Goal: Task Accomplishment & Management: Use online tool/utility

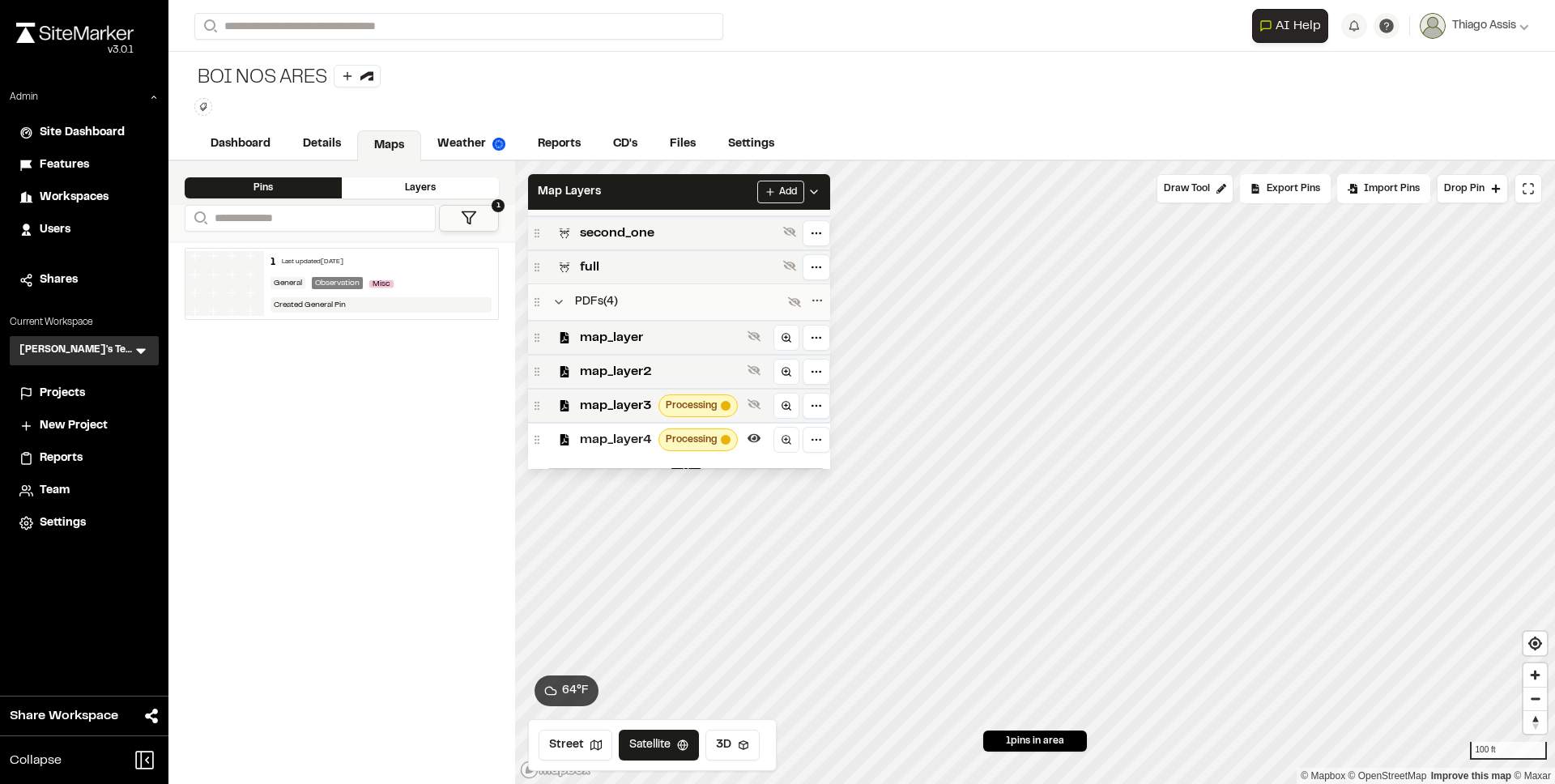
scroll to position [149, 0]
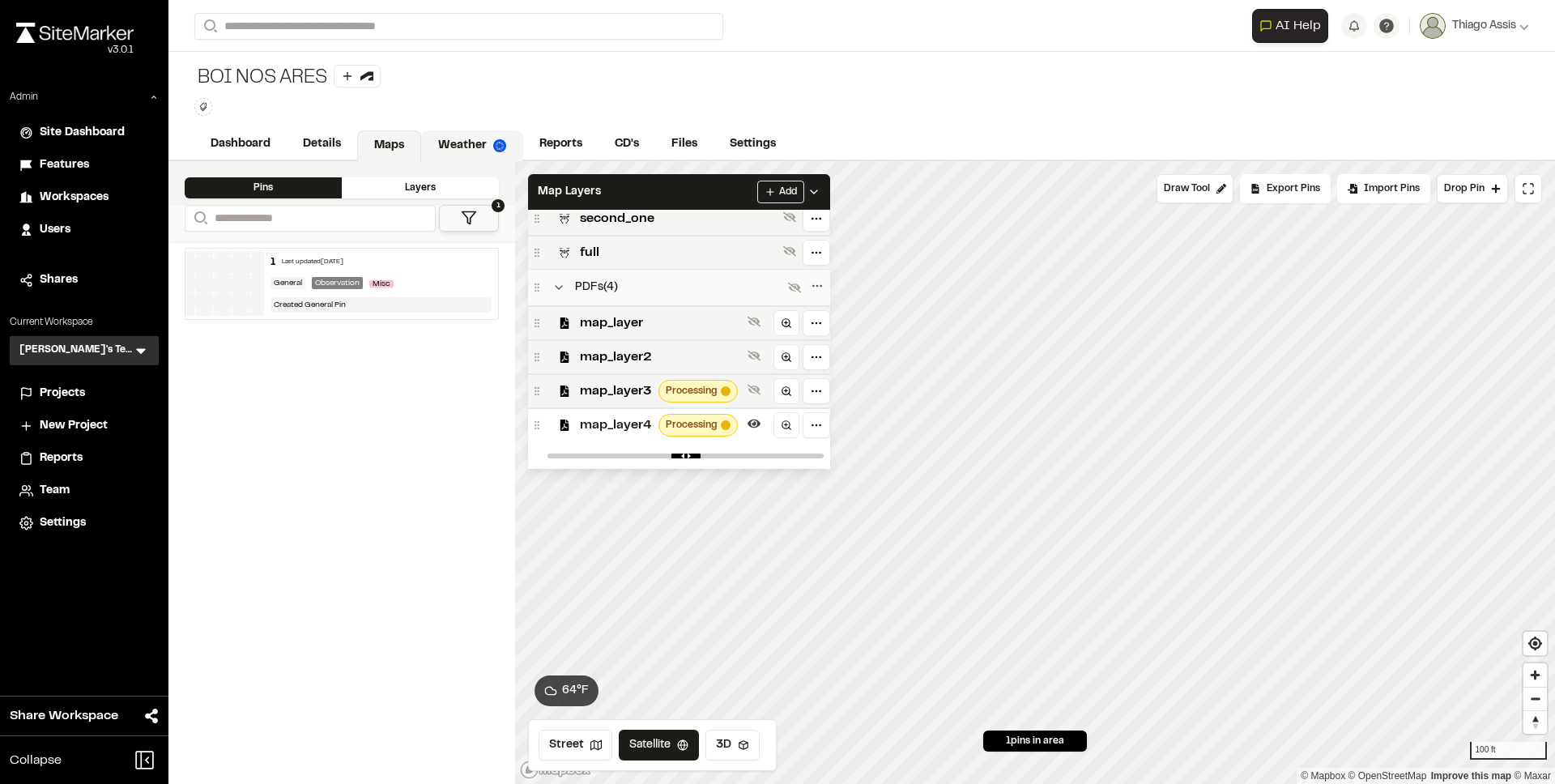
click at [466, 138] on link "Weather" at bounding box center [472, 146] width 102 height 31
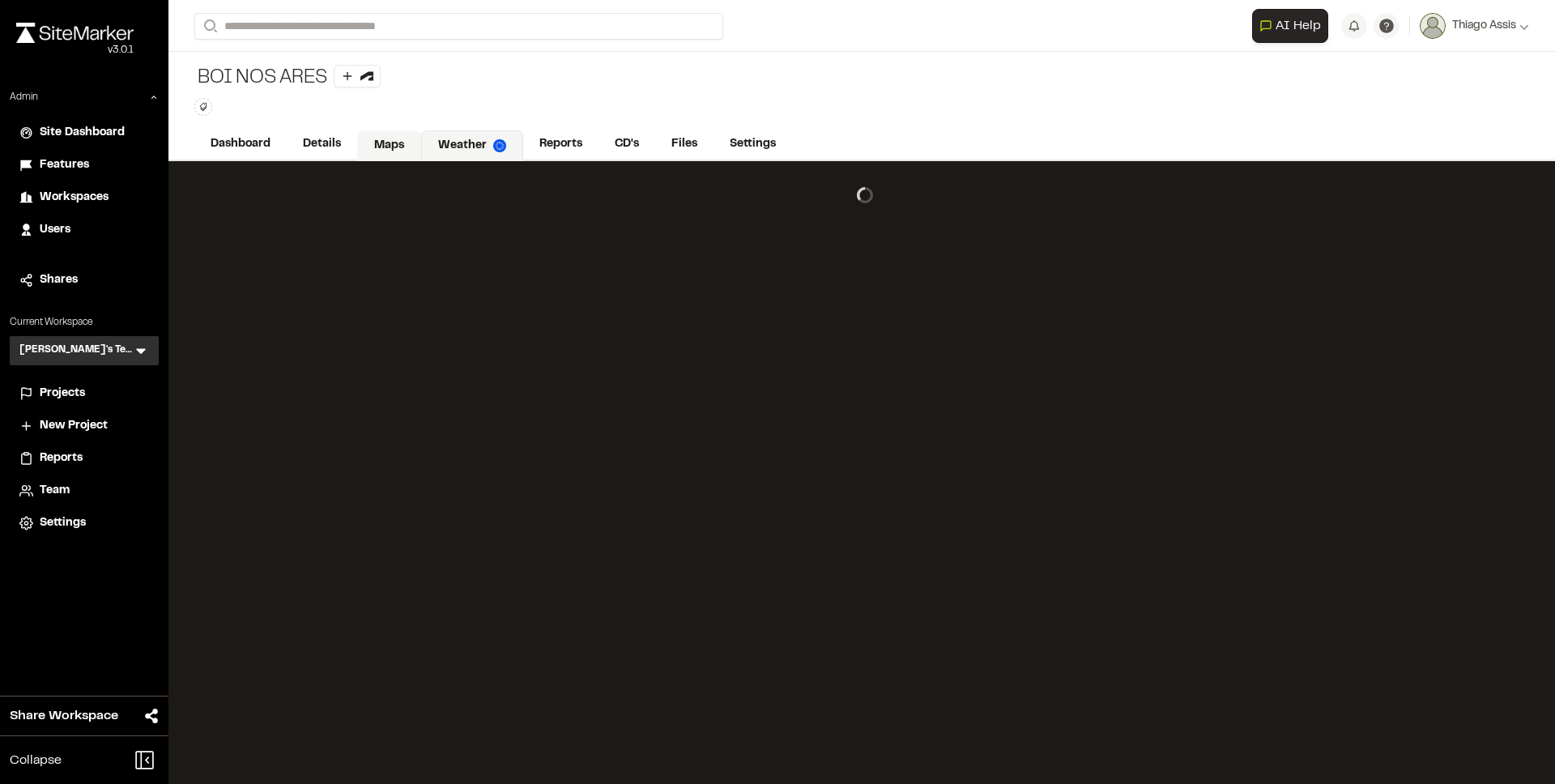
click at [381, 141] on link "Maps" at bounding box center [389, 146] width 64 height 31
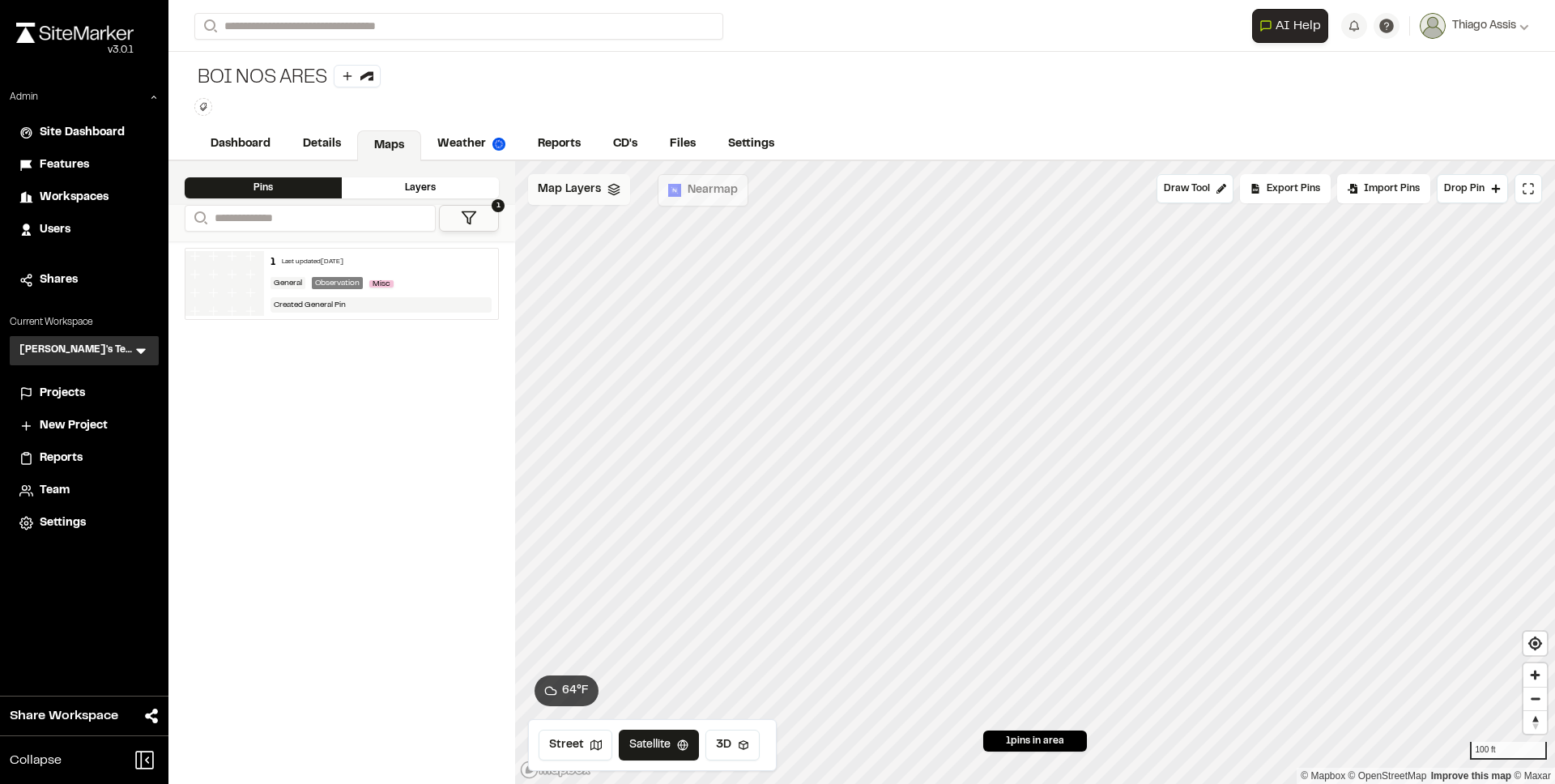
click at [574, 183] on span "Map Layers" at bounding box center [569, 189] width 63 height 18
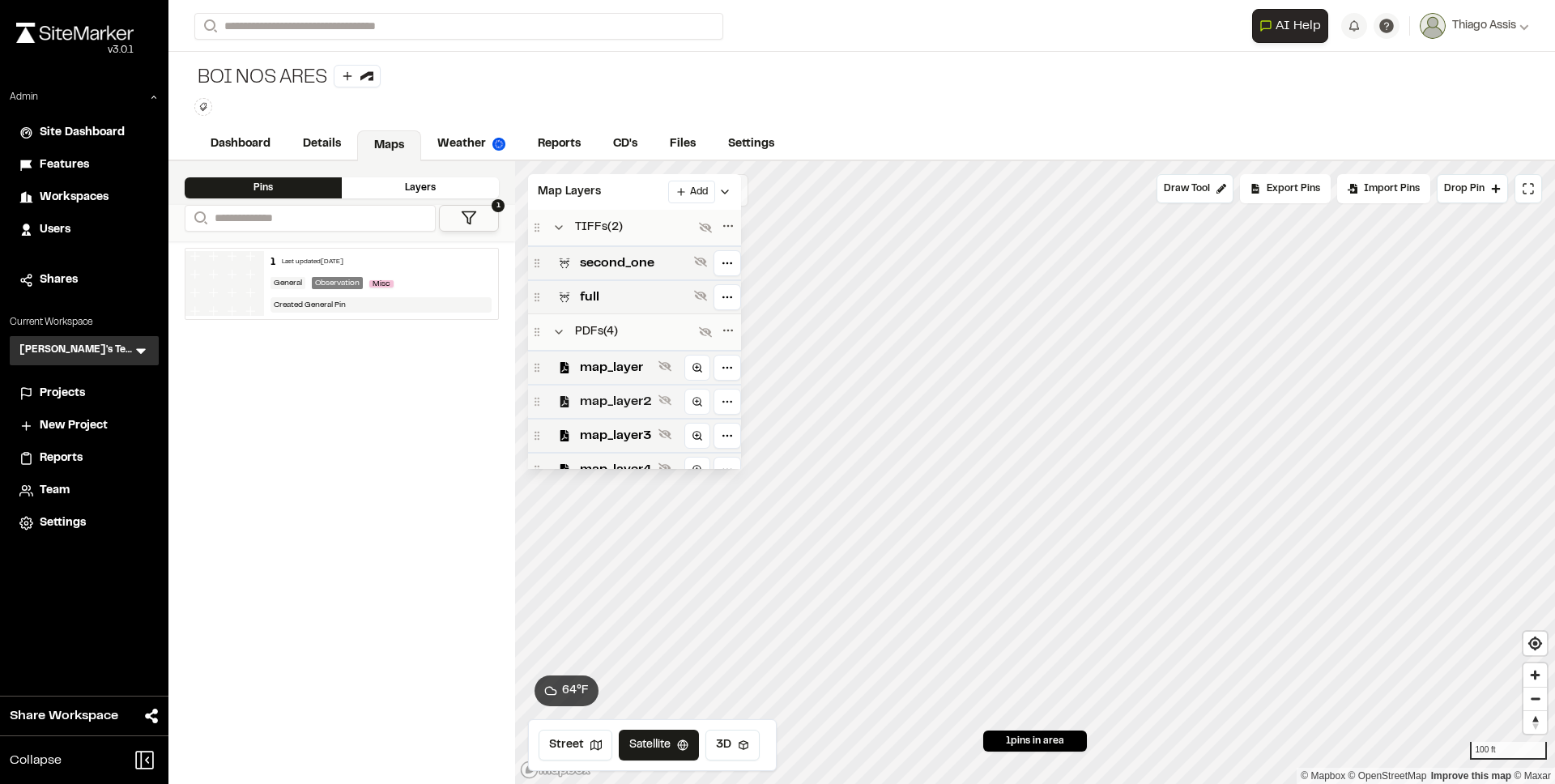
scroll to position [120, 0]
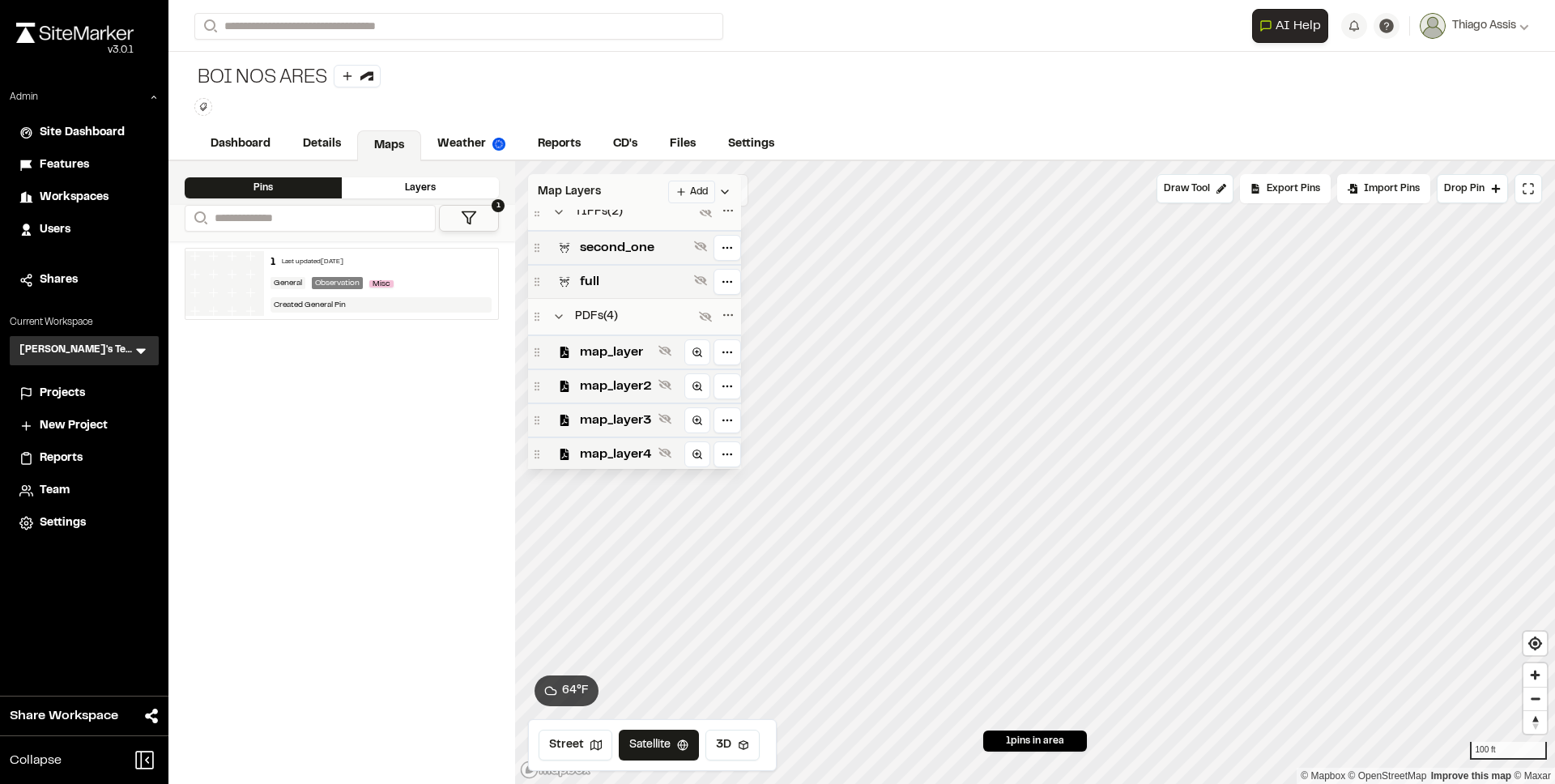
click at [710, 200] on html "**********" at bounding box center [778, 392] width 1555 height 784
click at [687, 251] on link "Add Layer" at bounding box center [662, 251] width 121 height 28
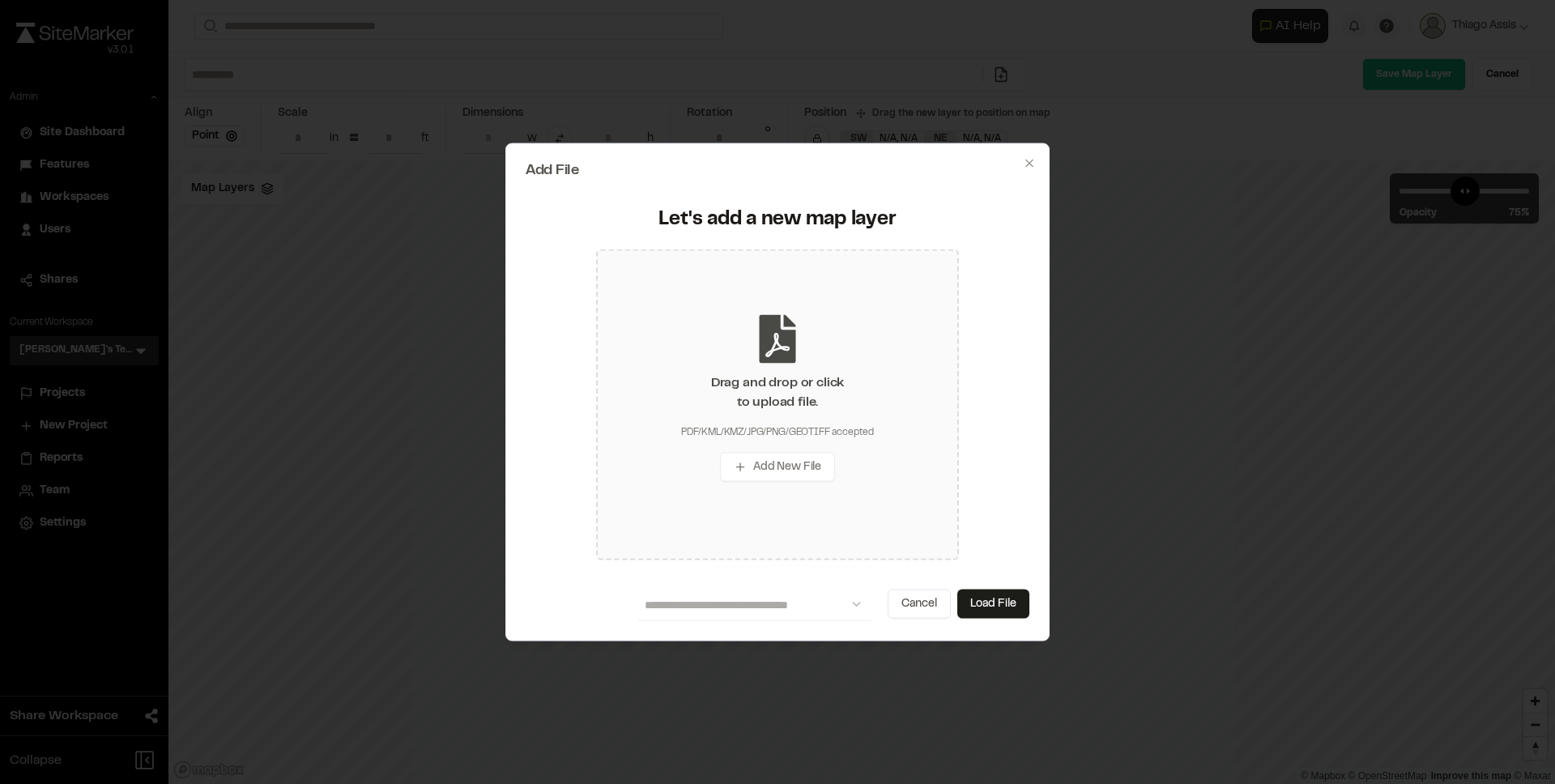
click at [759, 335] on icon at bounding box center [778, 339] width 49 height 49
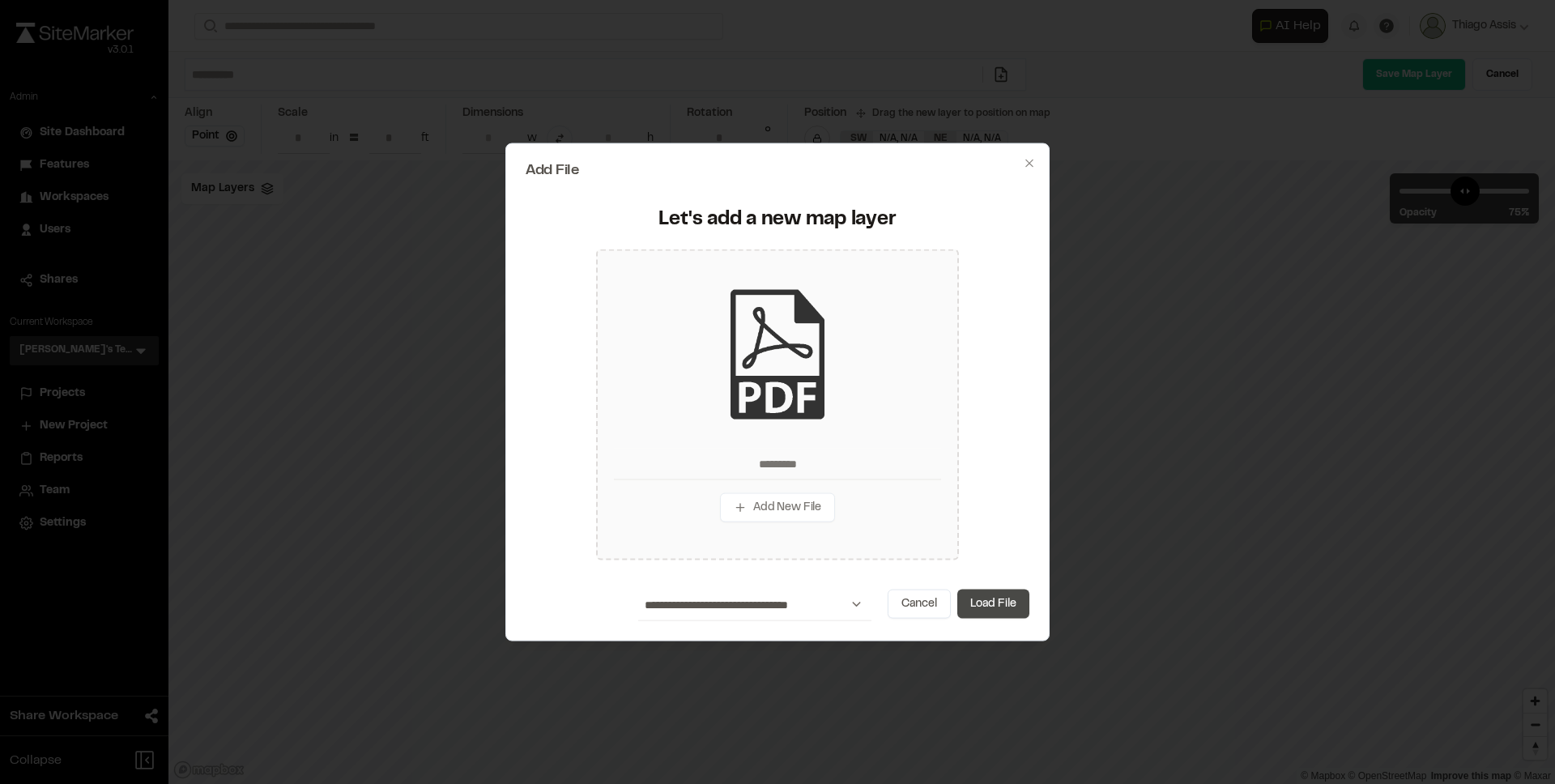
click at [1026, 600] on button "Load File" at bounding box center [994, 603] width 72 height 29
type input "*********"
type input "****"
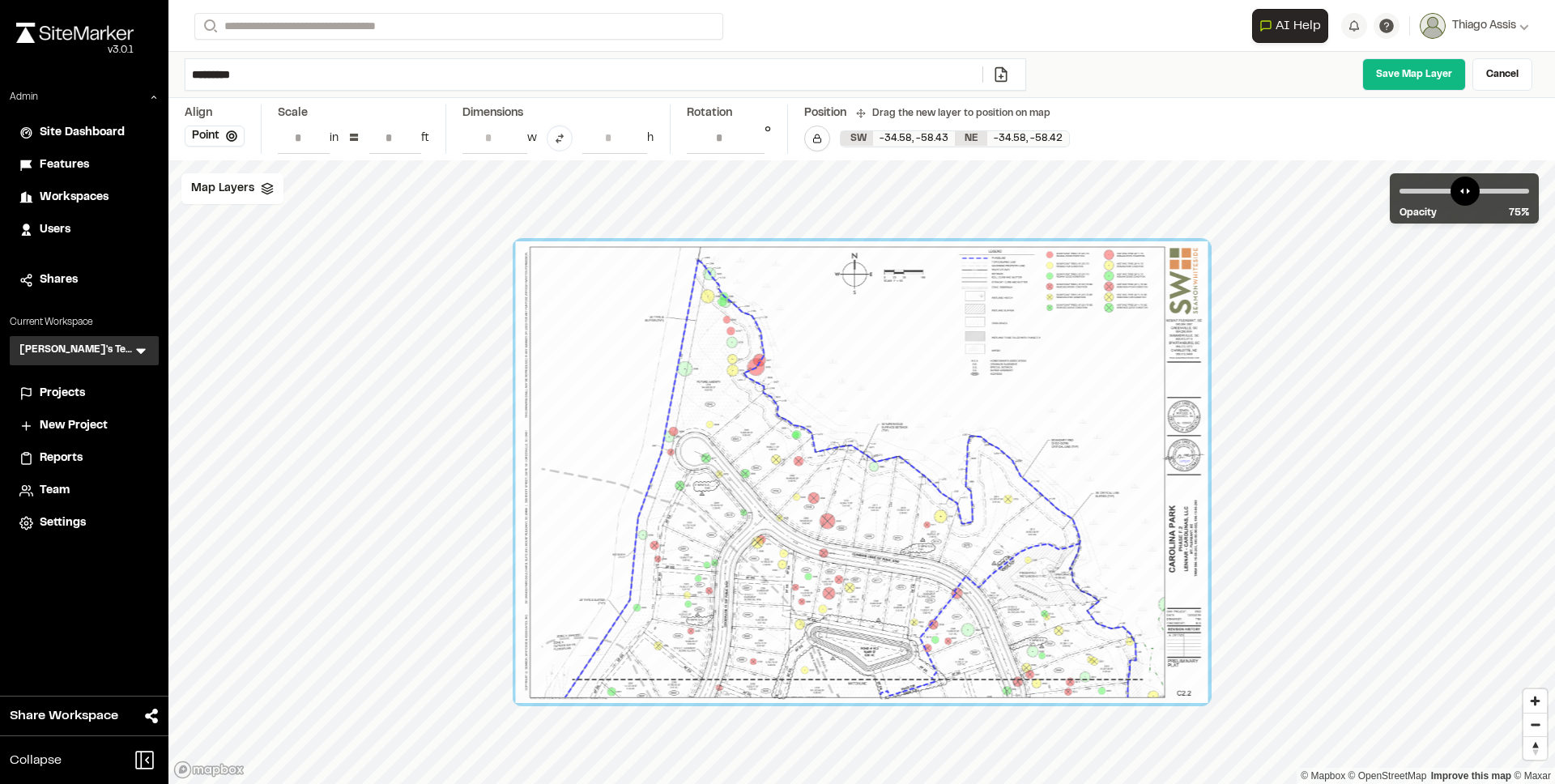
click at [371, 70] on input "*********" at bounding box center [584, 74] width 797 height 31
type input "**********"
click at [1417, 83] on link "Save Map Layer" at bounding box center [1414, 74] width 104 height 32
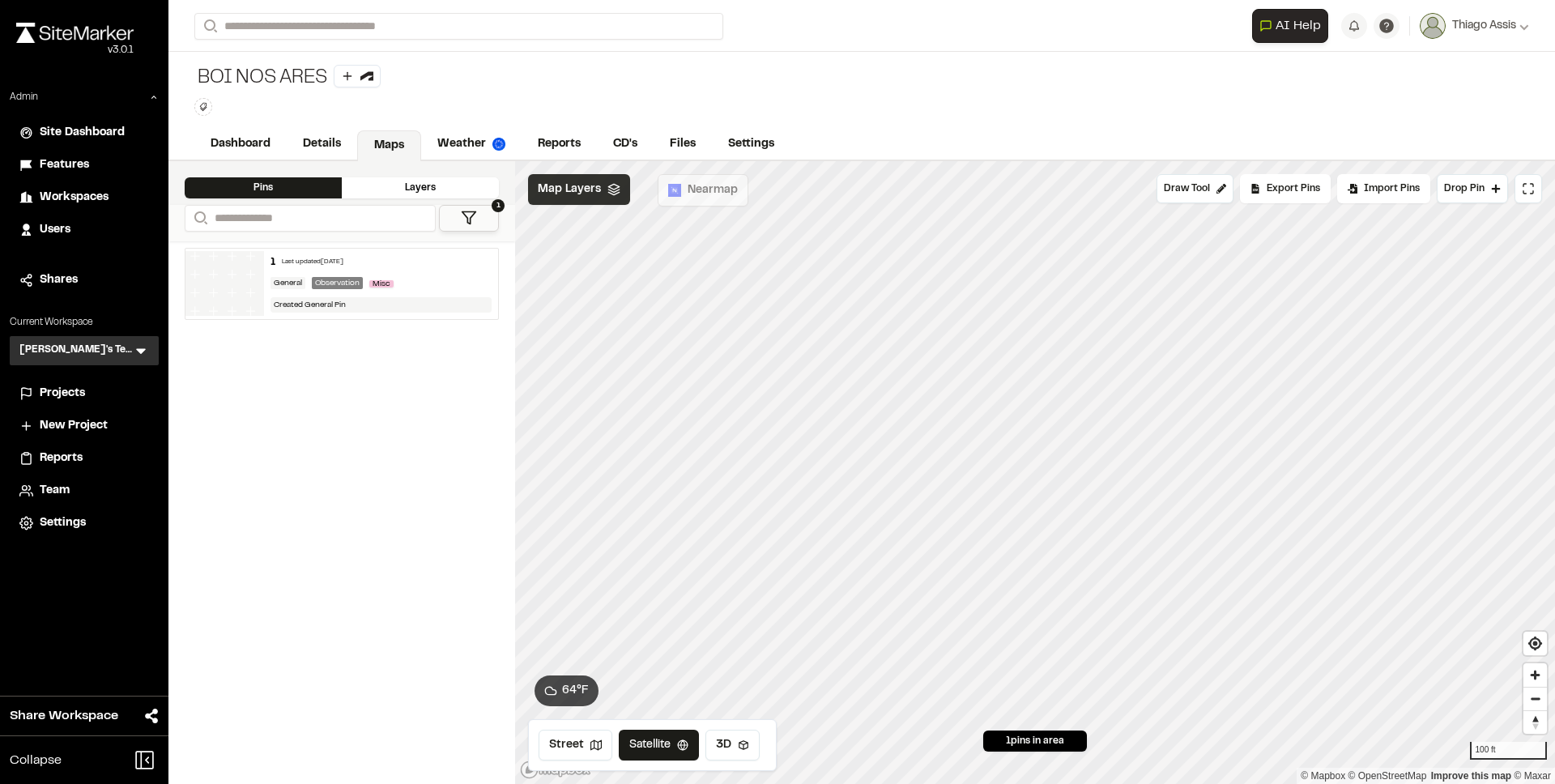
click at [568, 184] on span "Map Layers" at bounding box center [569, 189] width 63 height 18
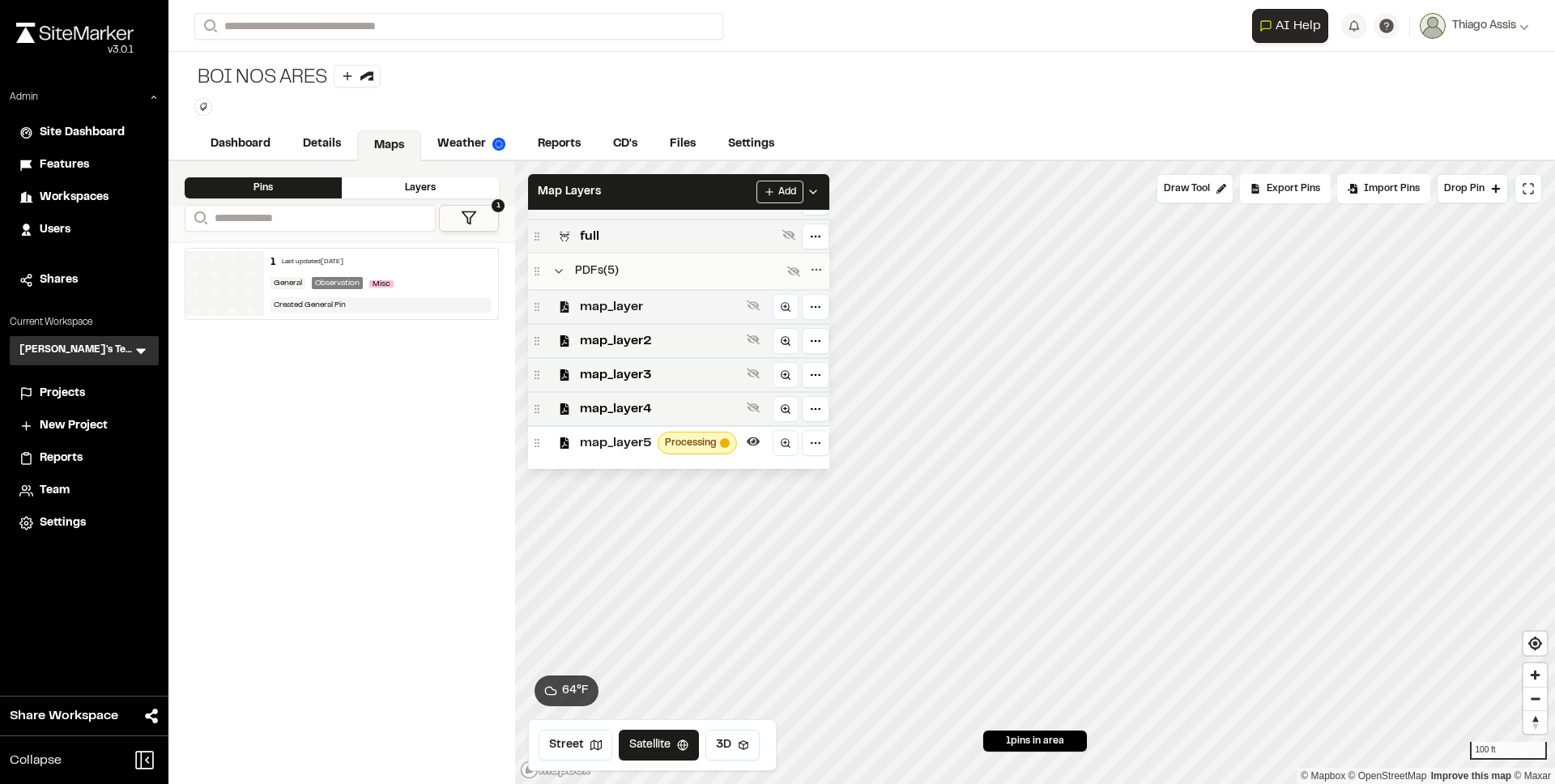
scroll to position [183, 0]
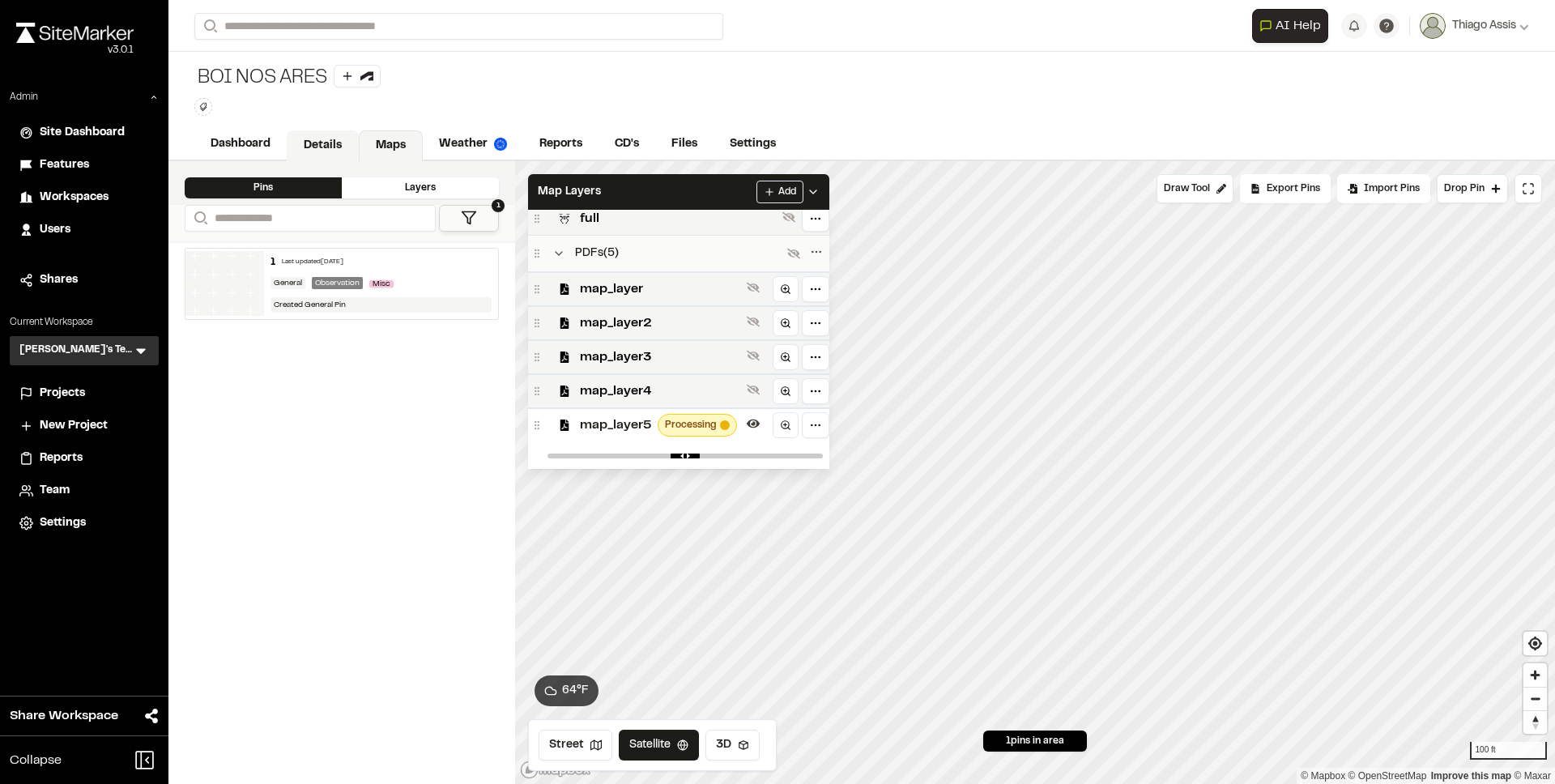
click at [328, 144] on link "Details" at bounding box center [323, 146] width 72 height 31
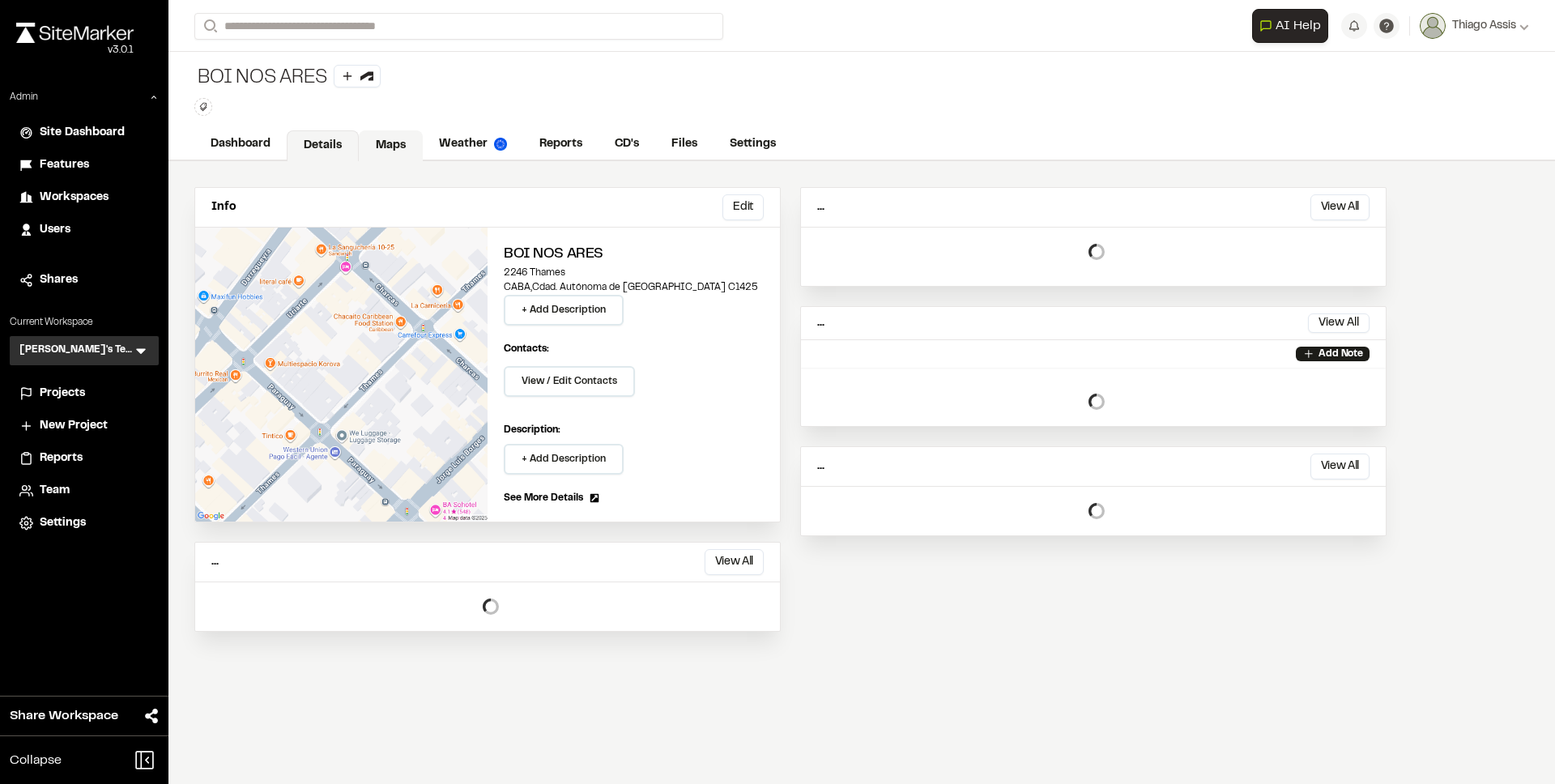
click at [403, 144] on link "Maps" at bounding box center [391, 146] width 64 height 31
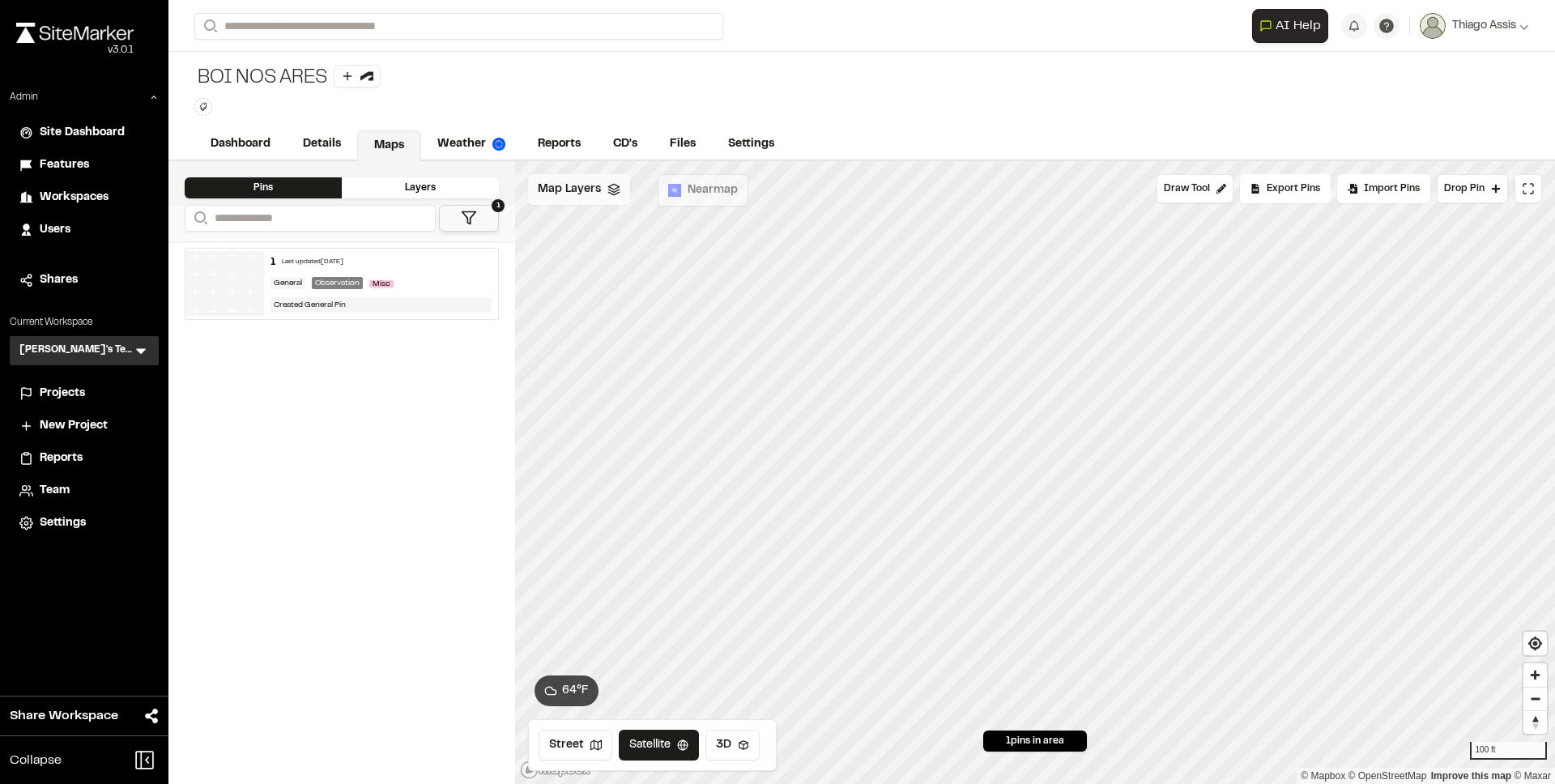
click at [589, 185] on span "Map Layers" at bounding box center [569, 189] width 63 height 18
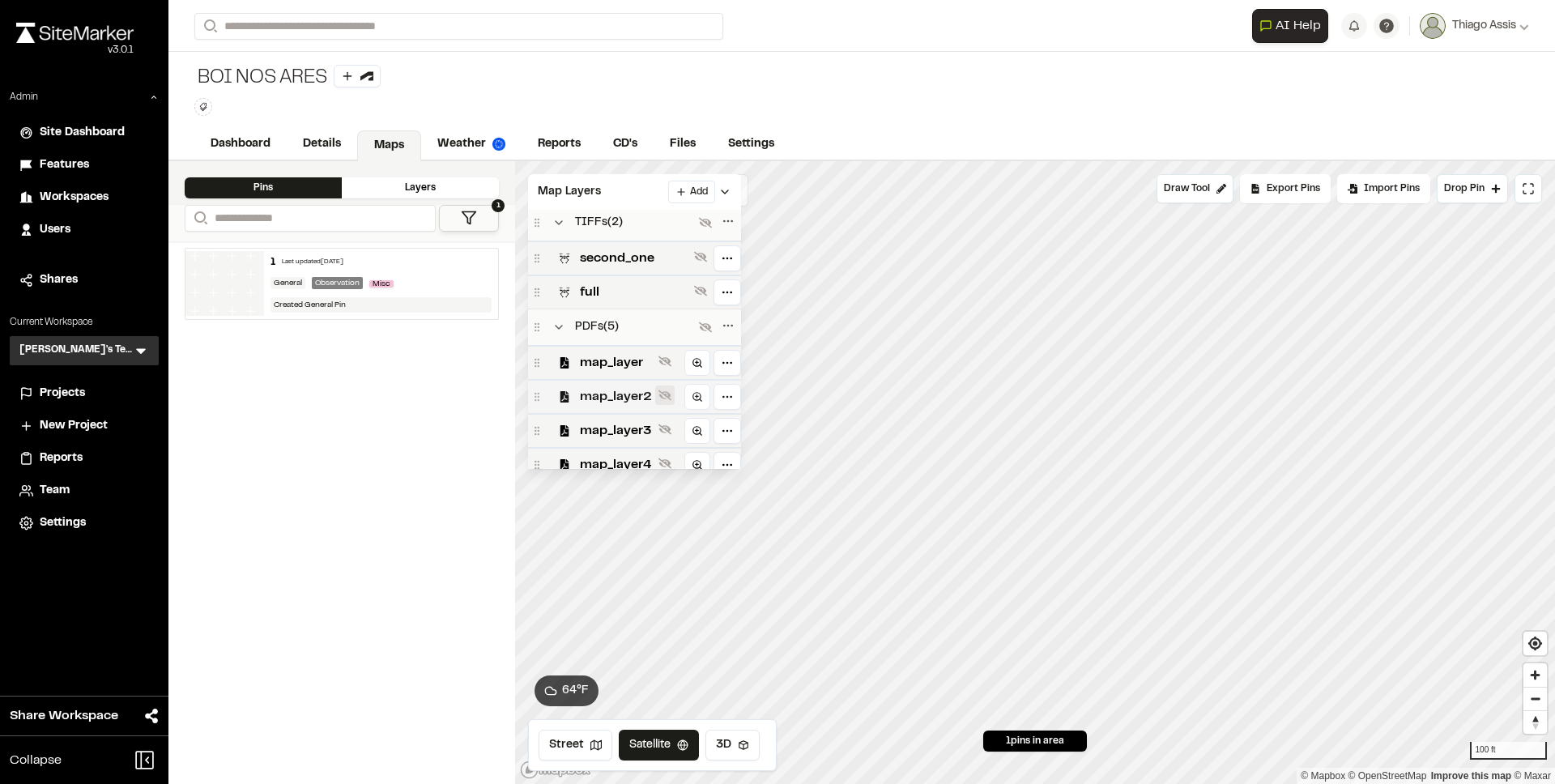
scroll to position [154, 0]
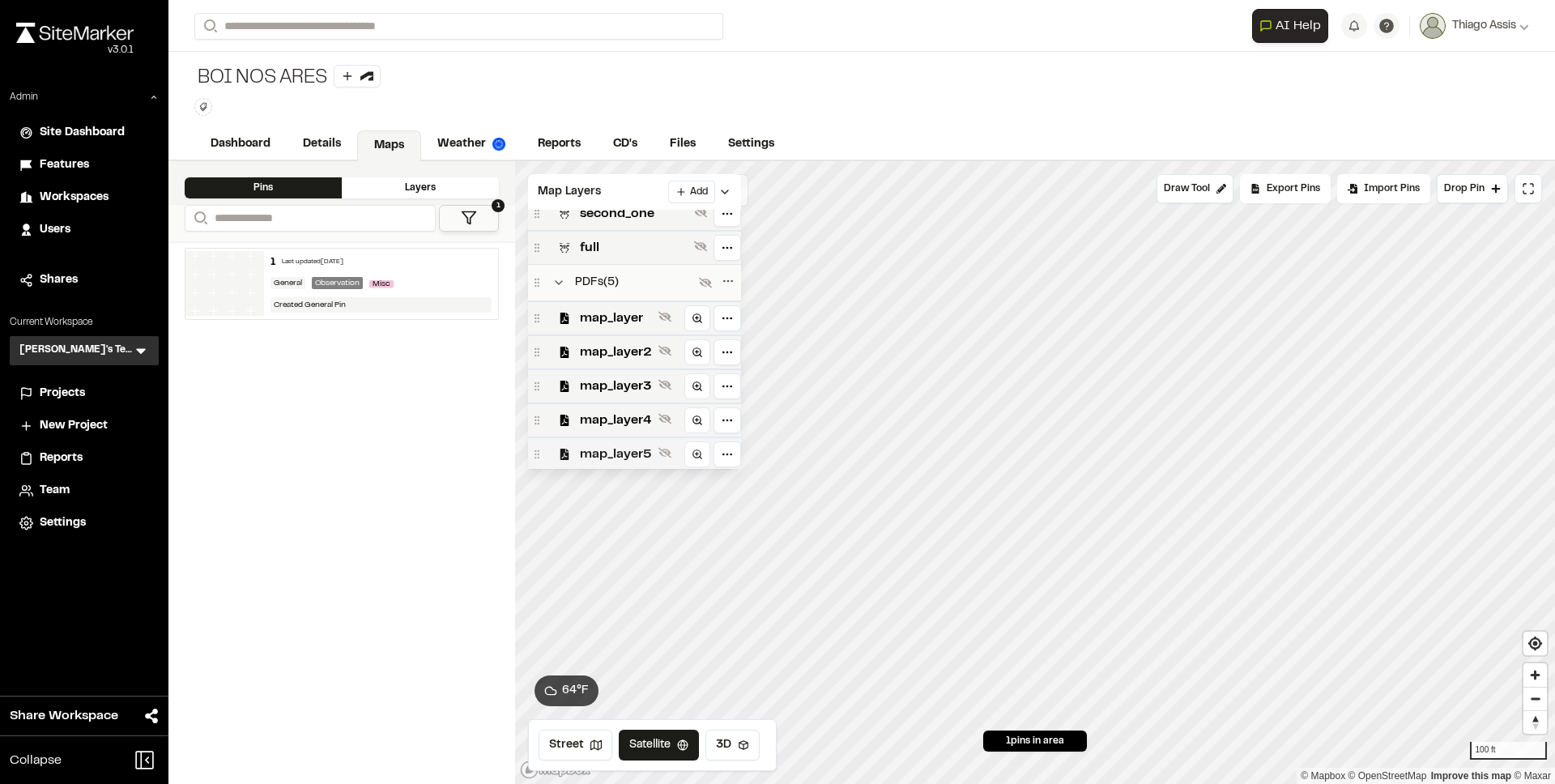
click at [620, 448] on span "map_layer5" at bounding box center [617, 454] width 72 height 19
click at [618, 413] on span "map_layer4" at bounding box center [617, 420] width 72 height 19
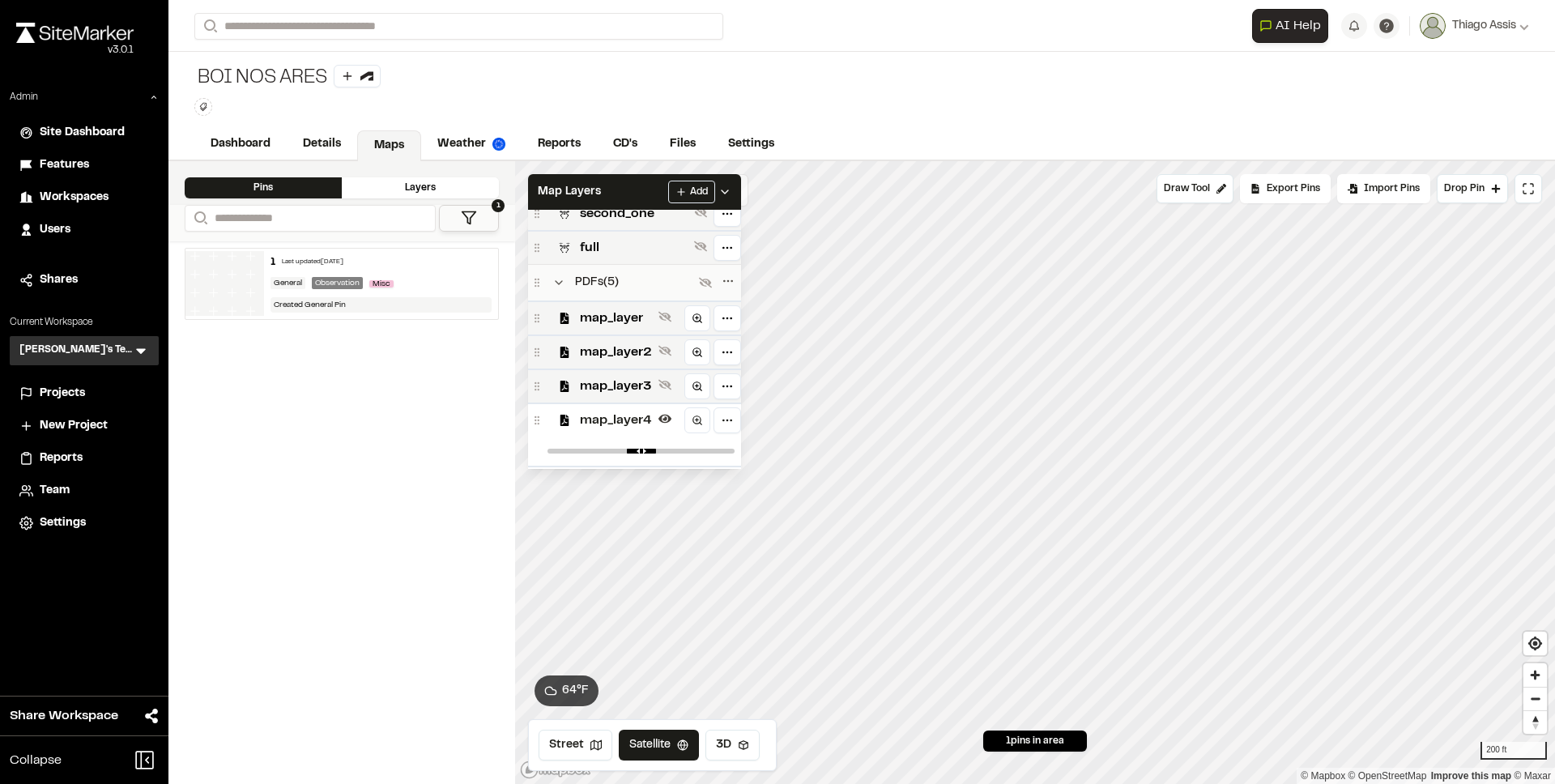
click at [601, 411] on span "map_layer4" at bounding box center [617, 420] width 72 height 19
click at [602, 445] on span "map_layer5" at bounding box center [617, 454] width 72 height 19
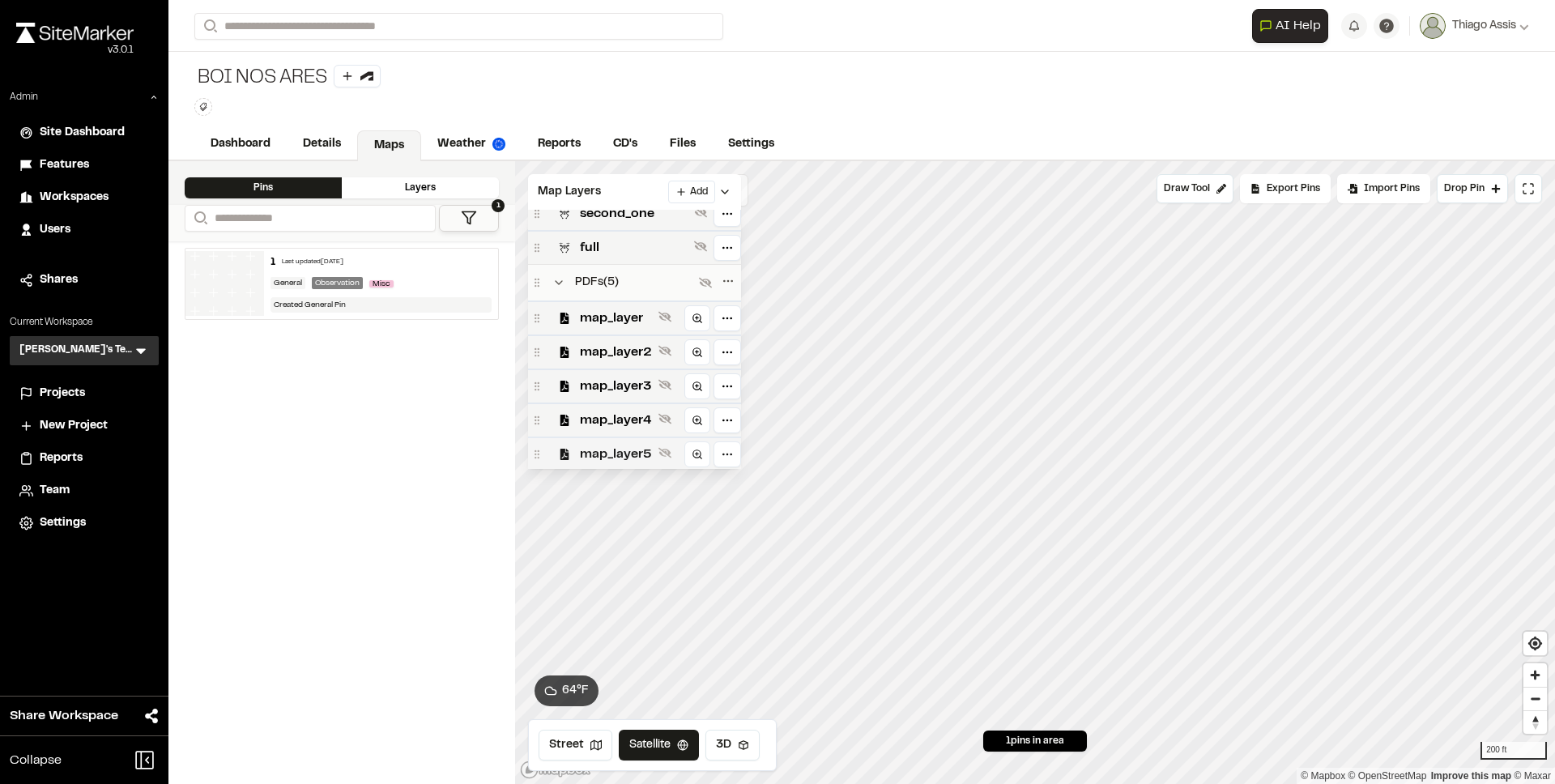
click at [619, 456] on span "map_layer5" at bounding box center [617, 454] width 72 height 19
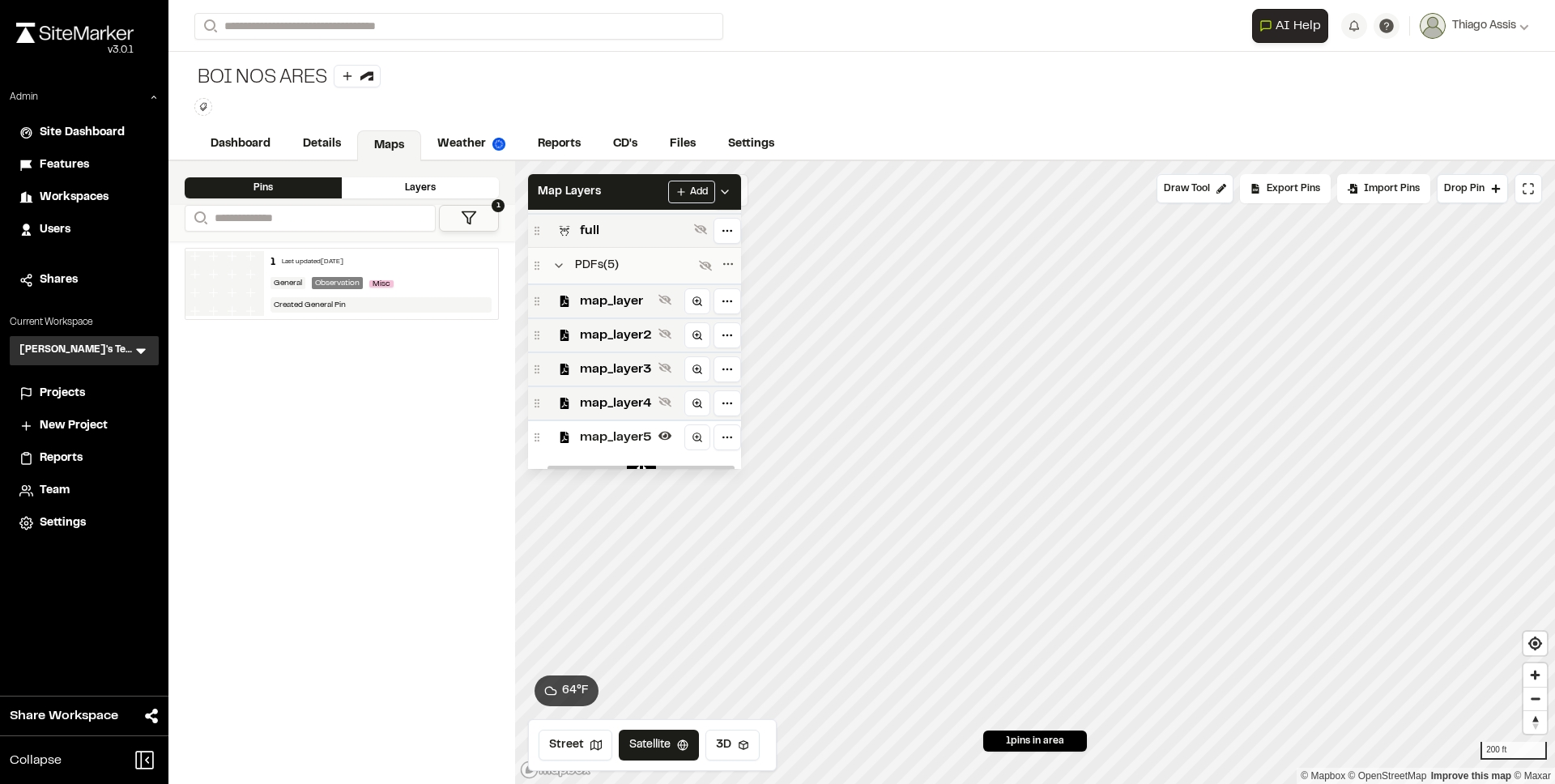
scroll to position [183, 0]
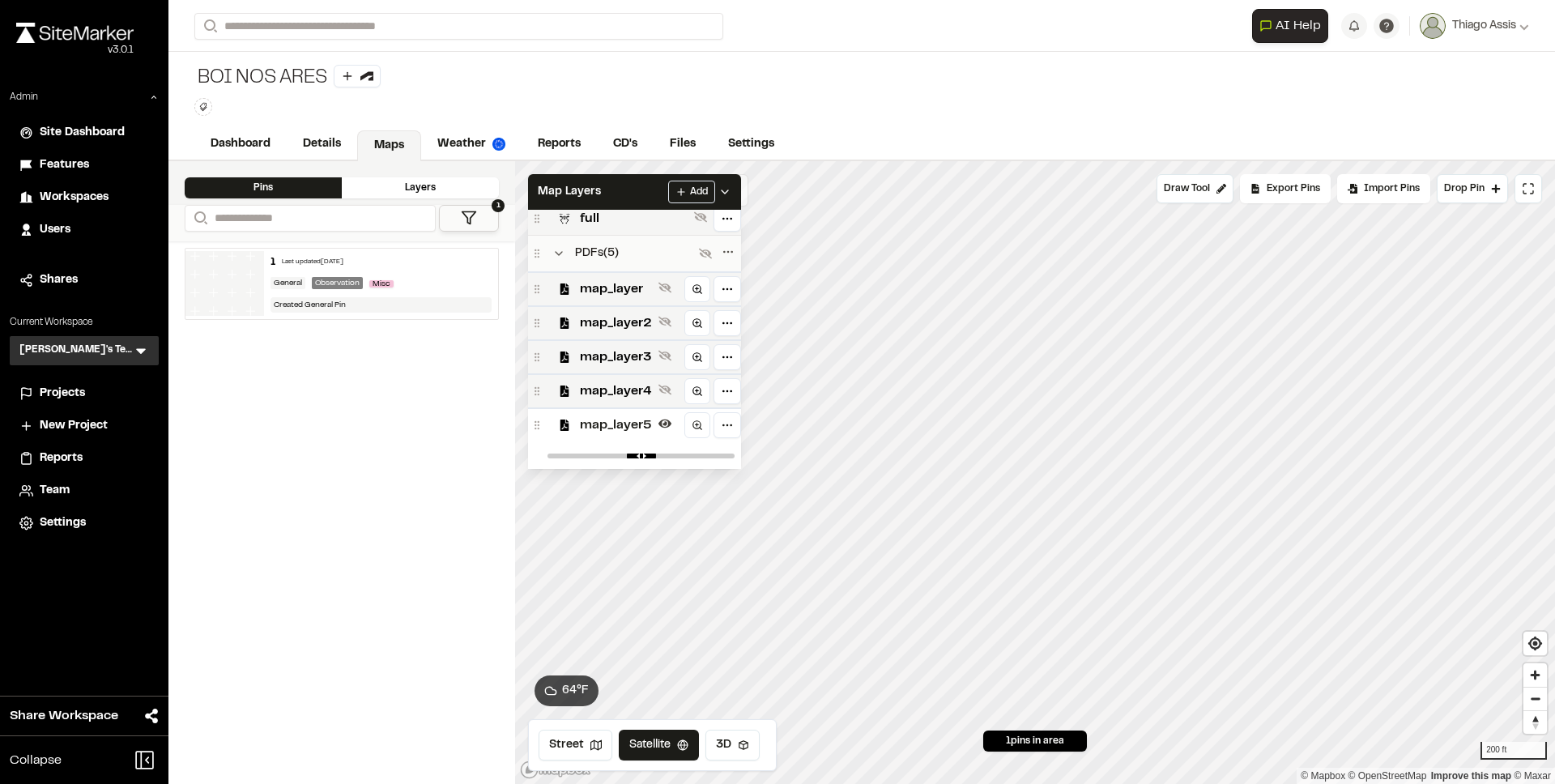
click at [622, 424] on span "map_layer5" at bounding box center [617, 424] width 72 height 19
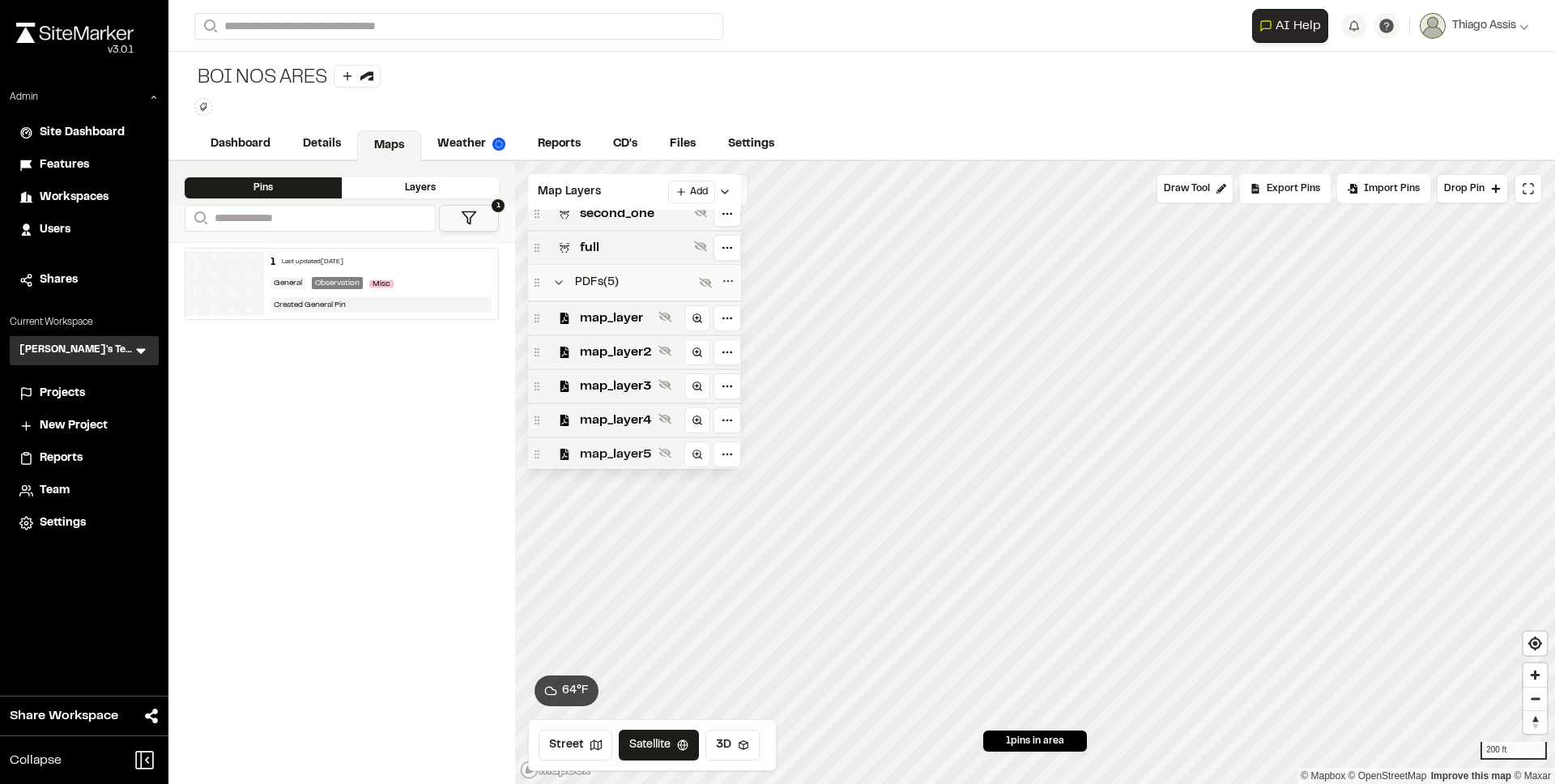
click at [620, 445] on span "map_layer5" at bounding box center [617, 454] width 72 height 19
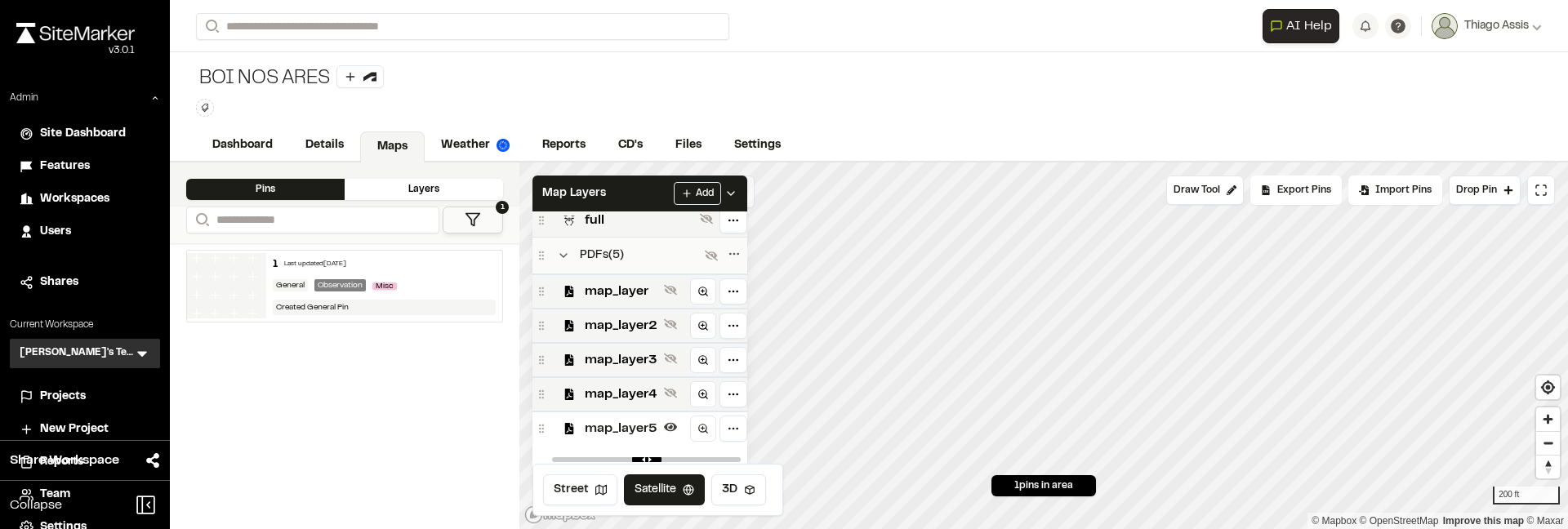
click at [621, 420] on span "map_layer5" at bounding box center [622, 428] width 73 height 20
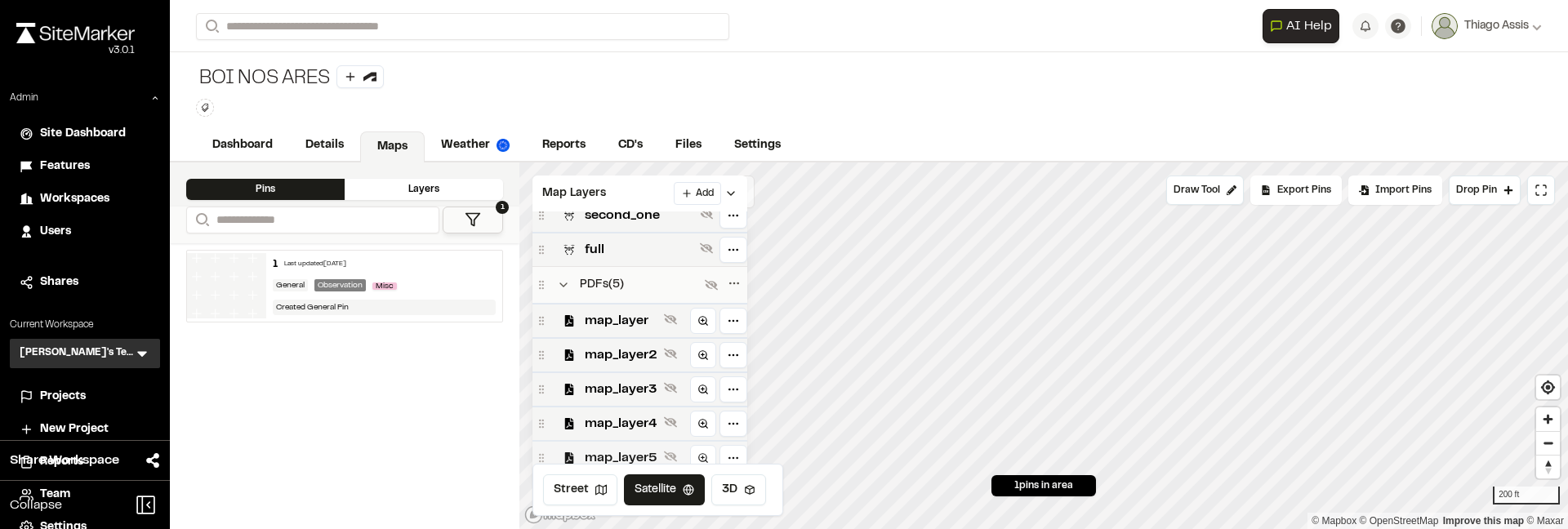
click at [617, 453] on span "map_layer5" at bounding box center [622, 458] width 73 height 20
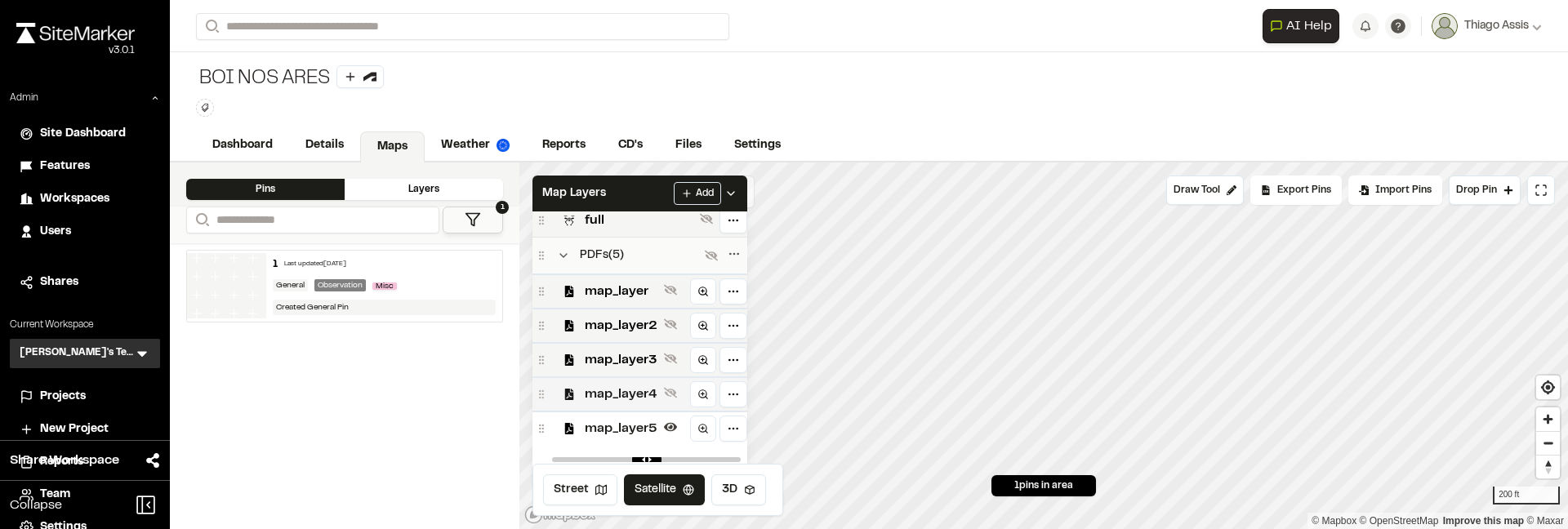
click at [620, 395] on span "map_layer4" at bounding box center [622, 394] width 73 height 20
click at [597, 394] on span "map_layer4" at bounding box center [622, 394] width 73 height 20
click at [598, 425] on span "map_layer5" at bounding box center [622, 428] width 73 height 20
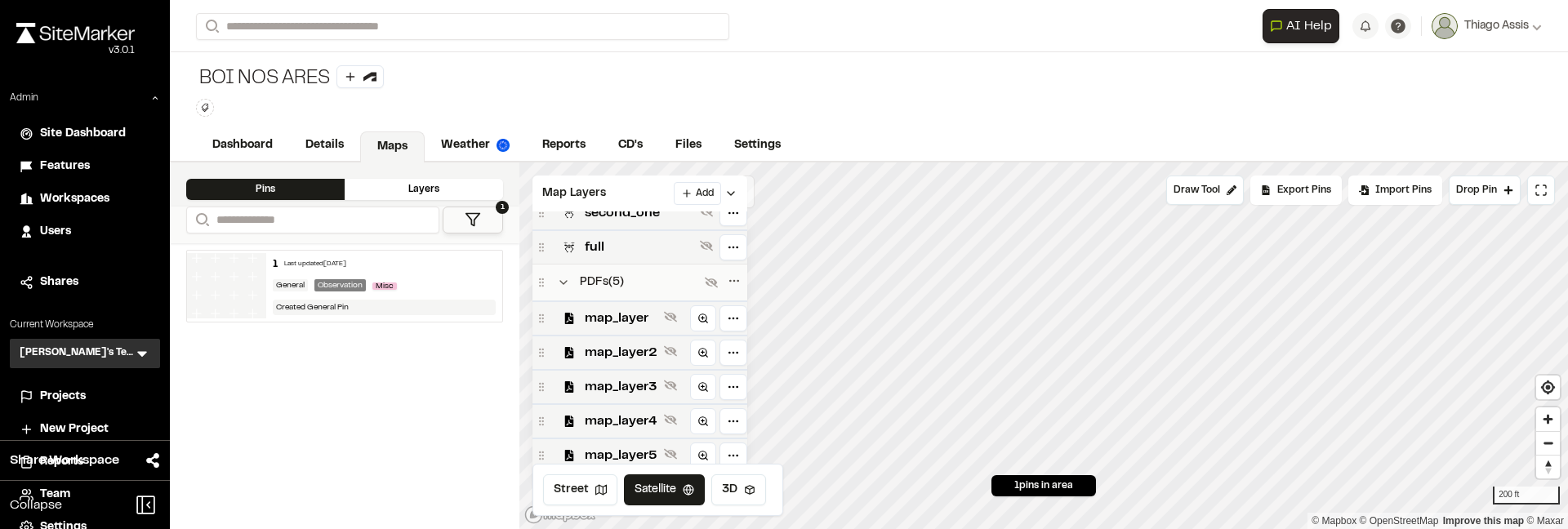
scroll to position [155, 0]
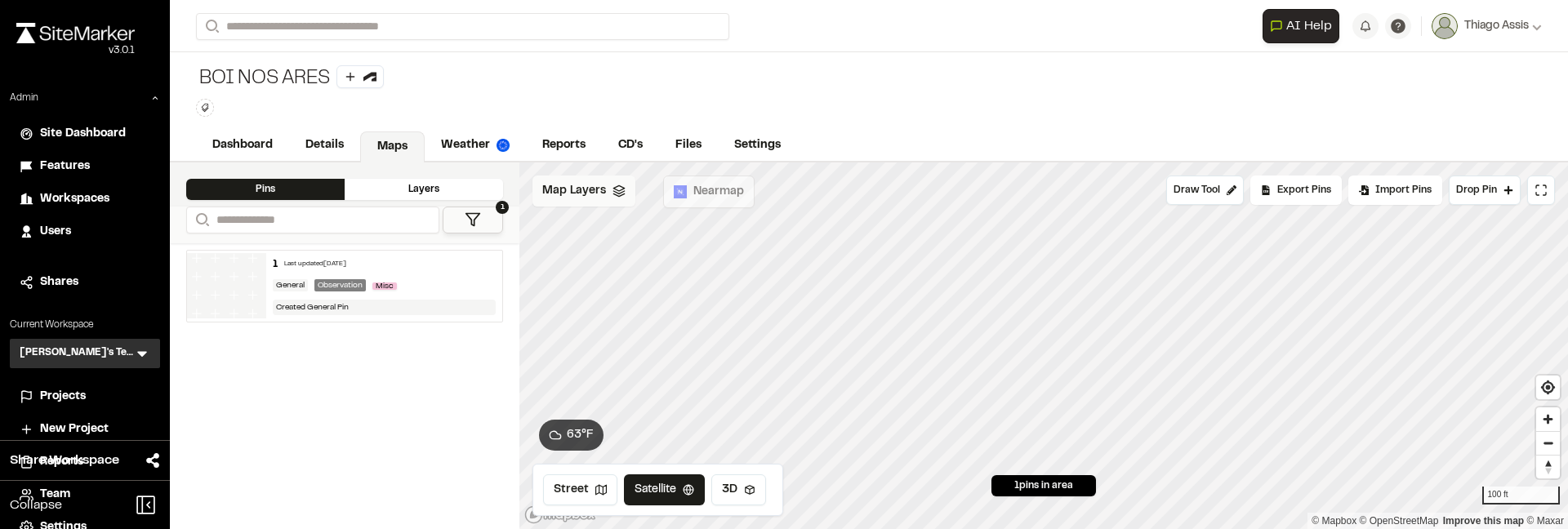
click at [605, 198] on div "Map Layers" at bounding box center [584, 191] width 103 height 31
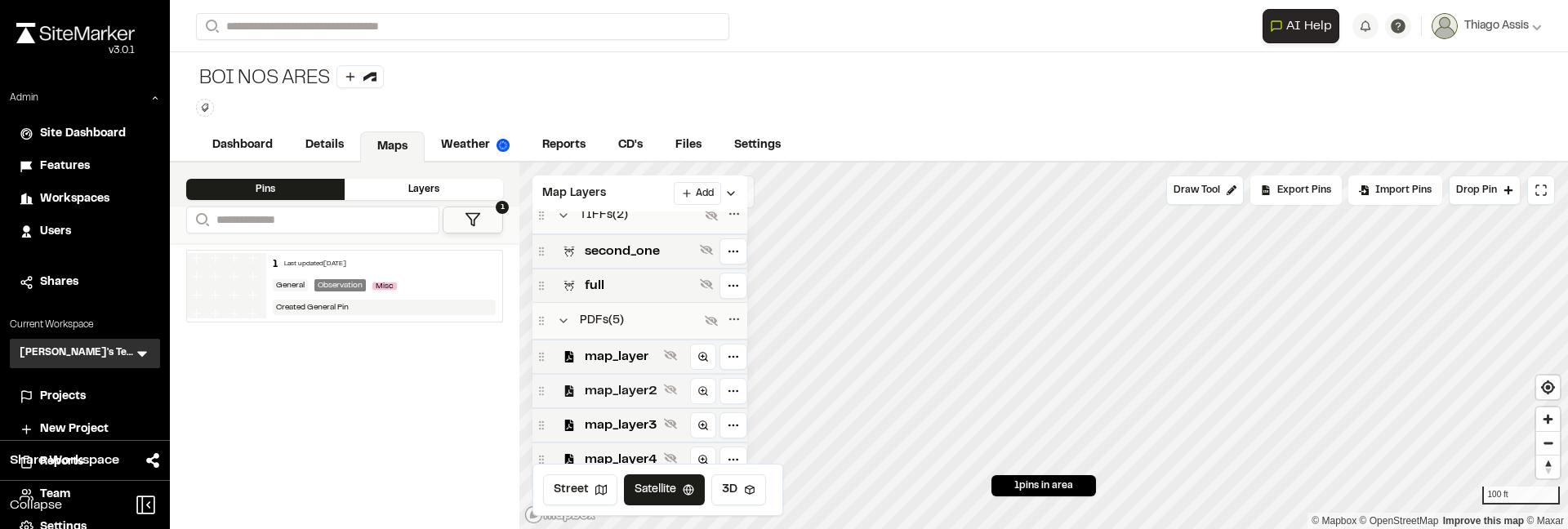
scroll to position [155, 0]
click at [641, 448] on span "map_layer5" at bounding box center [622, 458] width 73 height 20
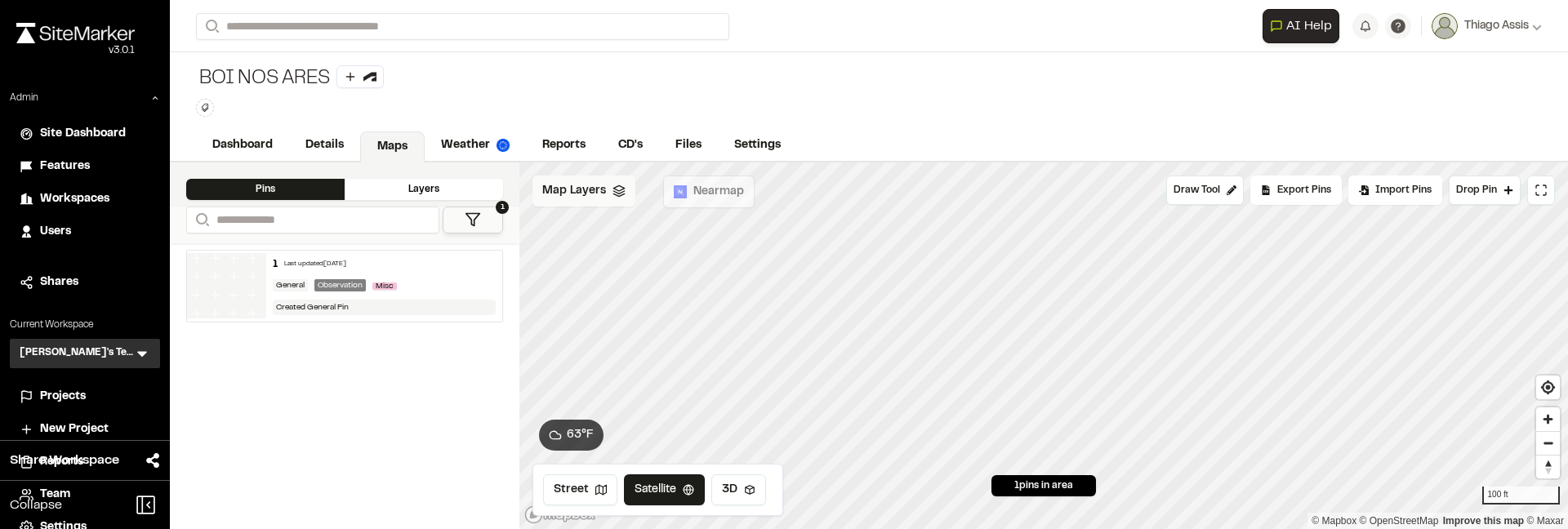
click at [618, 192] on polyline at bounding box center [618, 192] width 11 height 3
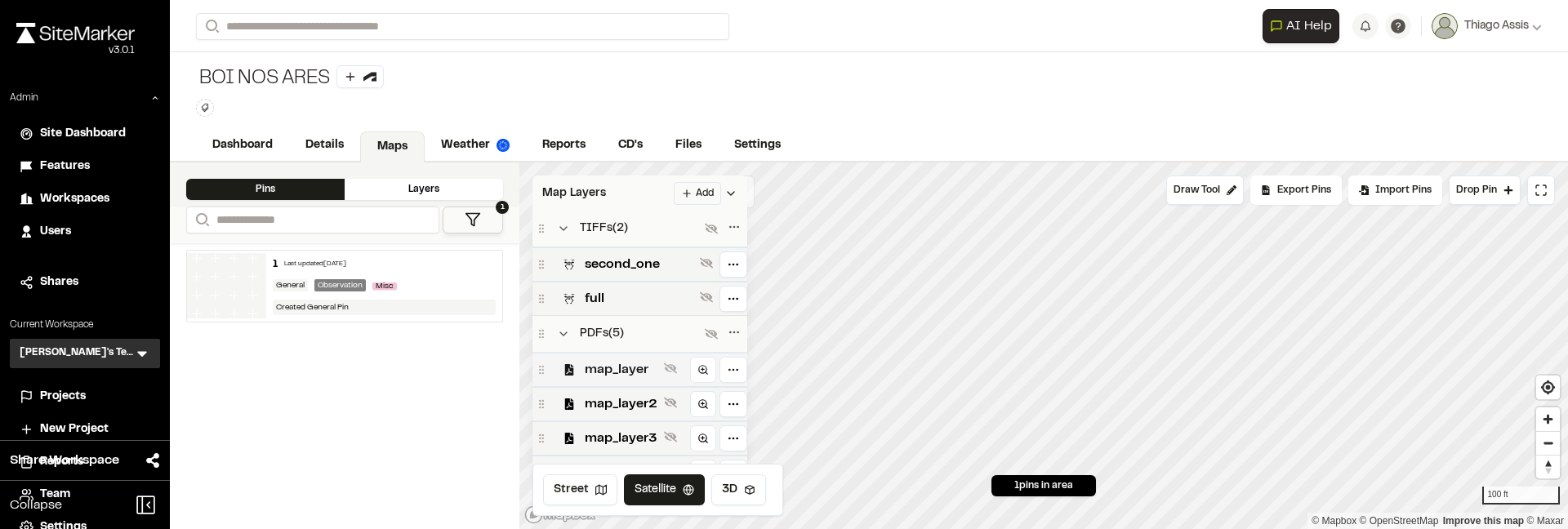
scroll to position [155, 0]
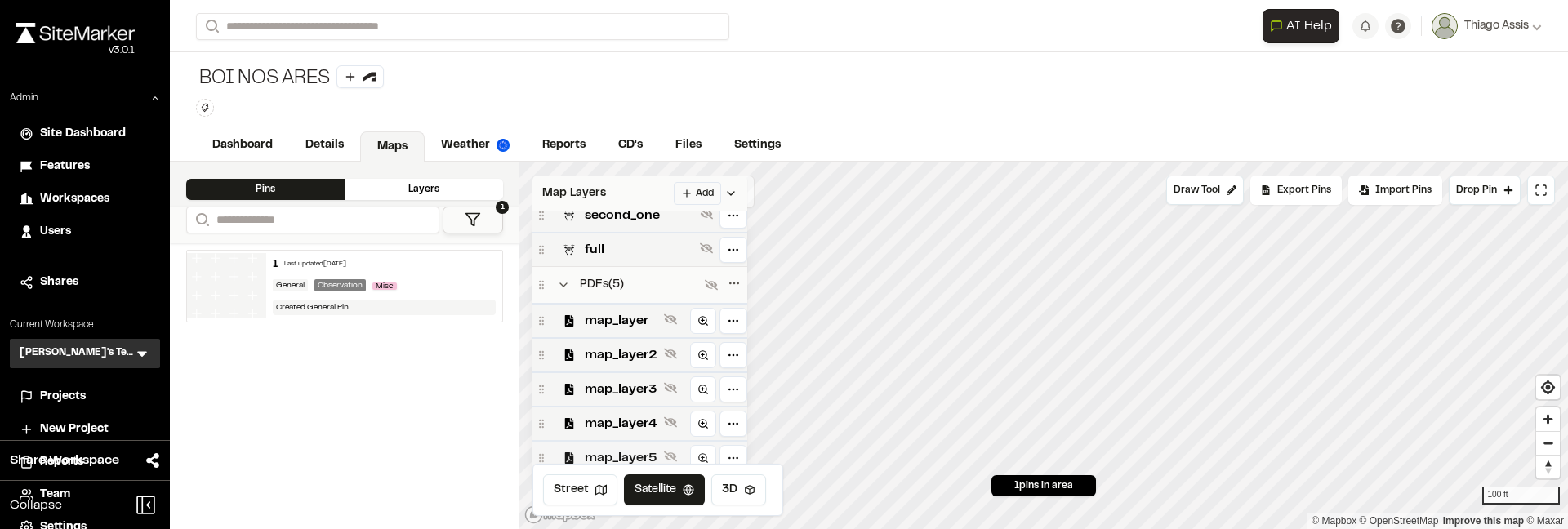
click at [612, 449] on span "map_layer5" at bounding box center [622, 458] width 73 height 20
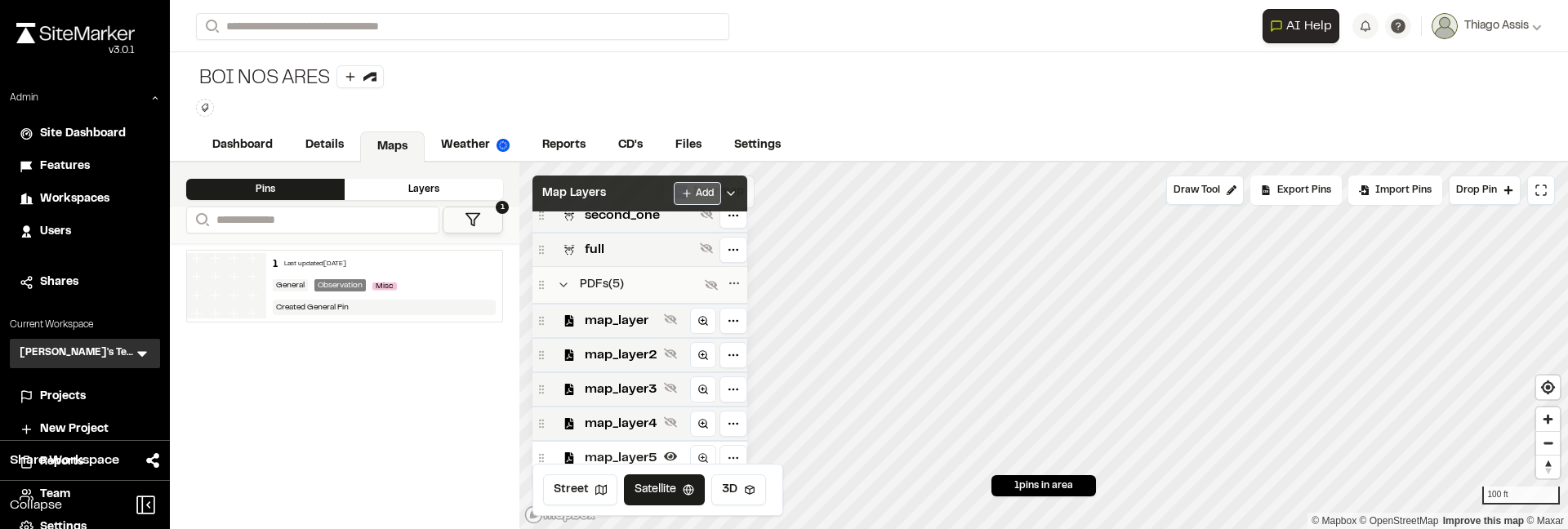
click at [706, 194] on html "**********" at bounding box center [784, 264] width 1568 height 529
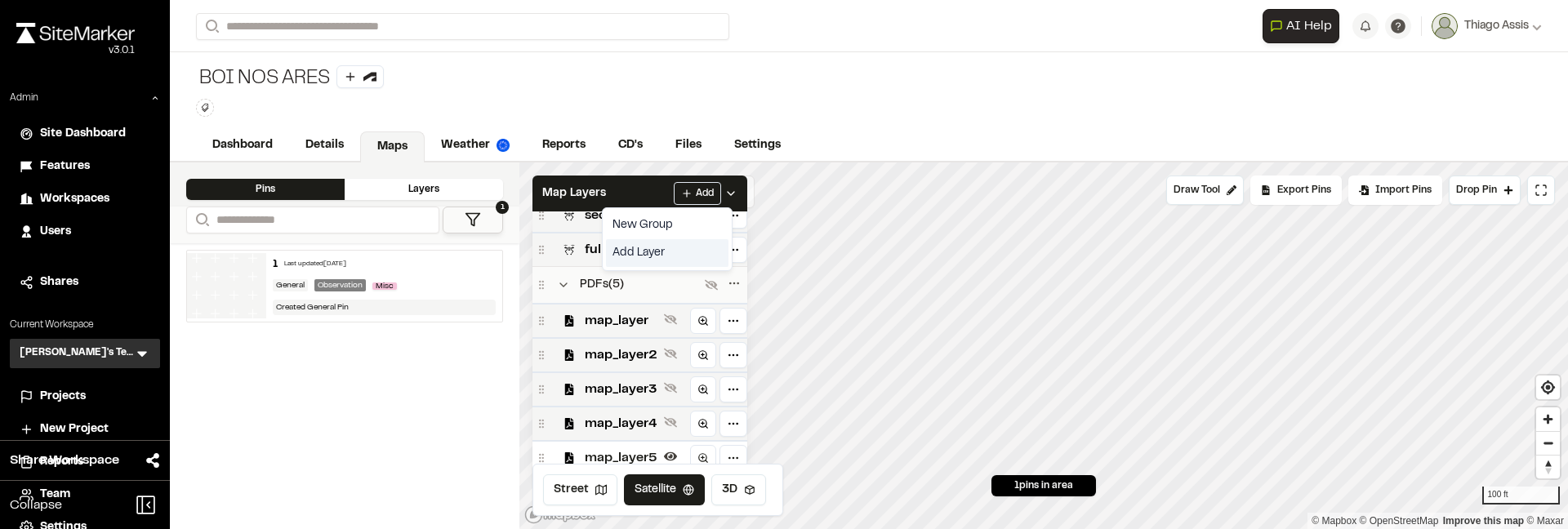
click at [663, 251] on link "Add Layer" at bounding box center [668, 253] width 122 height 28
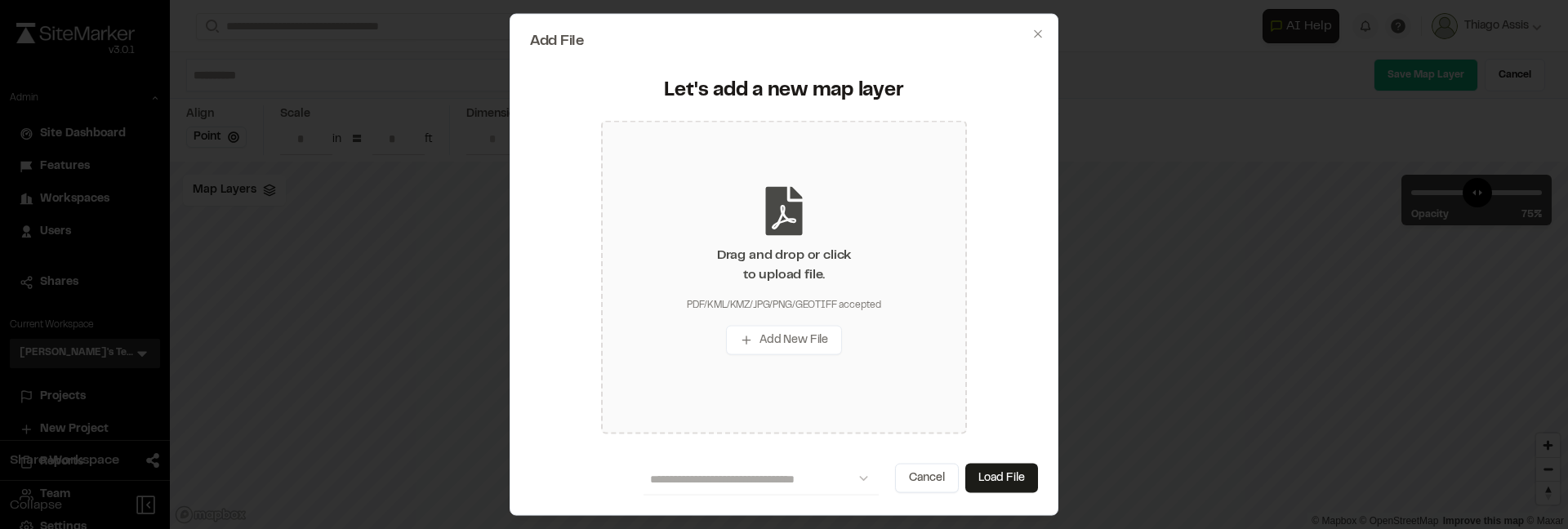
click at [786, 274] on div "Drag and drop or click to upload file." at bounding box center [784, 265] width 134 height 39
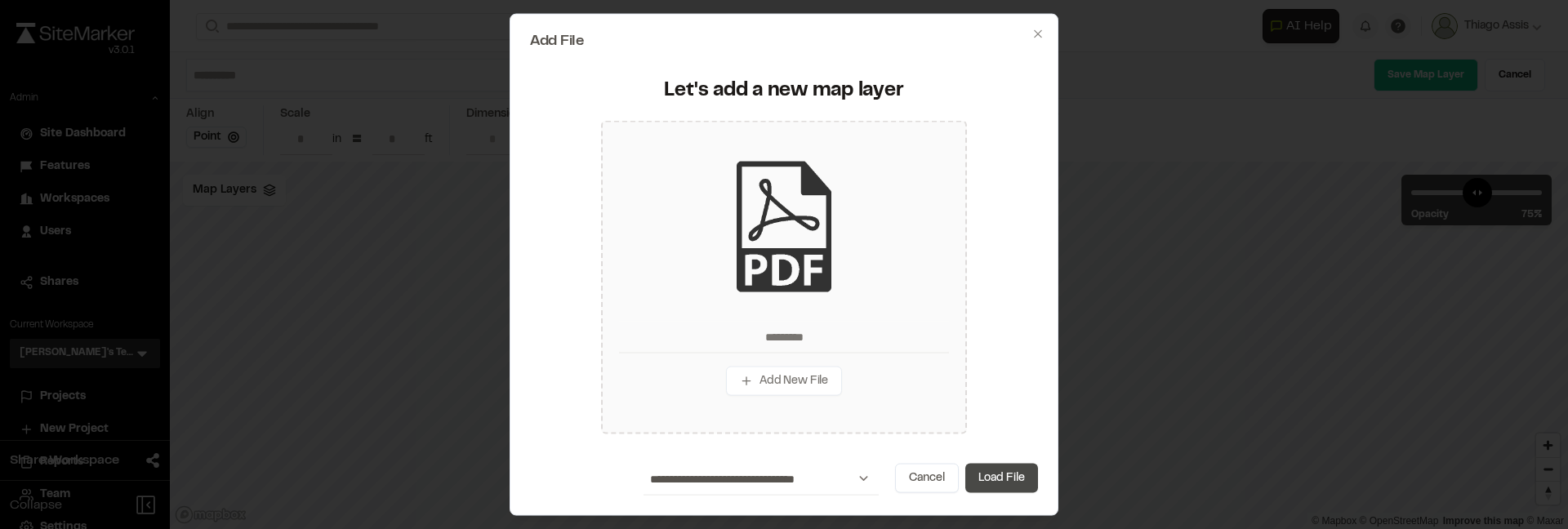
click at [1005, 482] on button "Load File" at bounding box center [1002, 477] width 73 height 30
type input "*********"
type input "****"
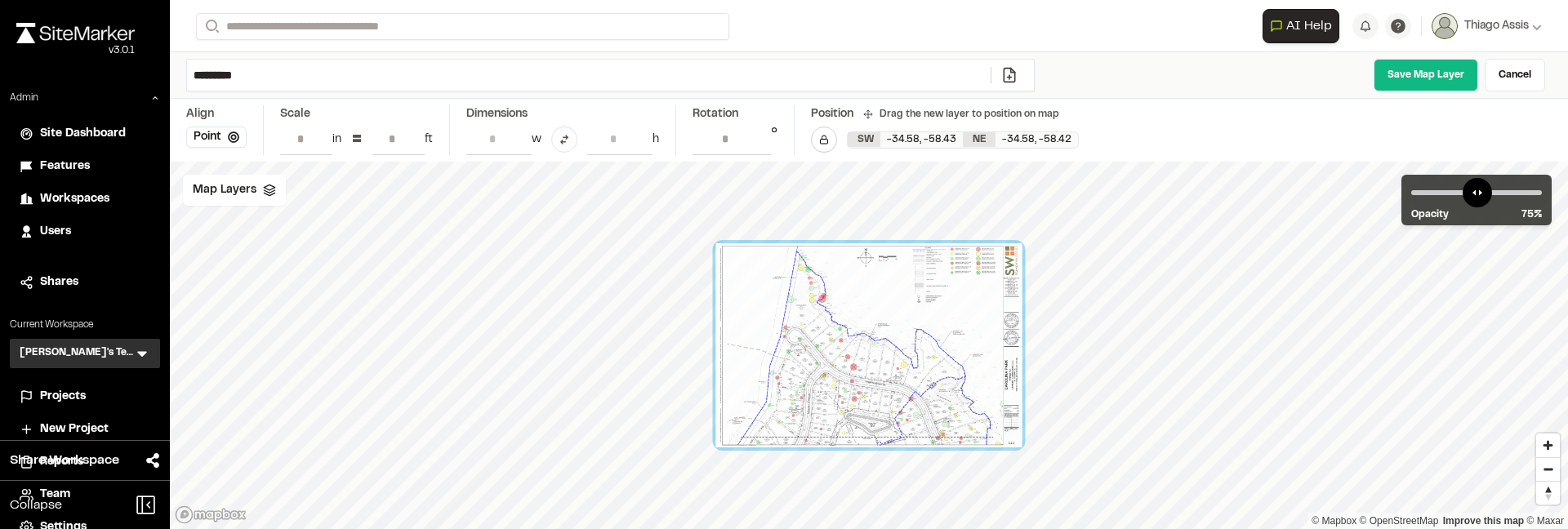
click at [299, 68] on input "*********" at bounding box center [589, 75] width 804 height 31
type input "**********"
click at [1437, 75] on link "Save Map Layer" at bounding box center [1426, 75] width 104 height 32
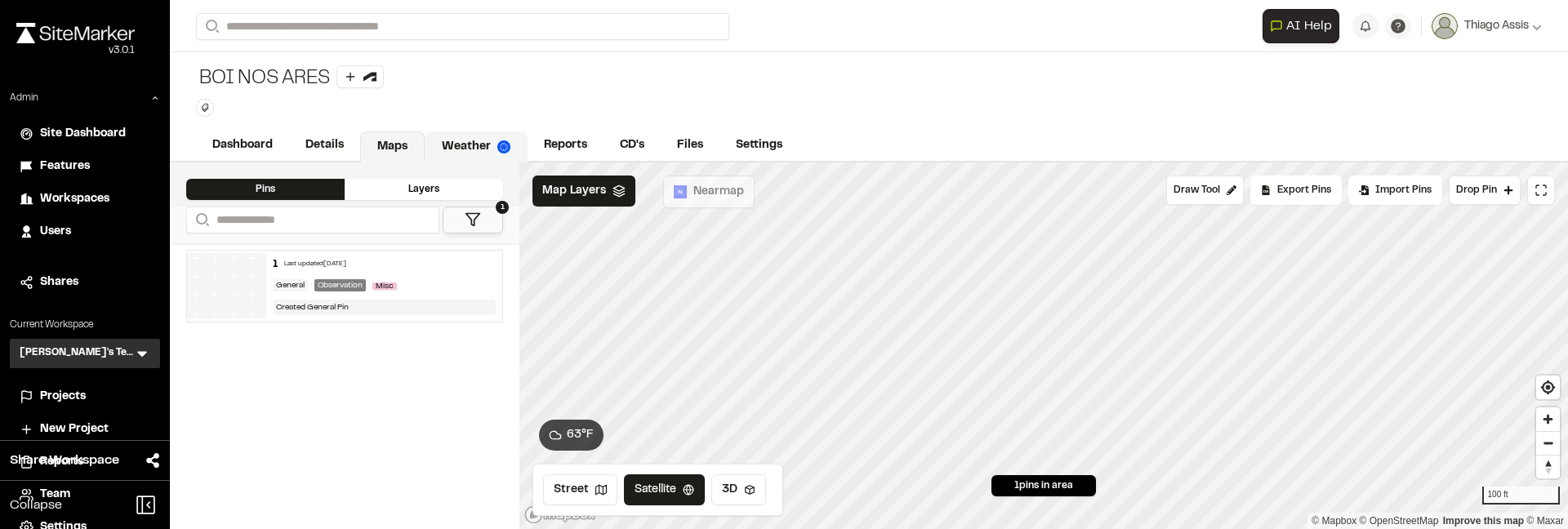
click at [444, 146] on link "Weather" at bounding box center [476, 147] width 103 height 31
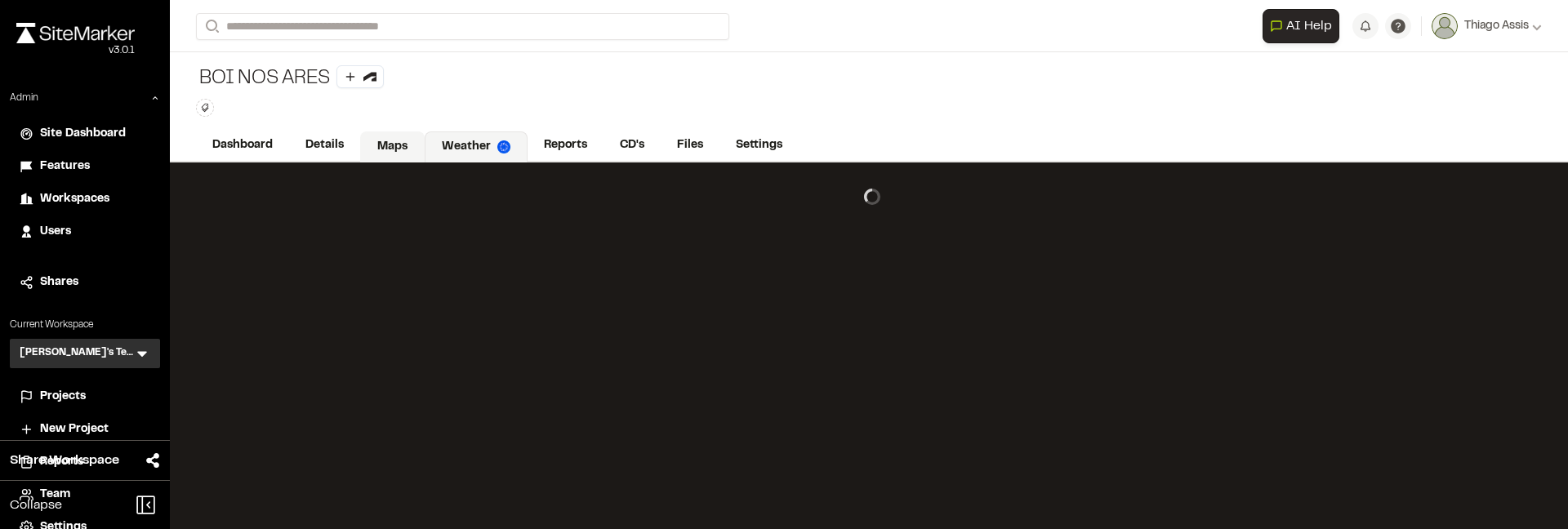
click at [409, 146] on link "Maps" at bounding box center [392, 147] width 65 height 31
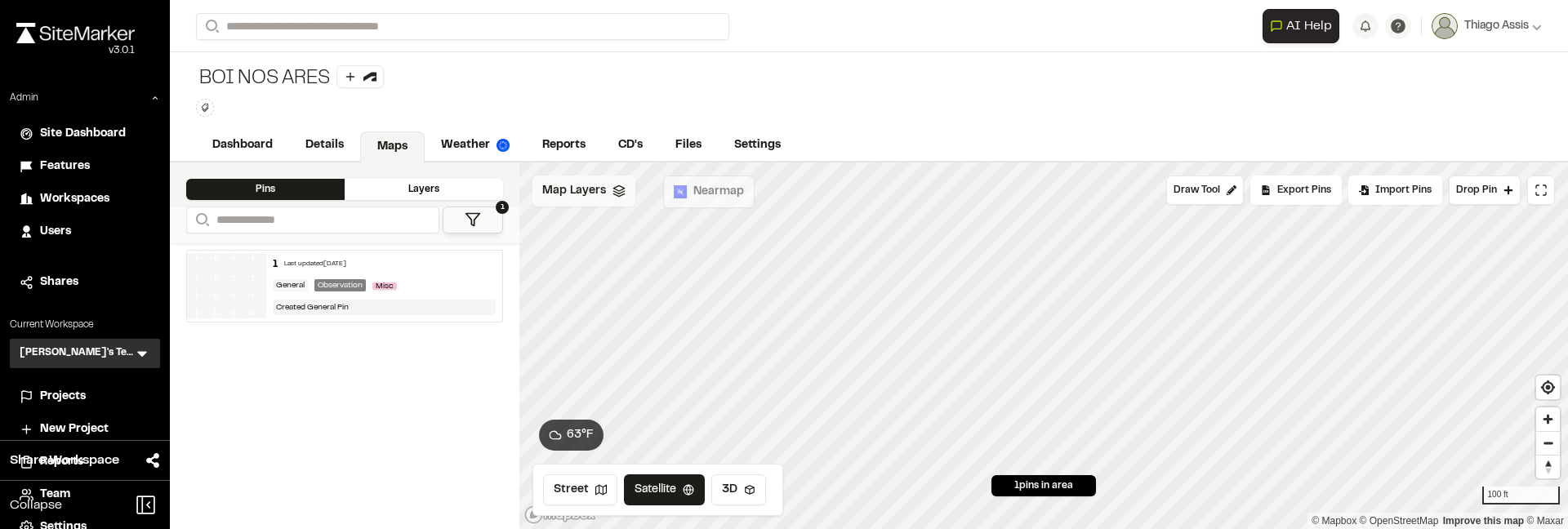
click at [595, 186] on span "Map Layers" at bounding box center [574, 190] width 64 height 18
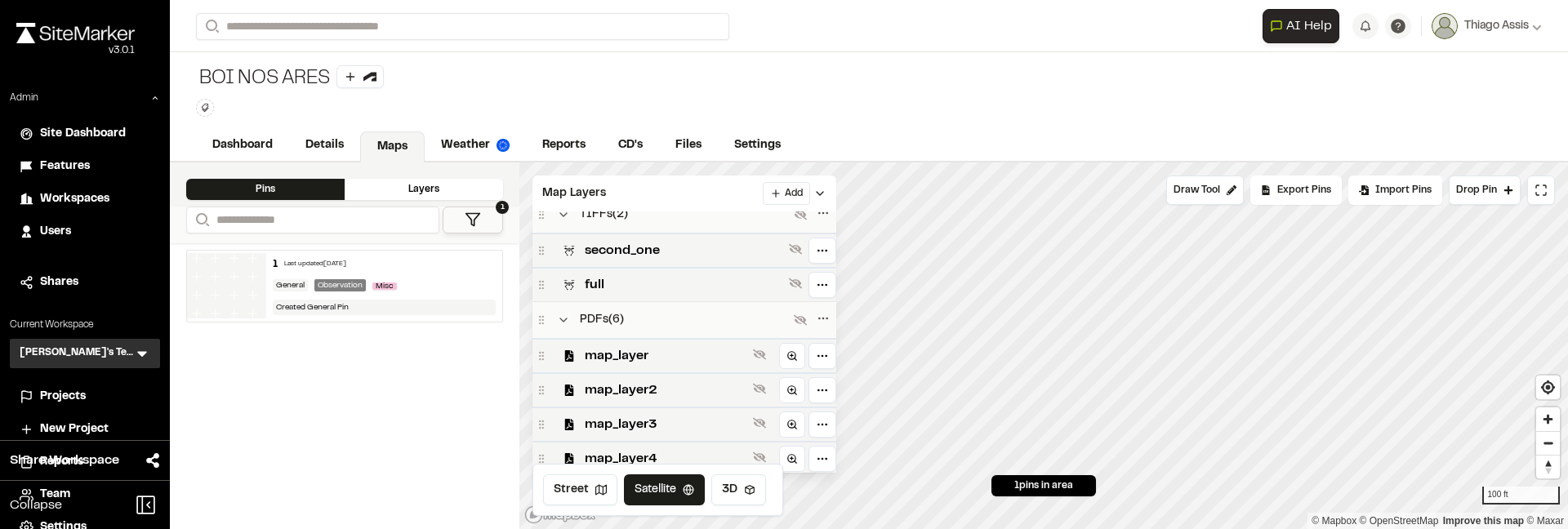
scroll to position [189, 0]
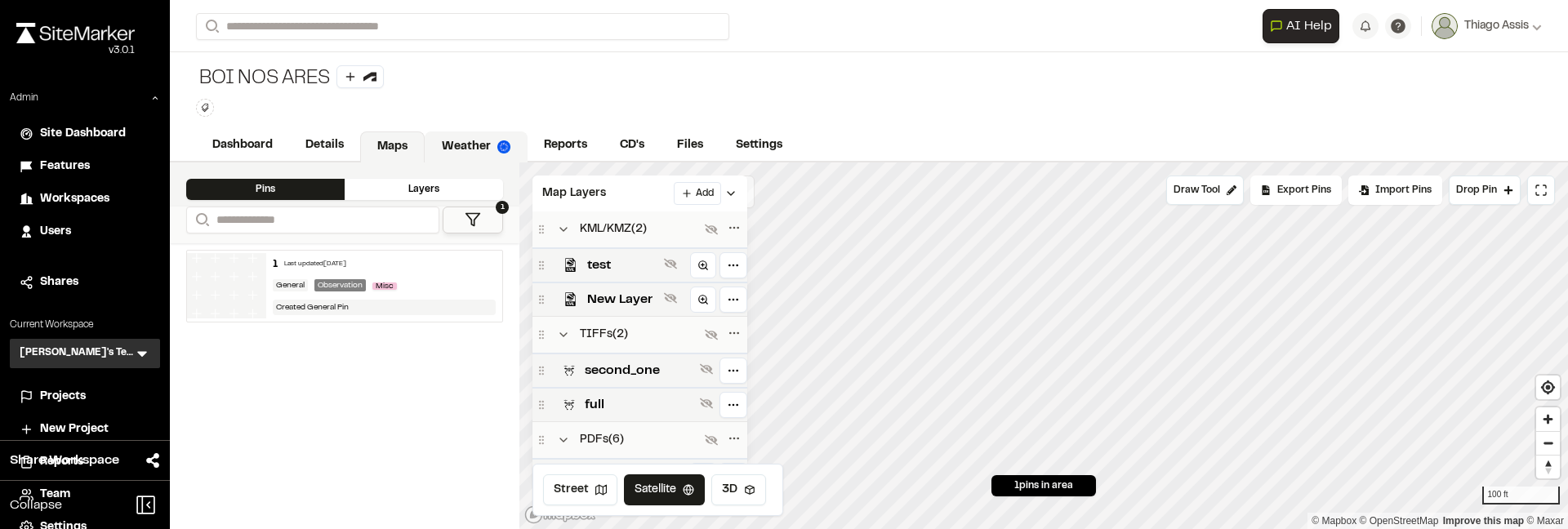
click at [477, 144] on link "Weather" at bounding box center [476, 147] width 103 height 31
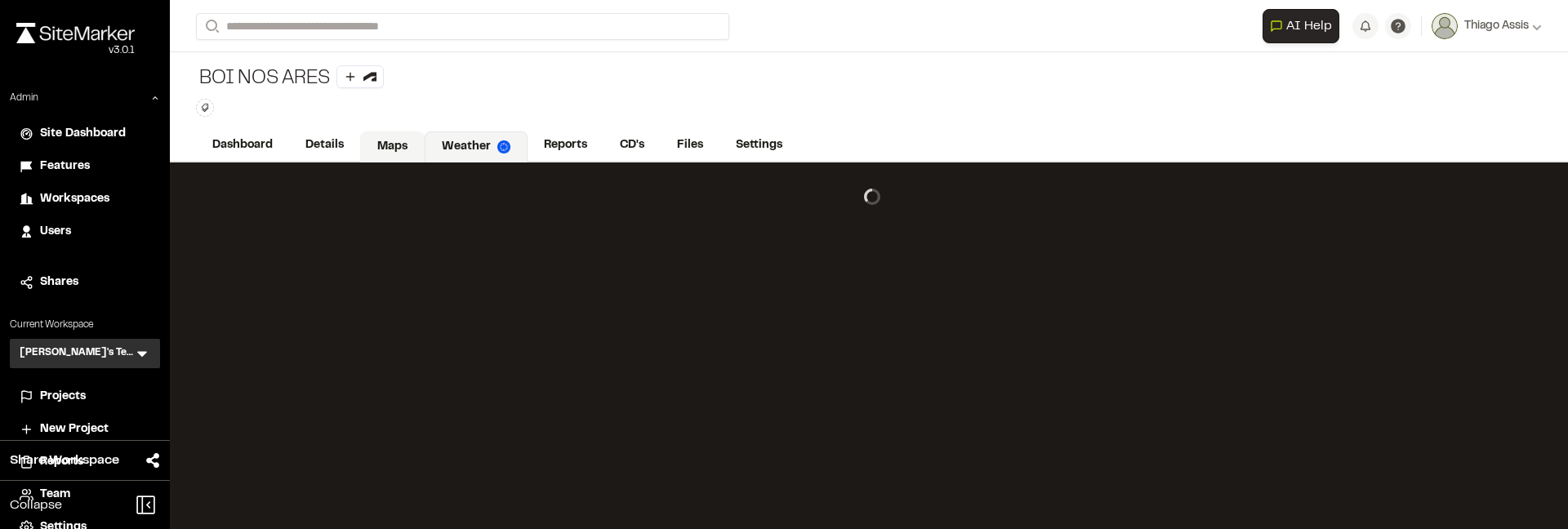
click at [381, 144] on link "Maps" at bounding box center [392, 147] width 65 height 31
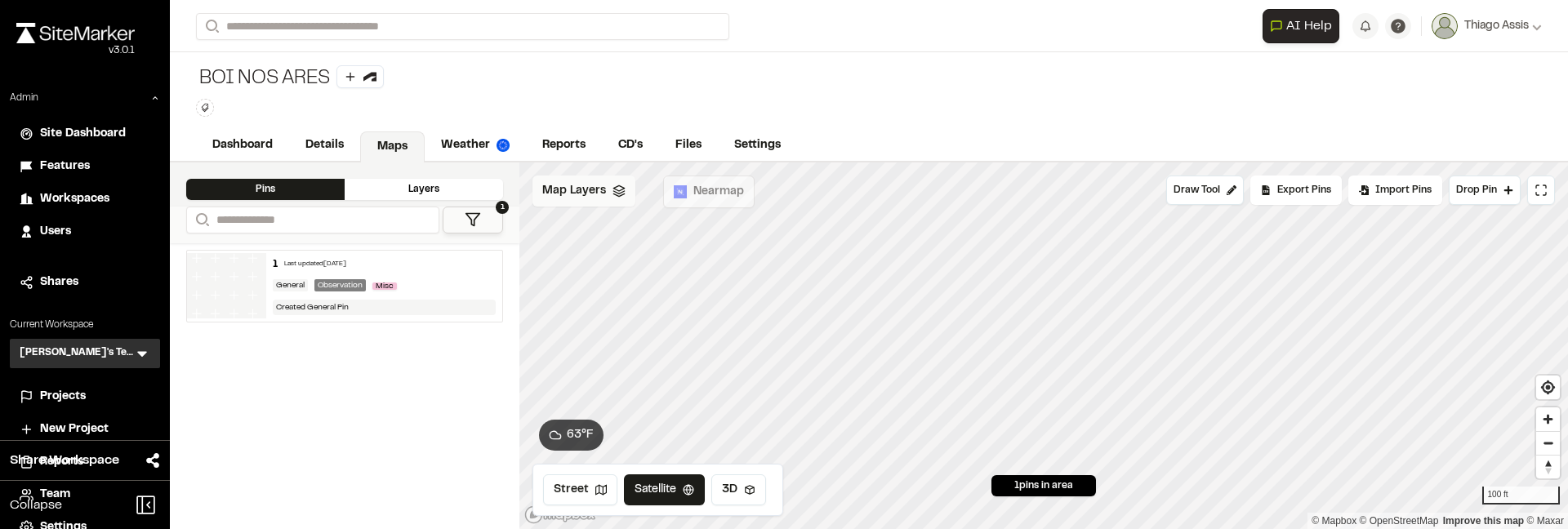
click at [600, 190] on span "Map Layers" at bounding box center [574, 190] width 64 height 18
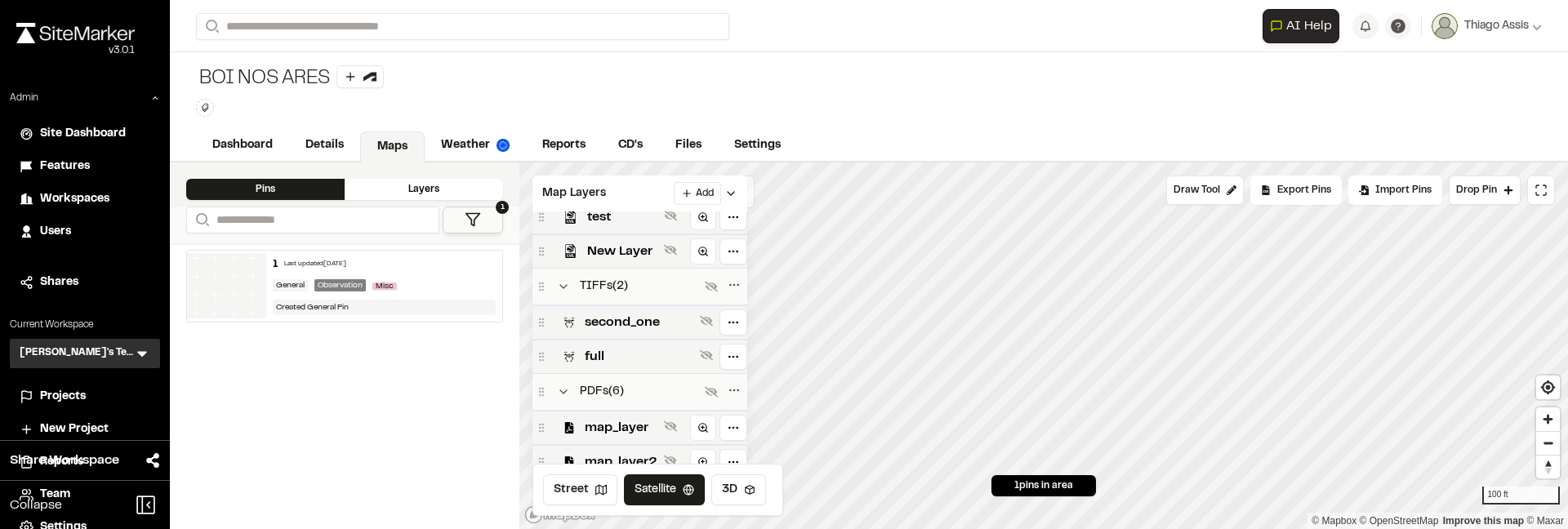
scroll to position [189, 0]
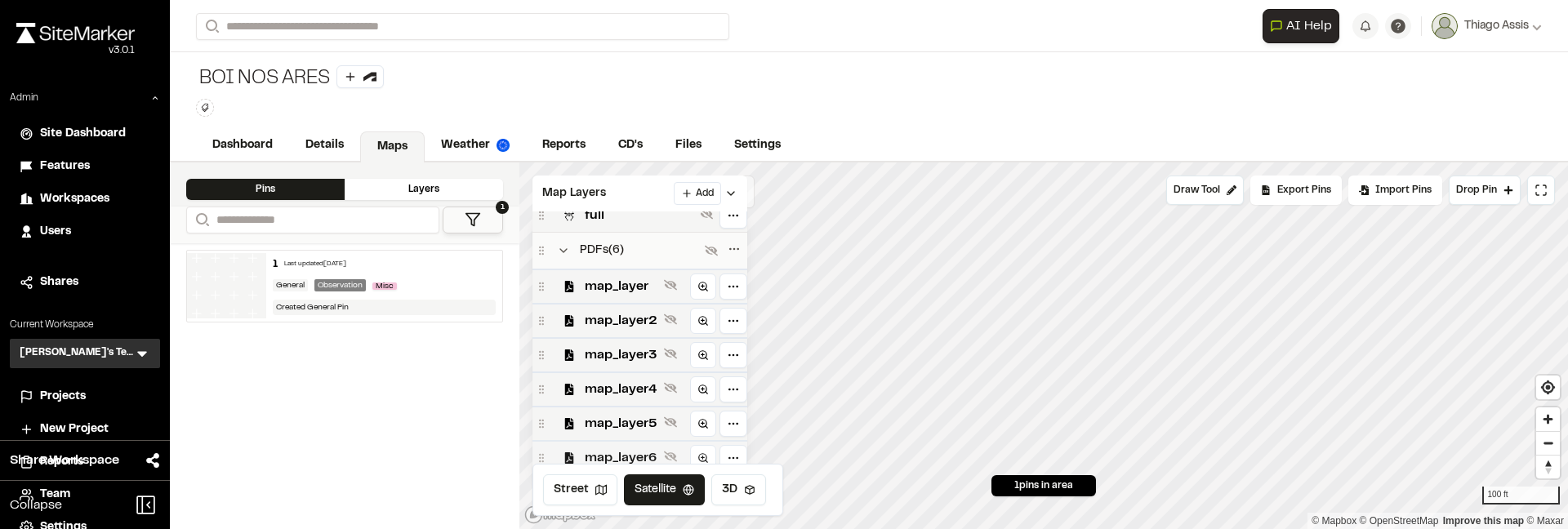
click at [614, 451] on span "map_layer6" at bounding box center [622, 458] width 73 height 20
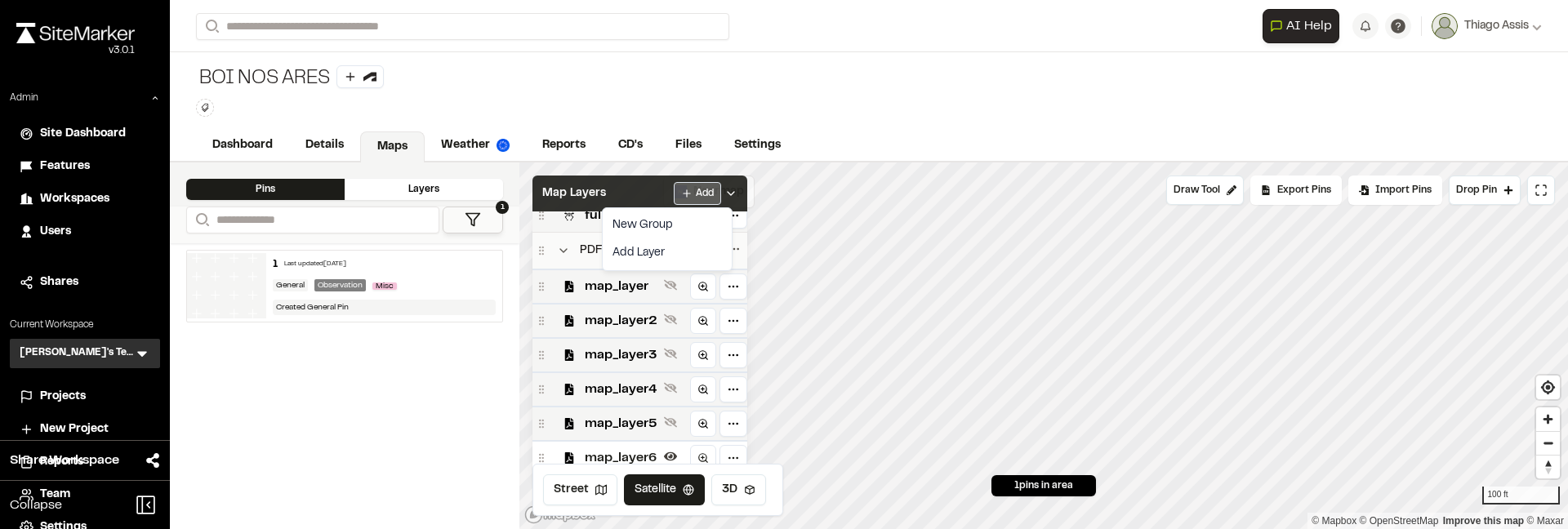
click at [699, 197] on html "**********" at bounding box center [784, 264] width 1568 height 529
click at [654, 251] on link "Add Layer" at bounding box center [668, 253] width 122 height 28
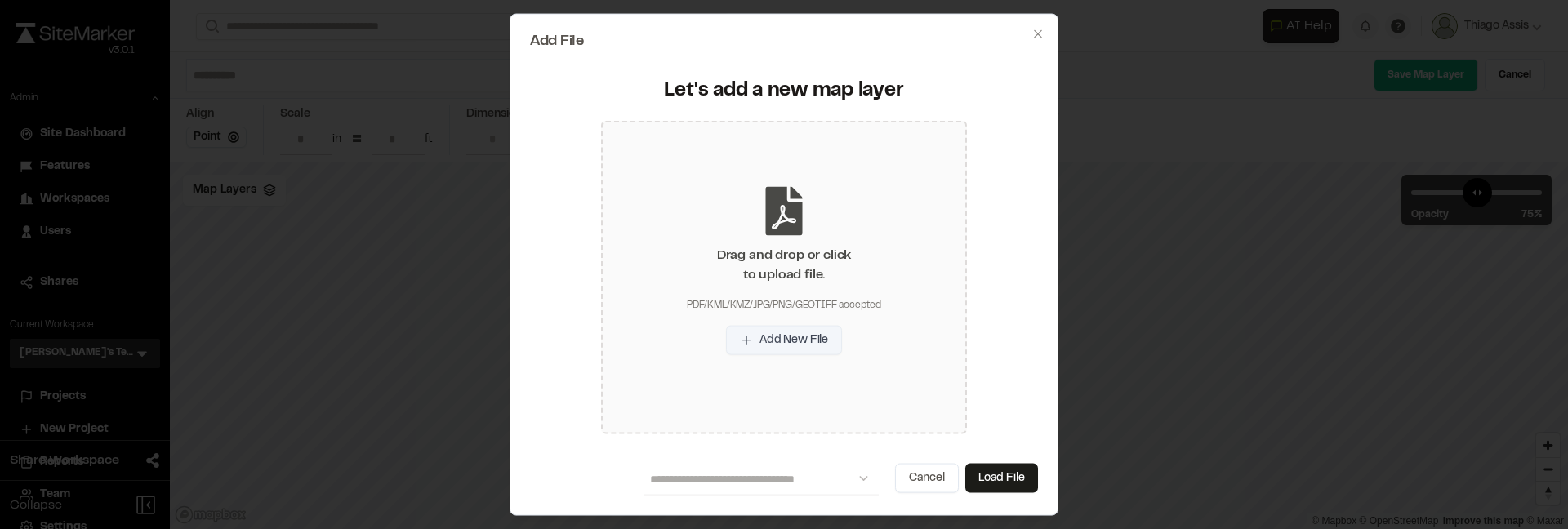
click at [771, 330] on button "Add New File" at bounding box center [784, 340] width 116 height 30
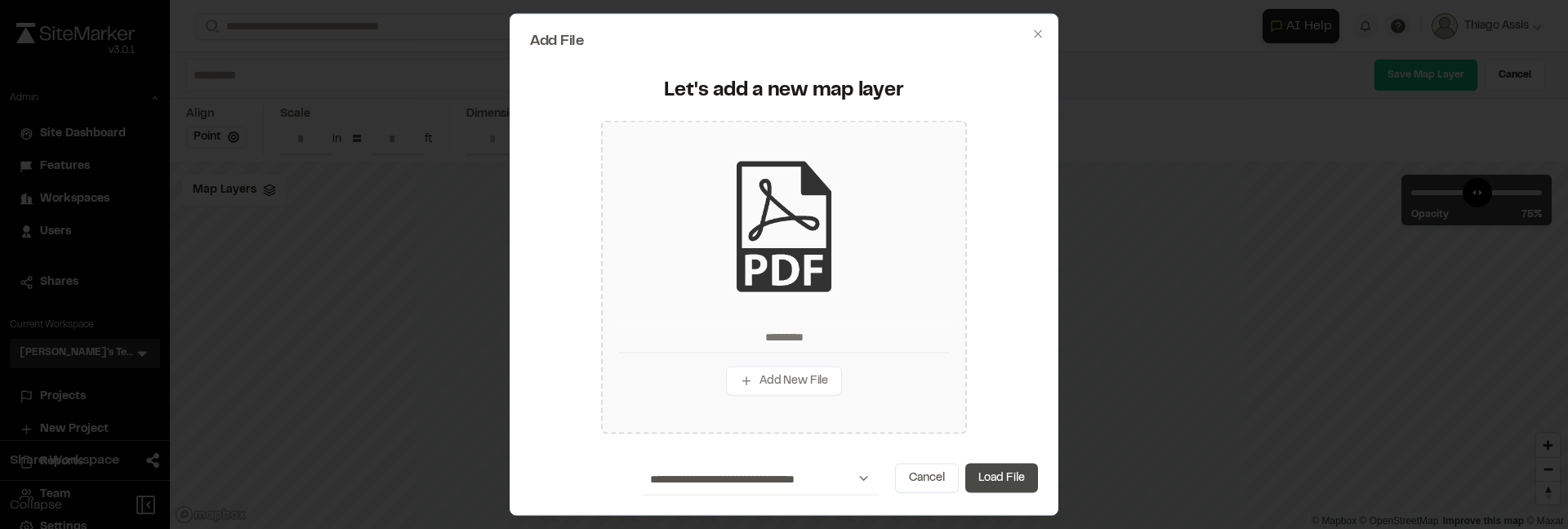
click at [984, 478] on button "Load File" at bounding box center [1002, 477] width 73 height 30
type input "*********"
type input "****"
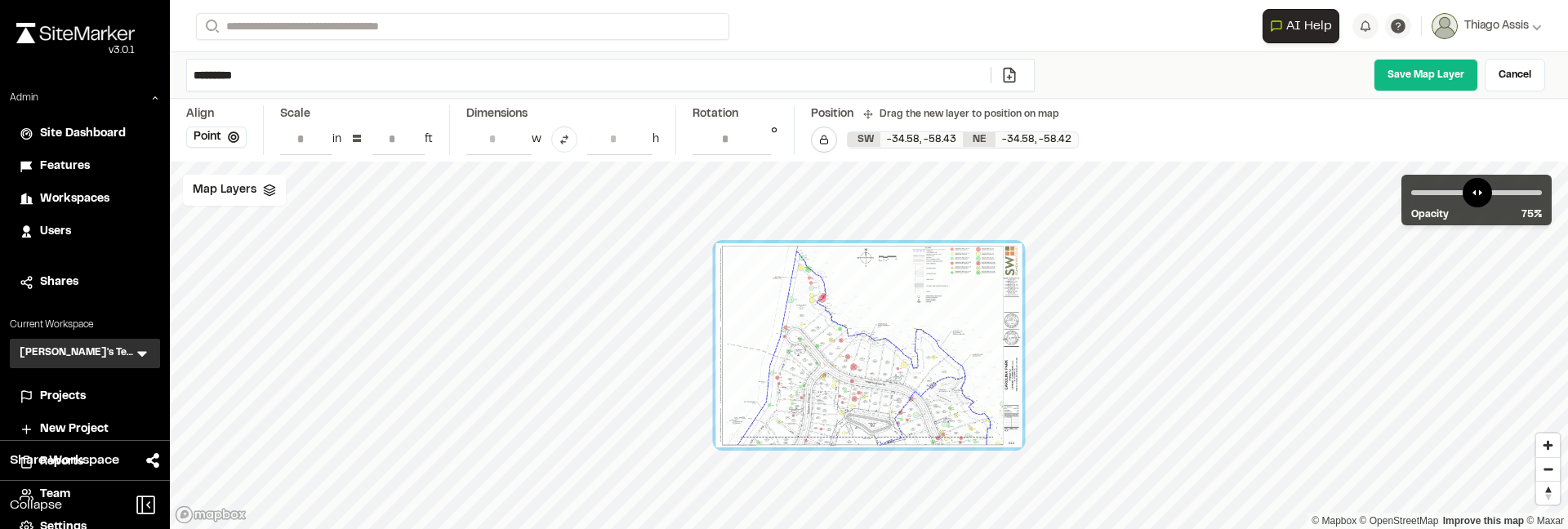
click at [291, 85] on input "*********" at bounding box center [589, 75] width 804 height 31
type input "**********"
click at [1409, 69] on link "Save Map Layer" at bounding box center [1426, 75] width 104 height 32
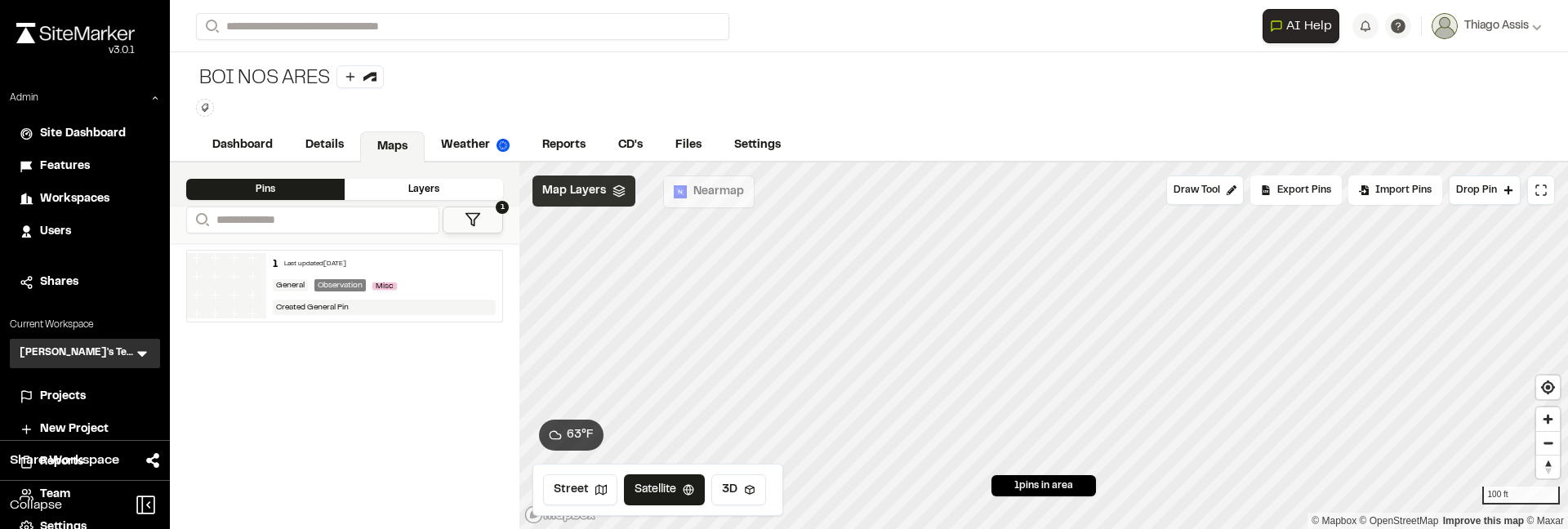
click at [593, 186] on span "Map Layers" at bounding box center [574, 190] width 64 height 18
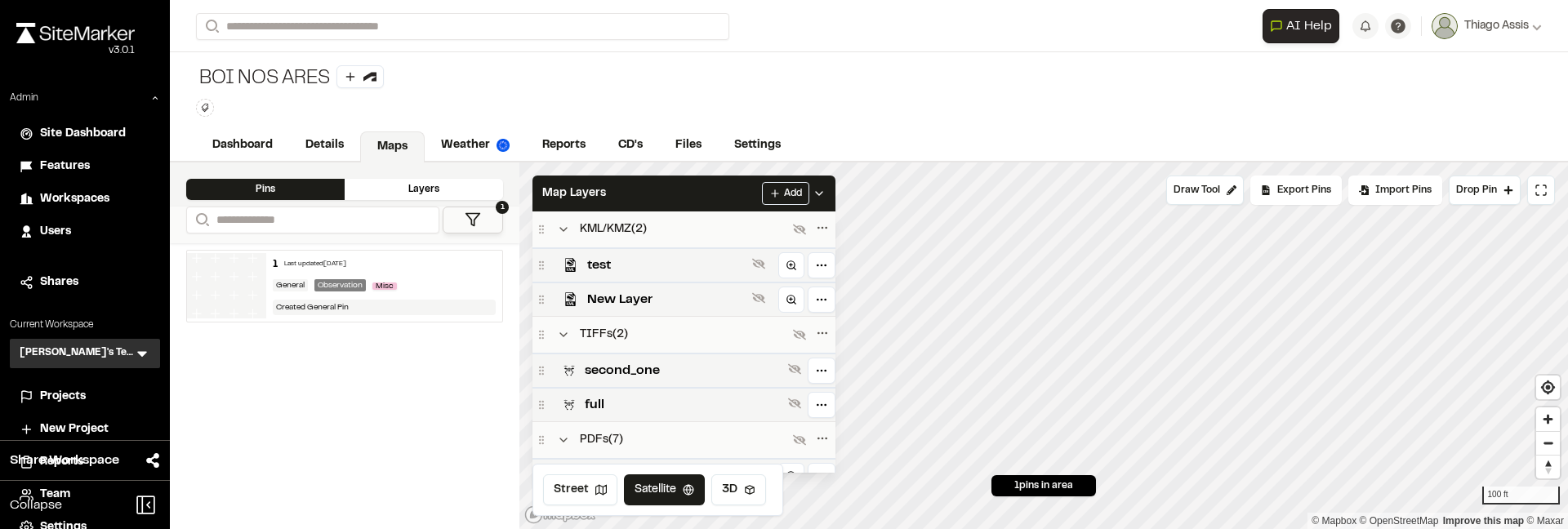
scroll to position [253, 0]
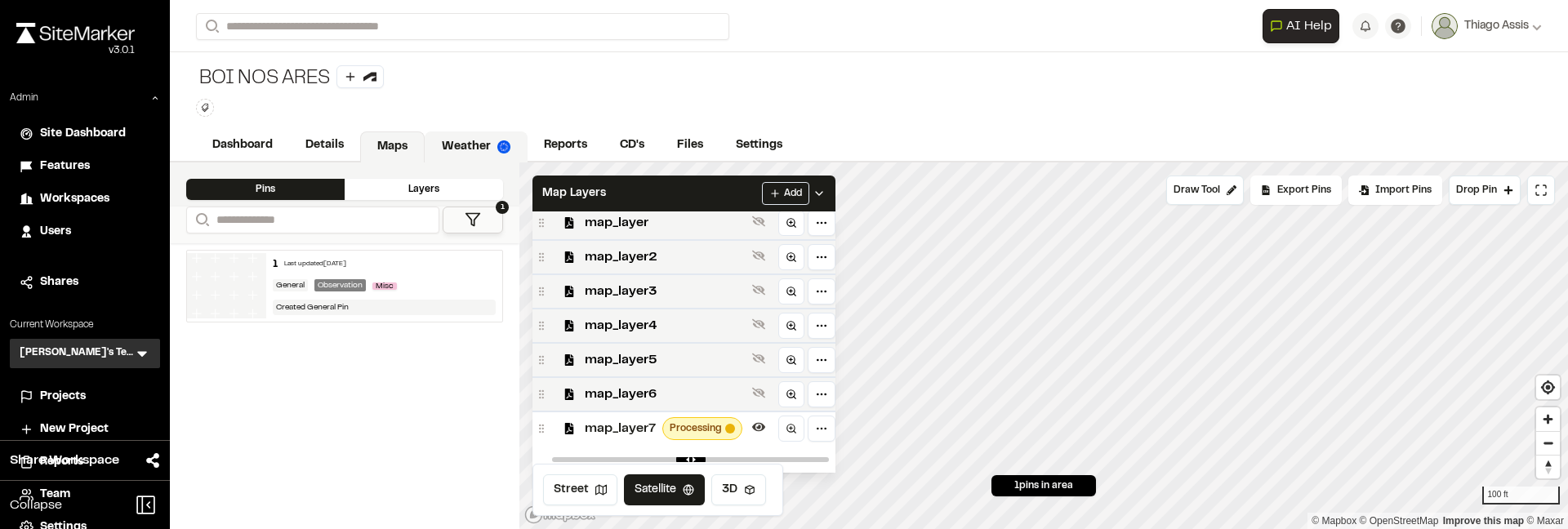
click at [460, 138] on link "Weather" at bounding box center [476, 147] width 103 height 31
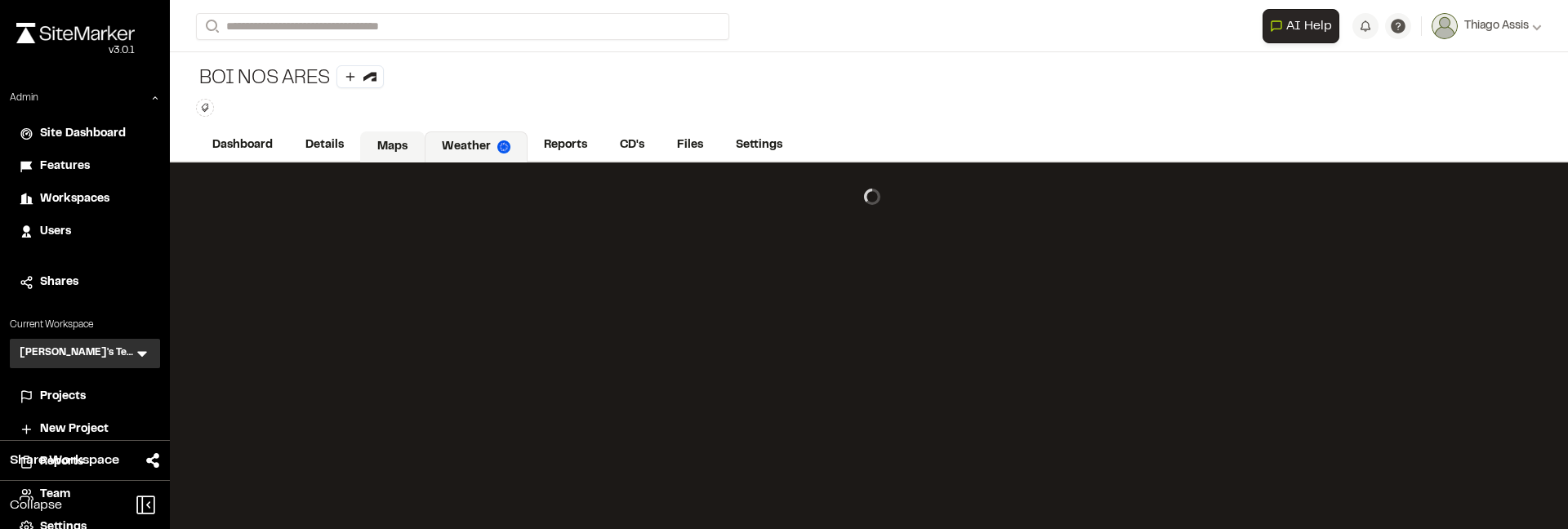
click at [376, 144] on link "Maps" at bounding box center [392, 147] width 65 height 31
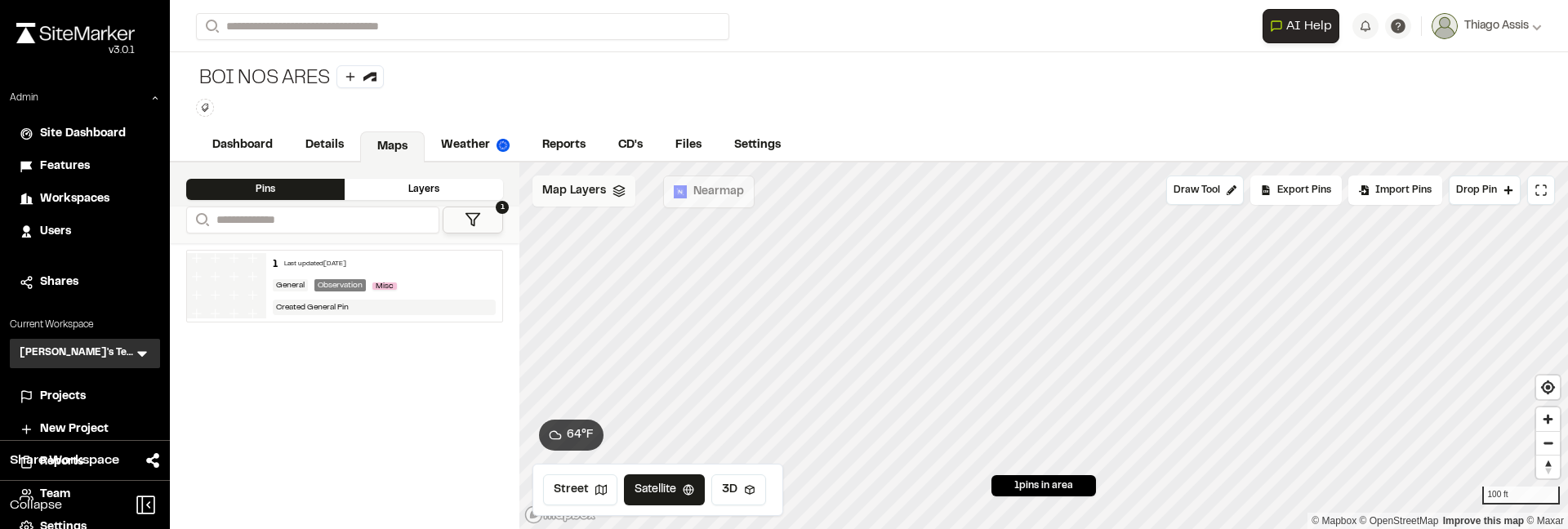
click at [592, 180] on div "Map Layers" at bounding box center [584, 191] width 103 height 31
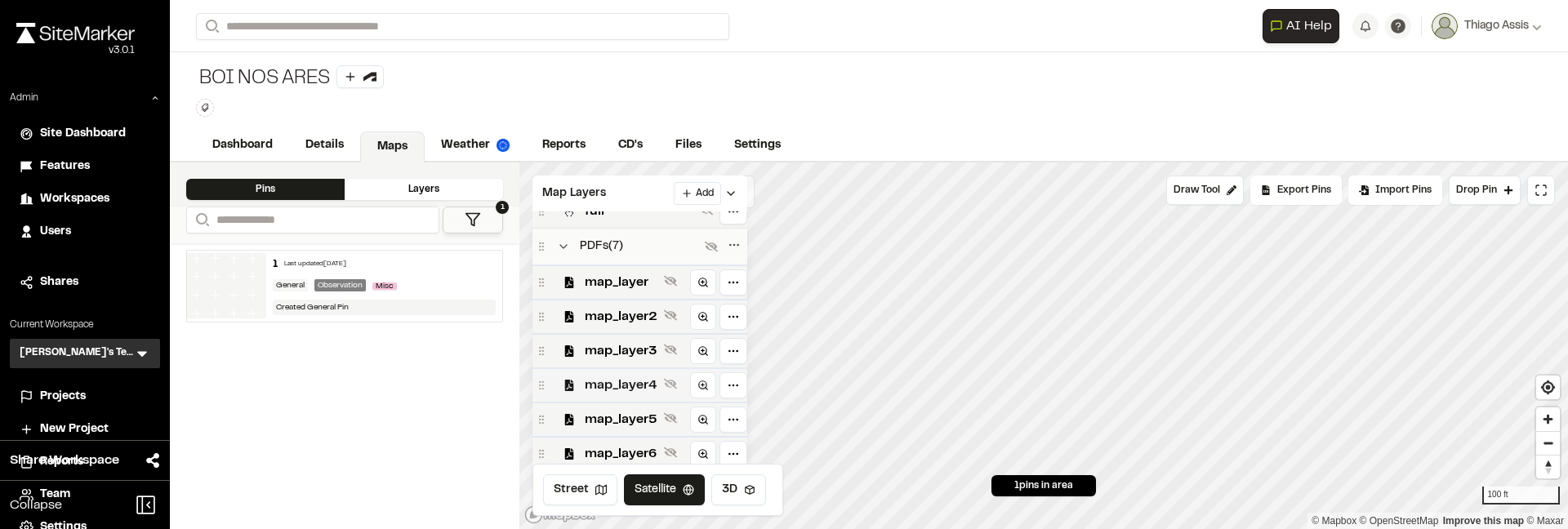
scroll to position [224, 0]
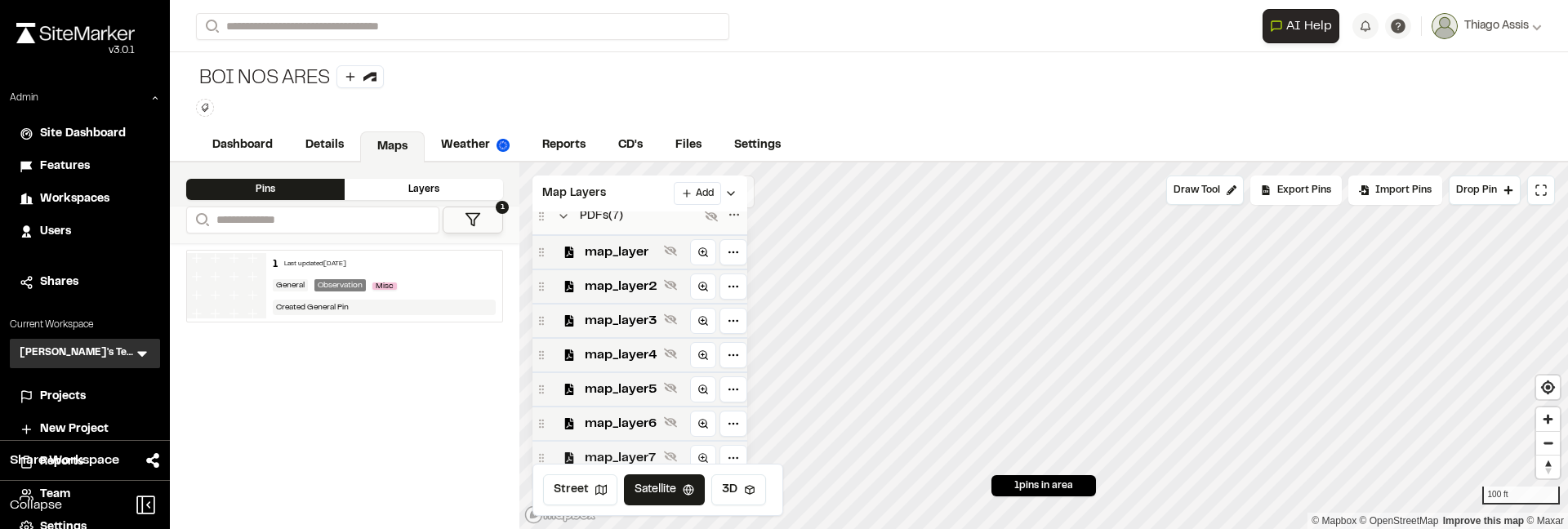
click at [614, 451] on span "map_layer7" at bounding box center [622, 458] width 73 height 20
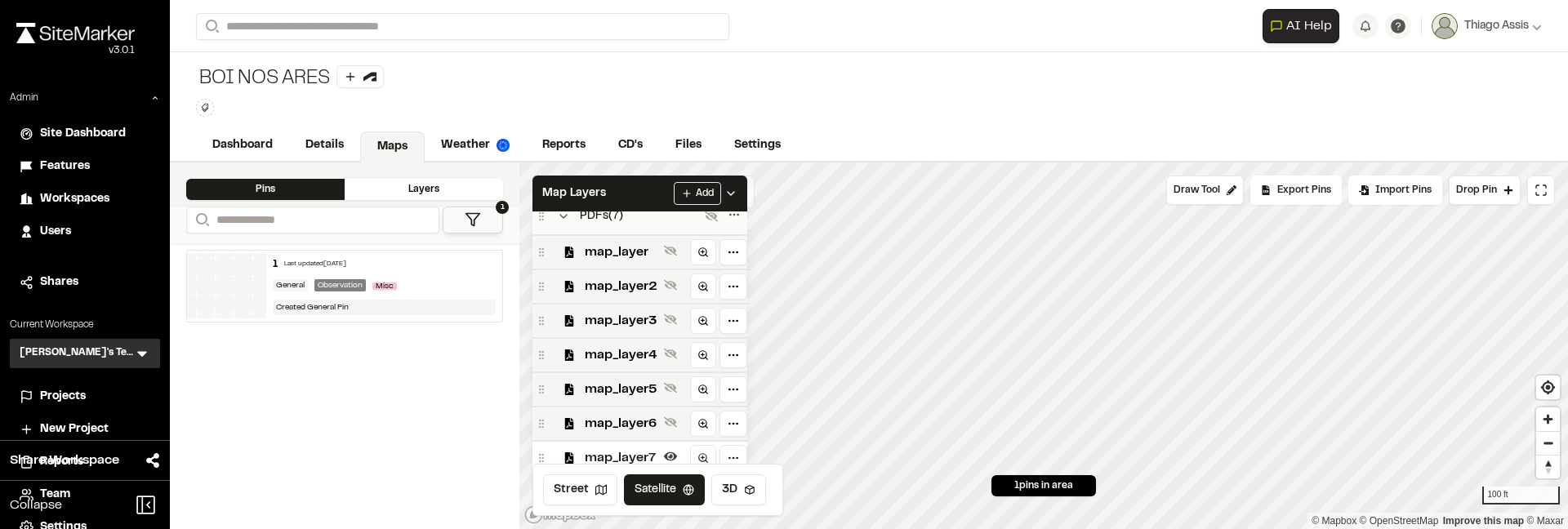
click at [623, 452] on span "map_layer7" at bounding box center [622, 458] width 73 height 20
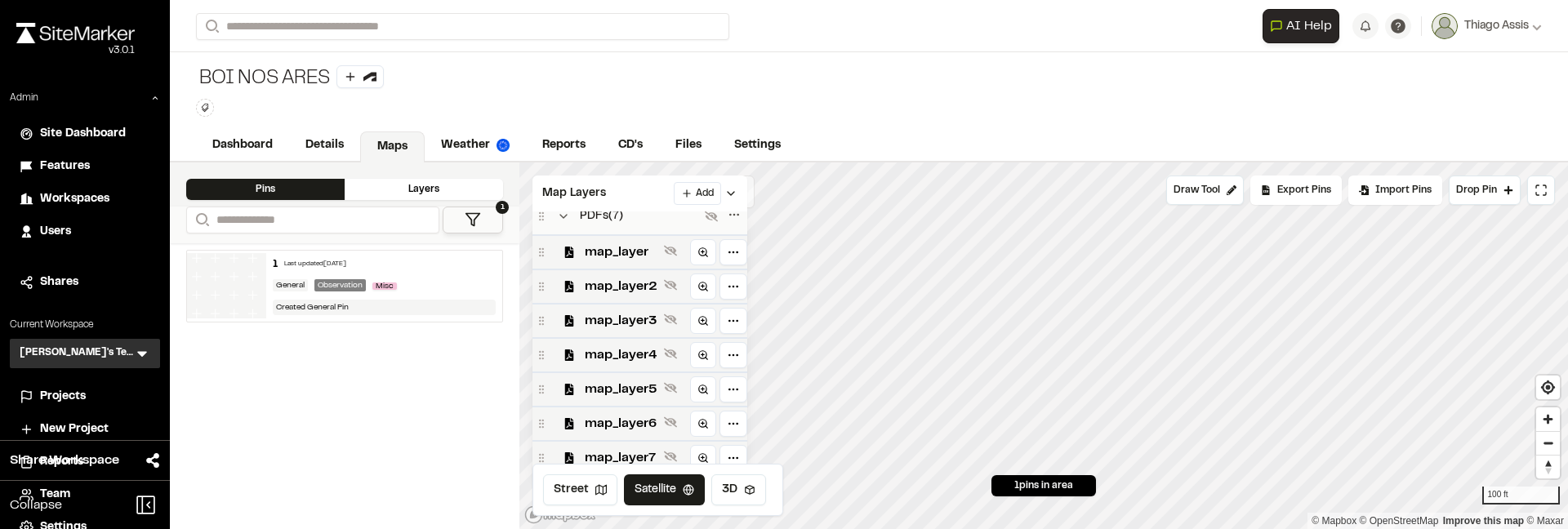
click at [623, 452] on span "map_layer7" at bounding box center [622, 458] width 73 height 20
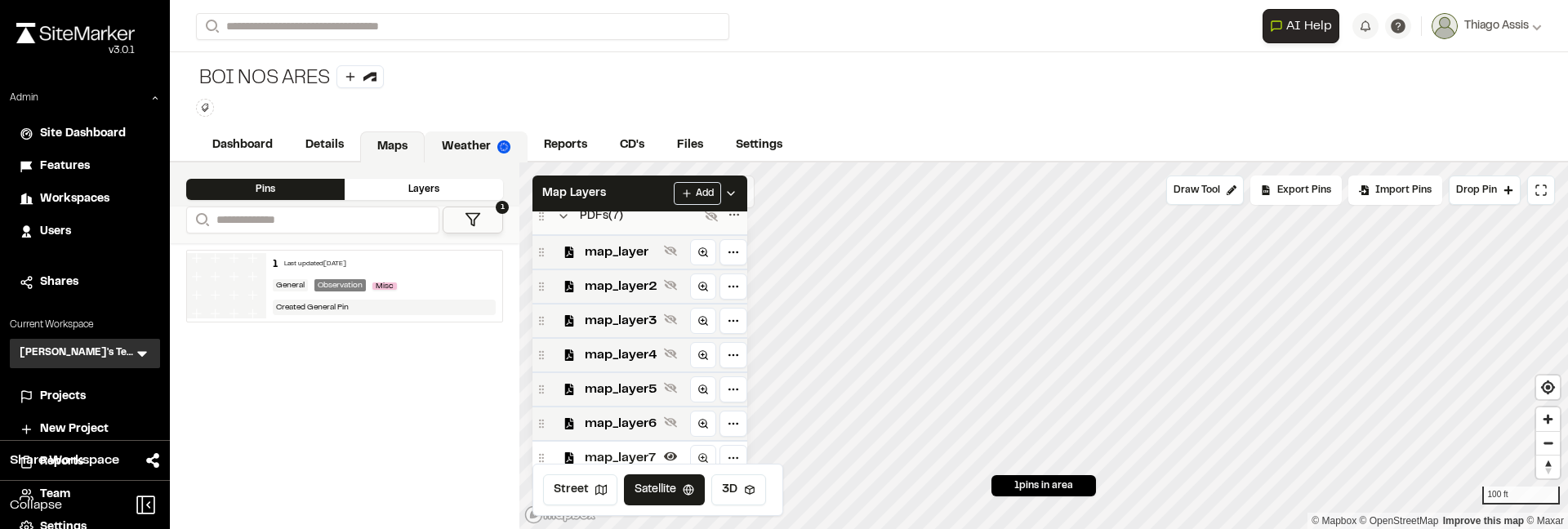
click at [476, 135] on link "Weather" at bounding box center [476, 147] width 103 height 31
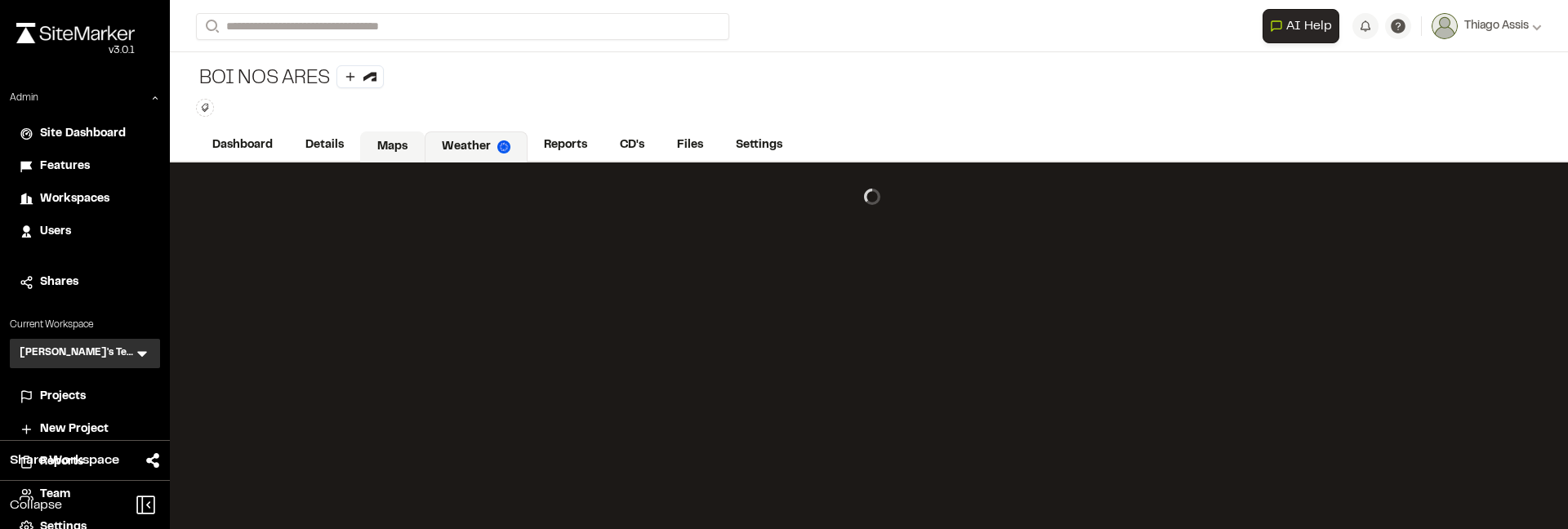
click at [408, 151] on link "Maps" at bounding box center [392, 147] width 65 height 31
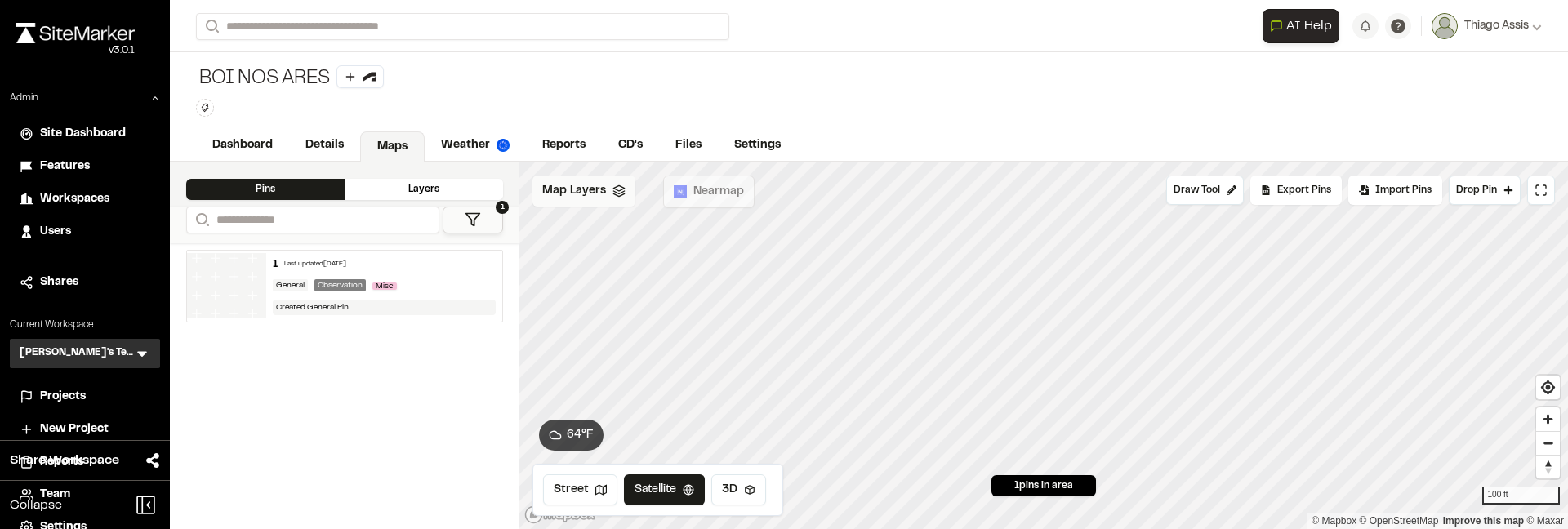
click at [601, 203] on div "Map Layers" at bounding box center [584, 191] width 103 height 31
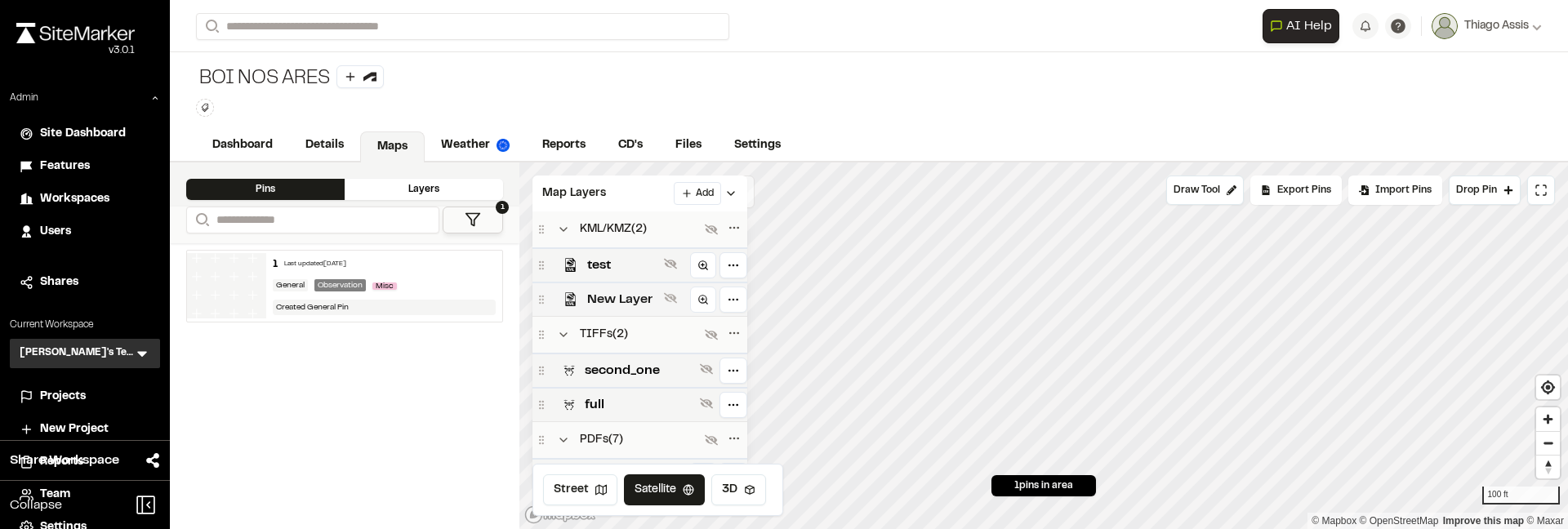
scroll to position [224, 0]
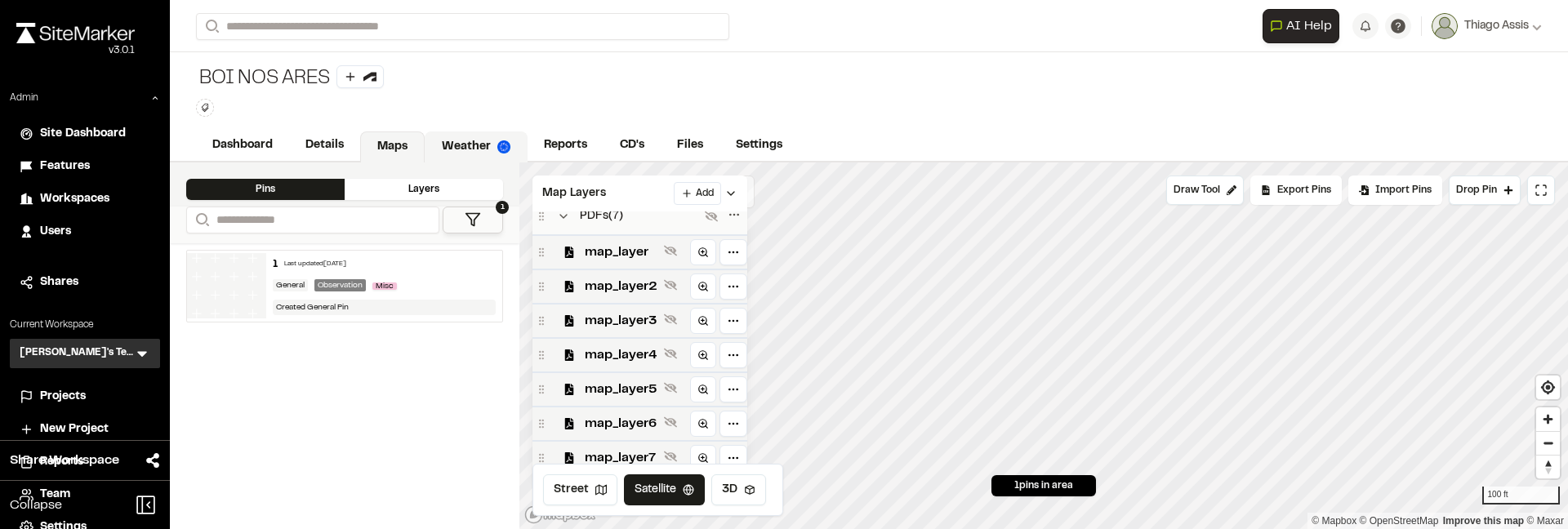
click at [450, 155] on link "Weather" at bounding box center [476, 147] width 103 height 31
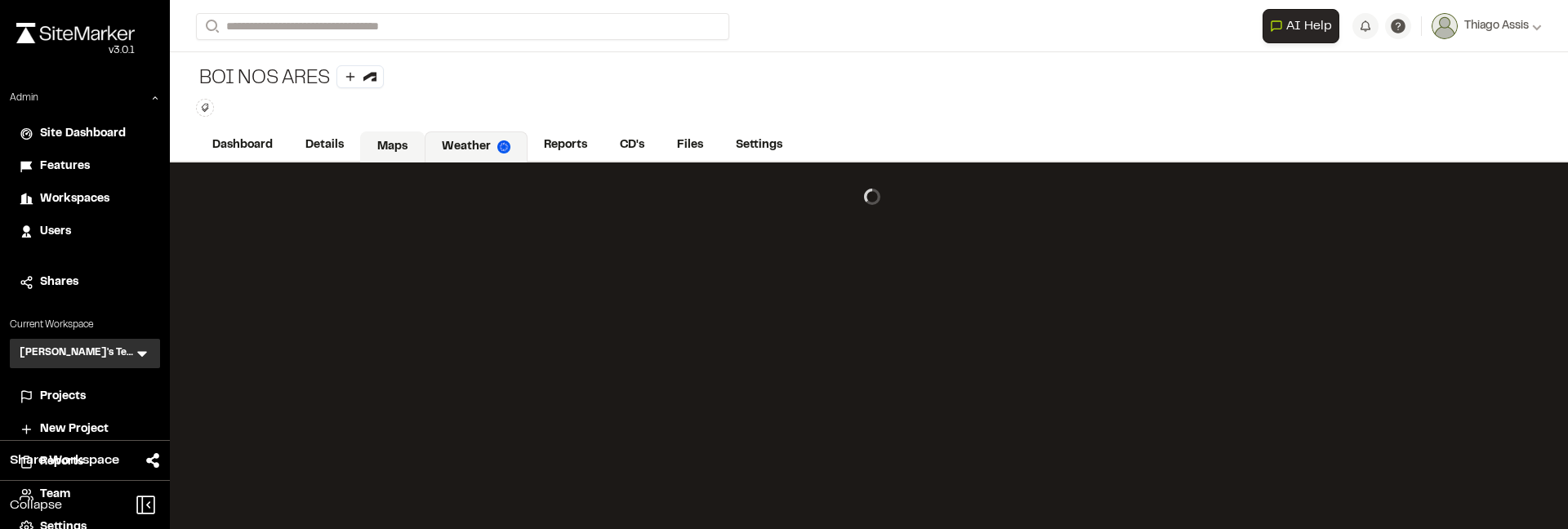
click at [408, 149] on link "Maps" at bounding box center [392, 147] width 65 height 31
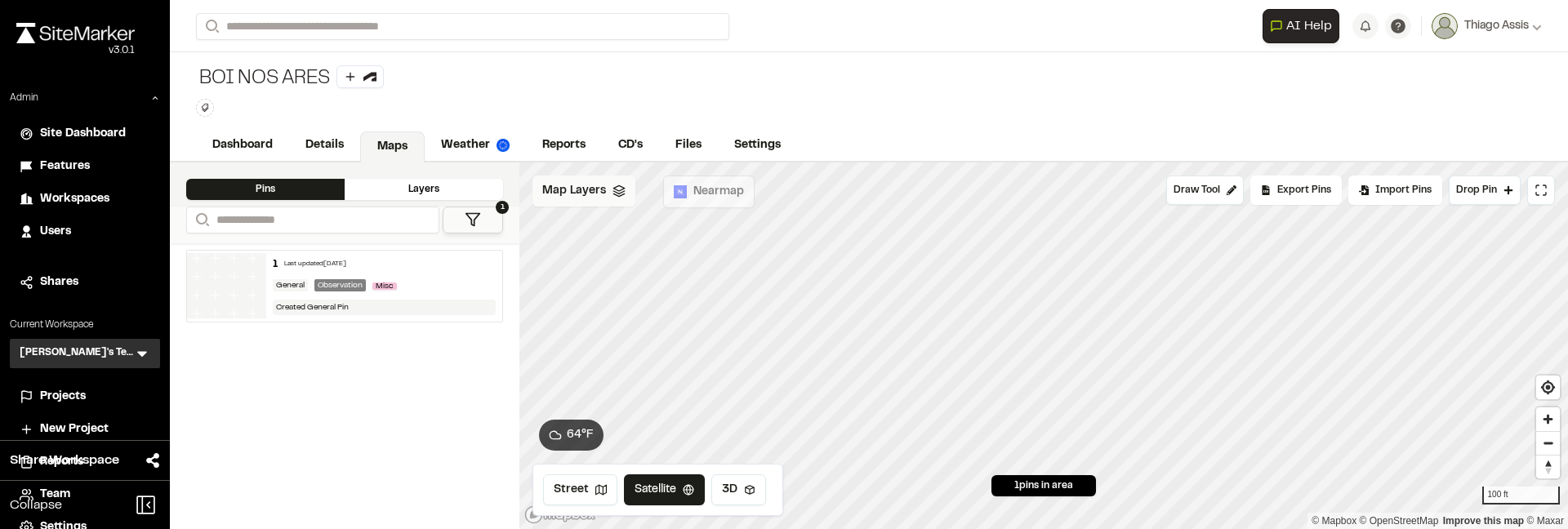
click at [606, 204] on div "Map Layers" at bounding box center [584, 191] width 103 height 31
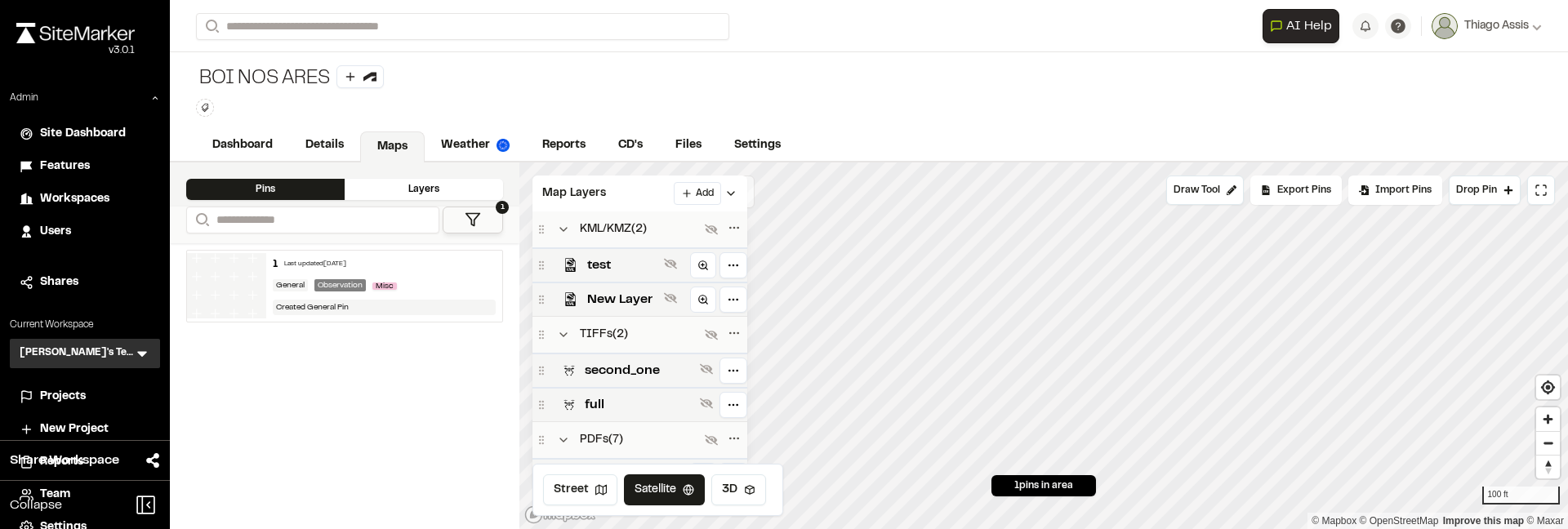
scroll to position [224, 0]
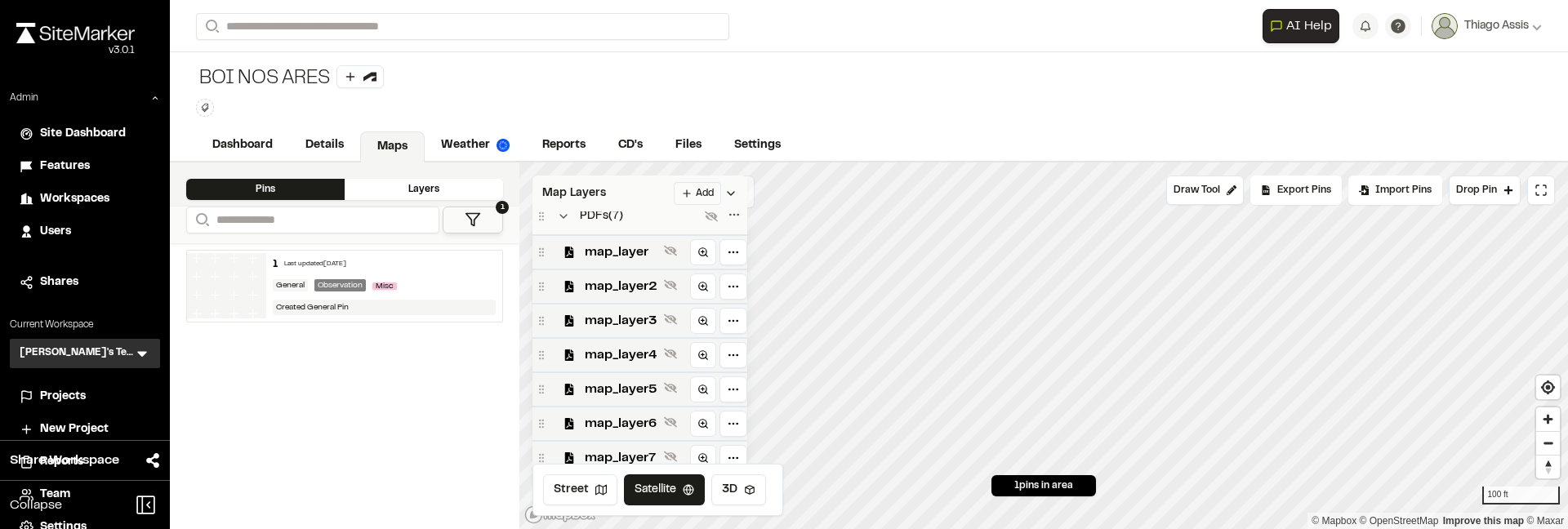
click at [707, 200] on html "**********" at bounding box center [784, 264] width 1568 height 529
click at [695, 245] on link "Add Layer" at bounding box center [668, 253] width 122 height 28
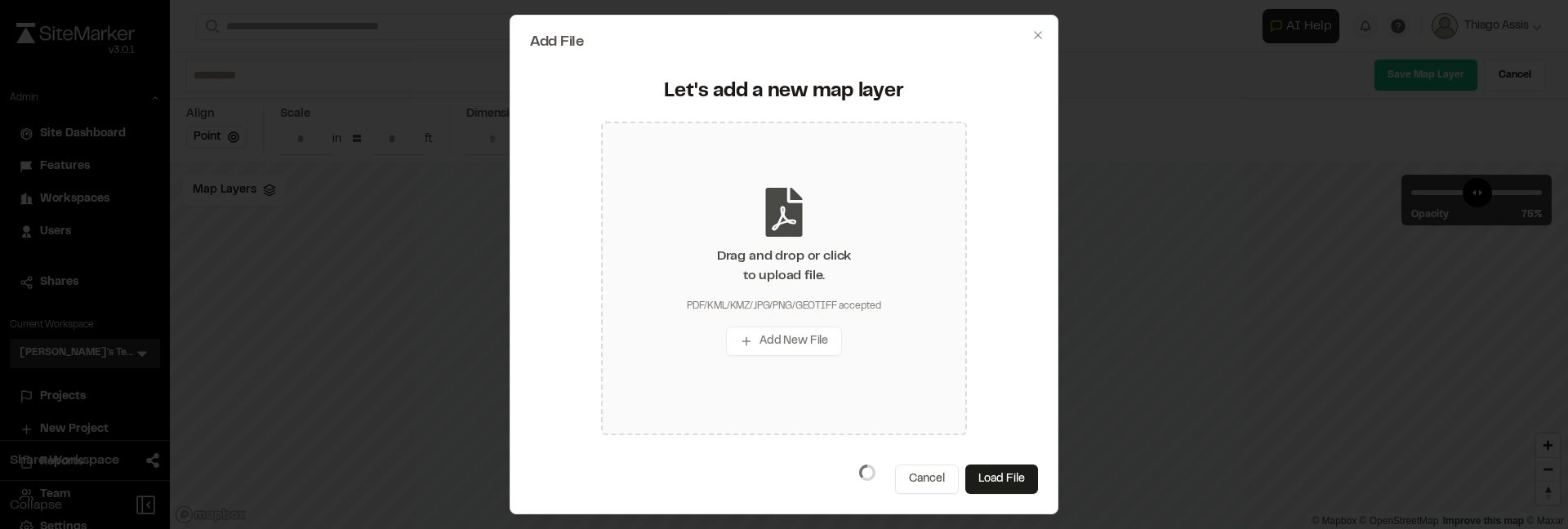
click at [861, 238] on div "Drag and drop or click to upload file. PDF/KML/KMZ/JPG/PNG/GEOTIFF accepted Add…" at bounding box center [784, 278] width 366 height 313
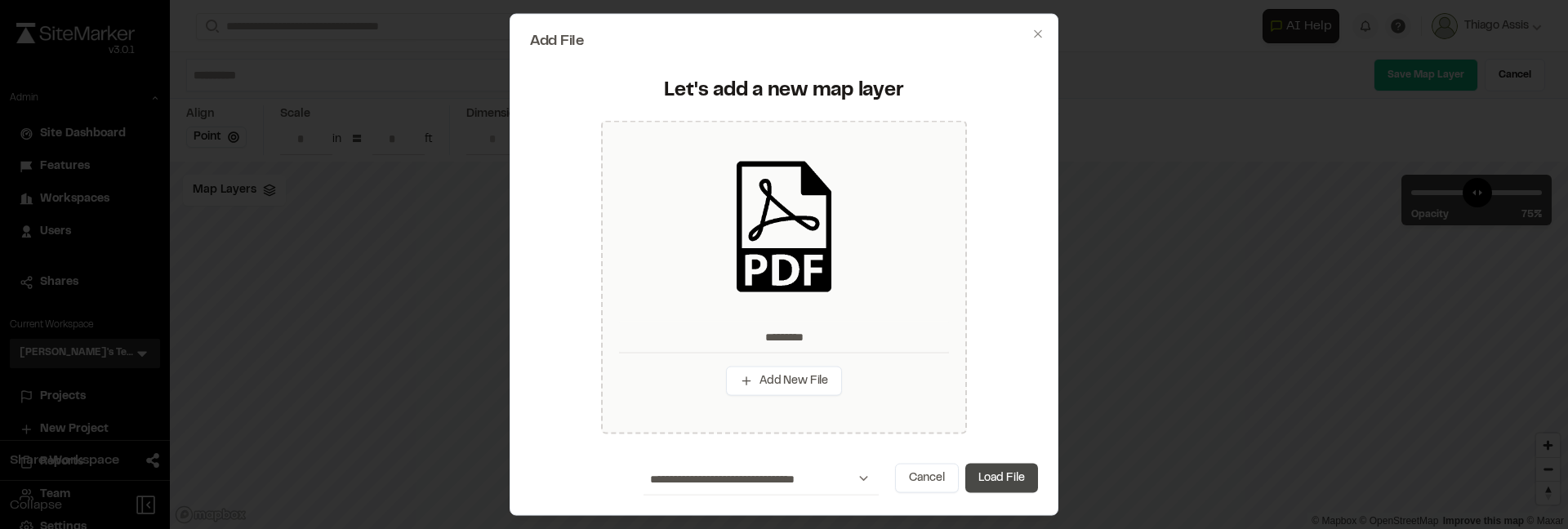
click at [1023, 476] on button "Load File" at bounding box center [1002, 477] width 73 height 30
type input "*********"
type input "****"
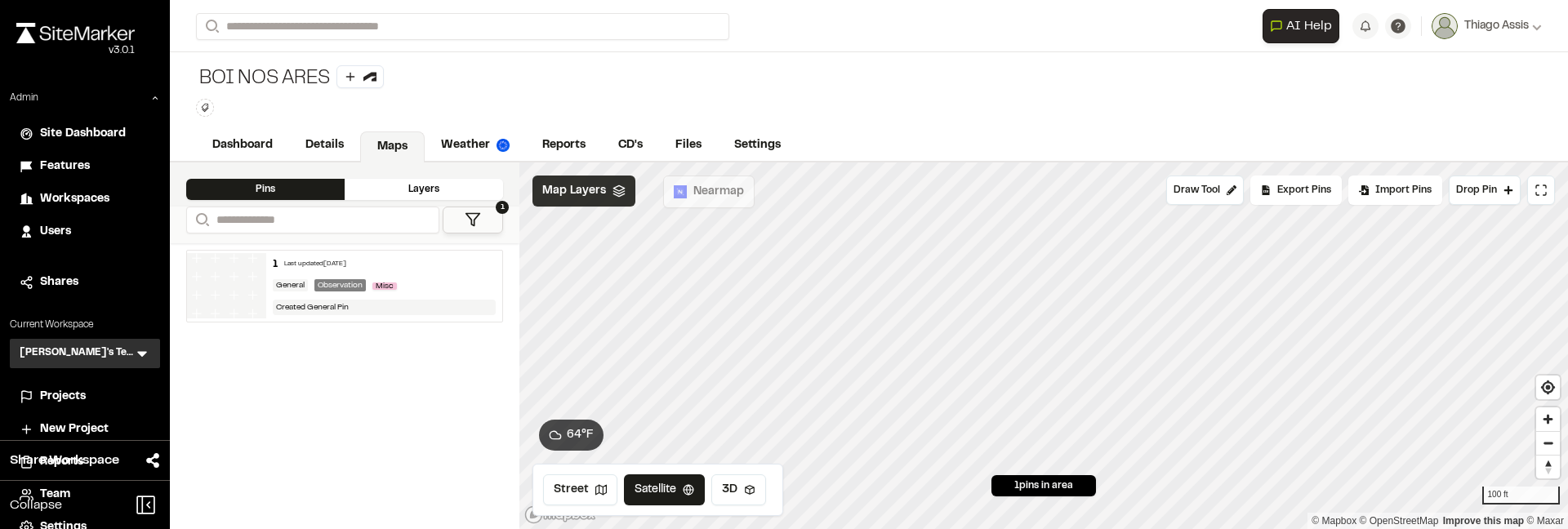
click at [572, 197] on span "Map Layers" at bounding box center [574, 190] width 64 height 18
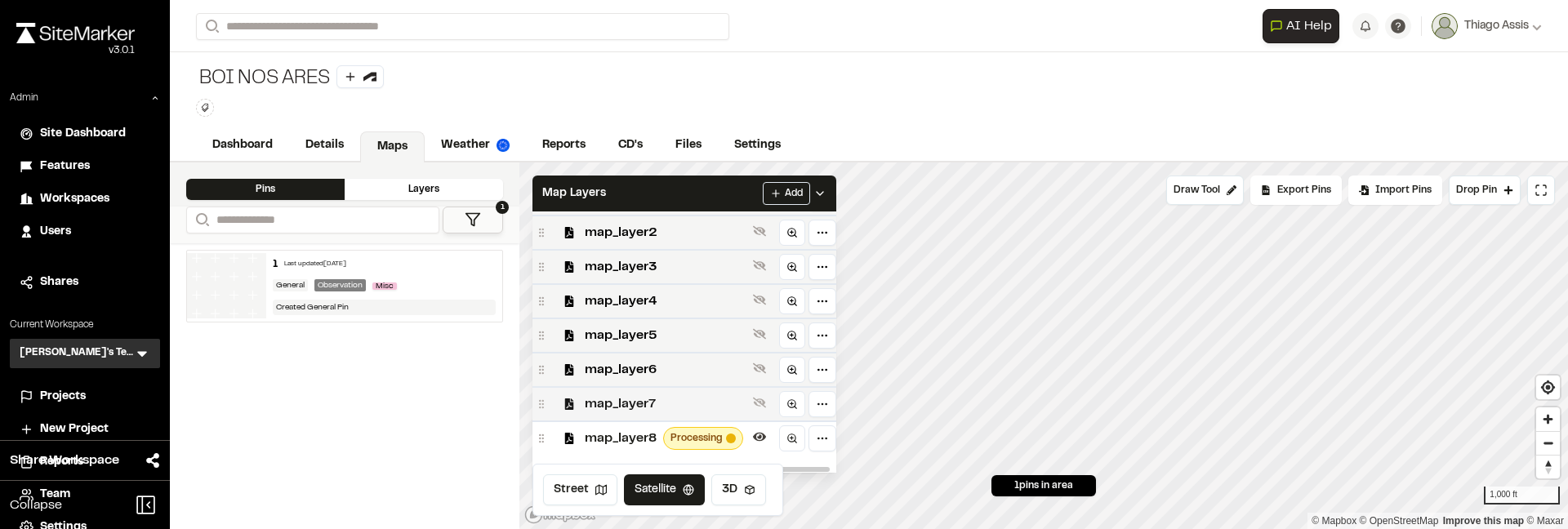
scroll to position [288, 0]
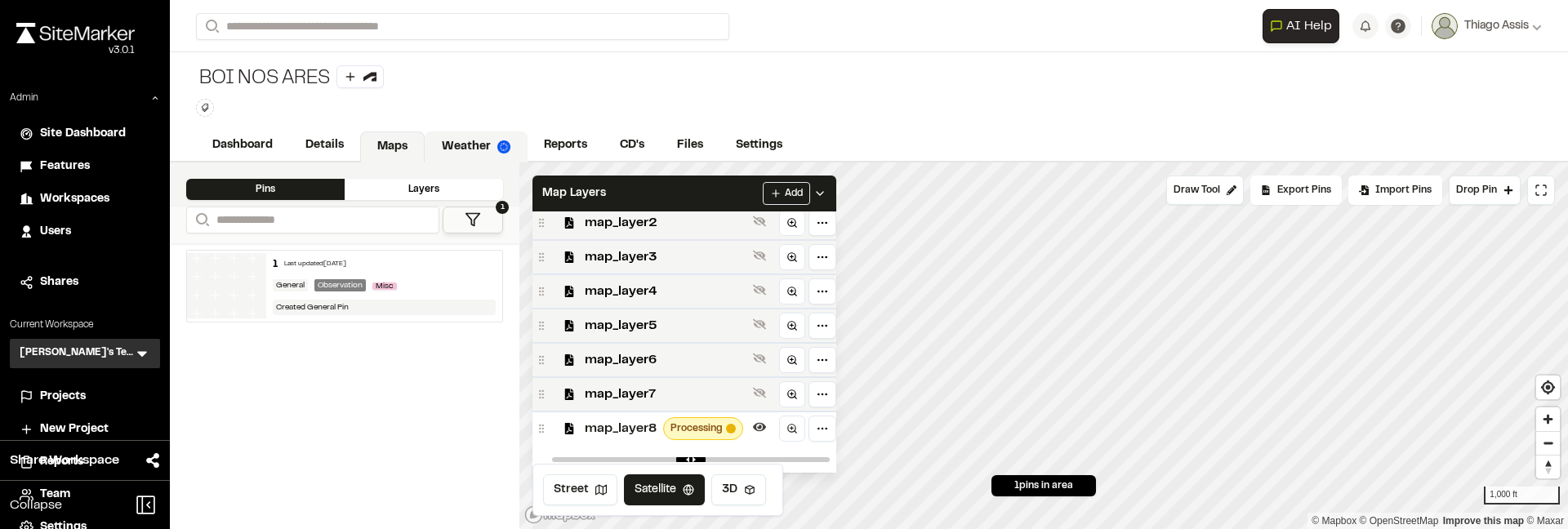
click at [450, 144] on link "Weather" at bounding box center [476, 147] width 103 height 31
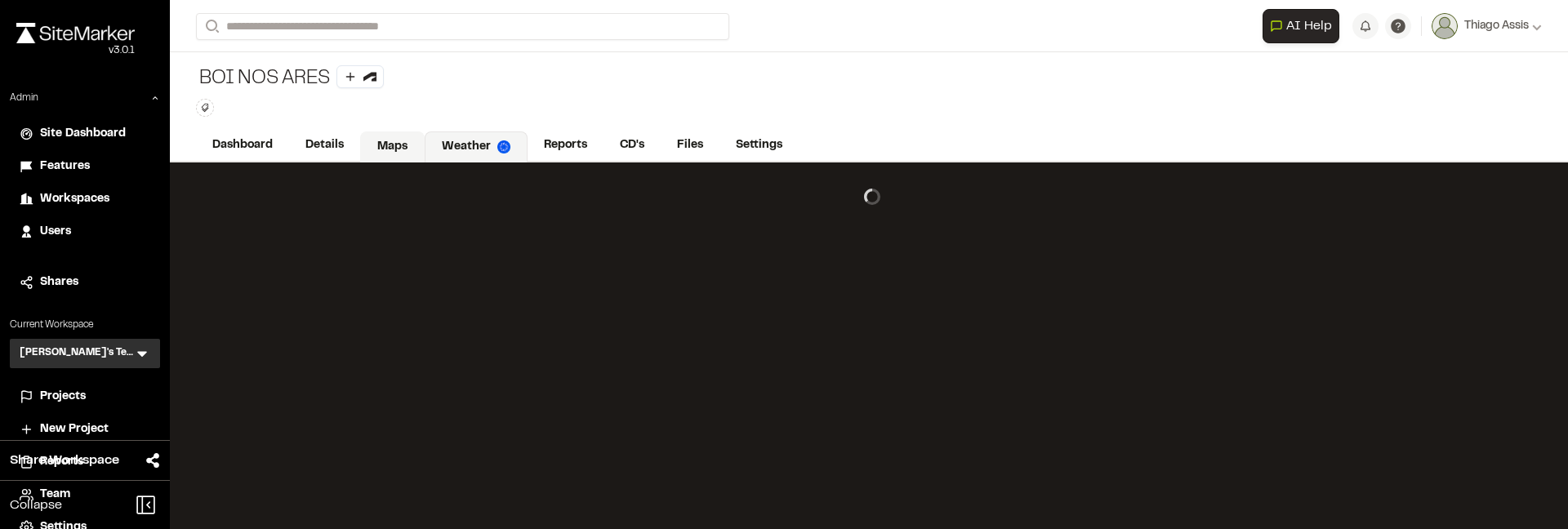
click at [396, 141] on link "Maps" at bounding box center [392, 147] width 65 height 31
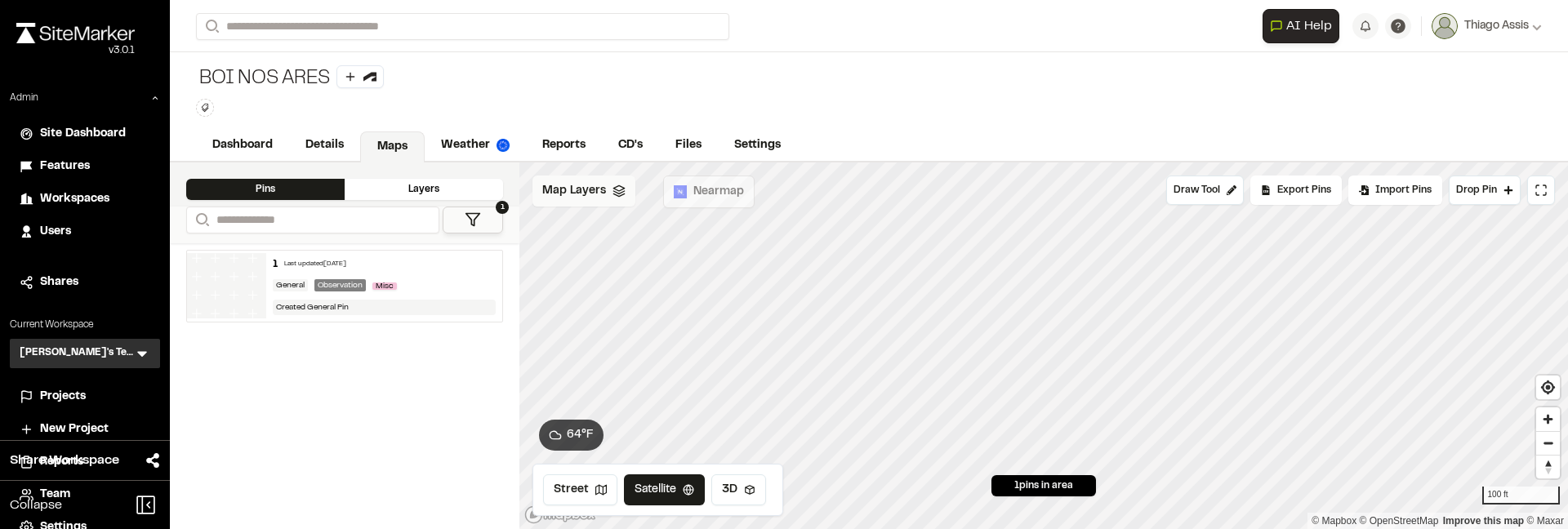
click at [604, 184] on div "Map Layers" at bounding box center [584, 191] width 103 height 31
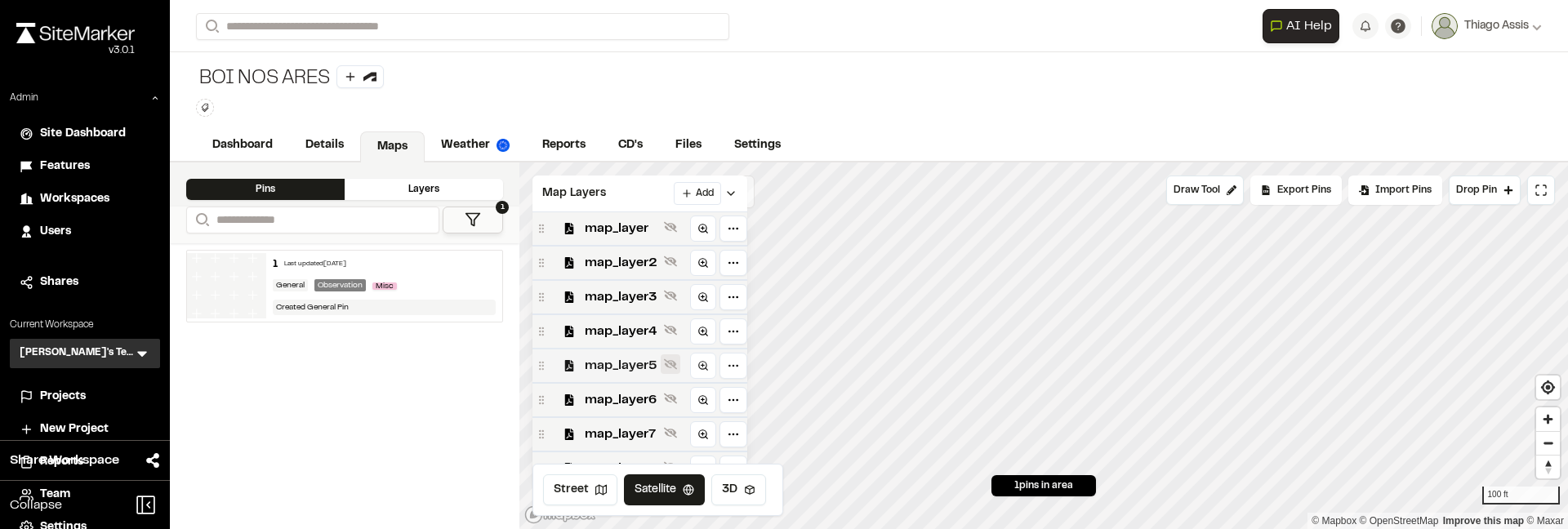
scroll to position [258, 0]
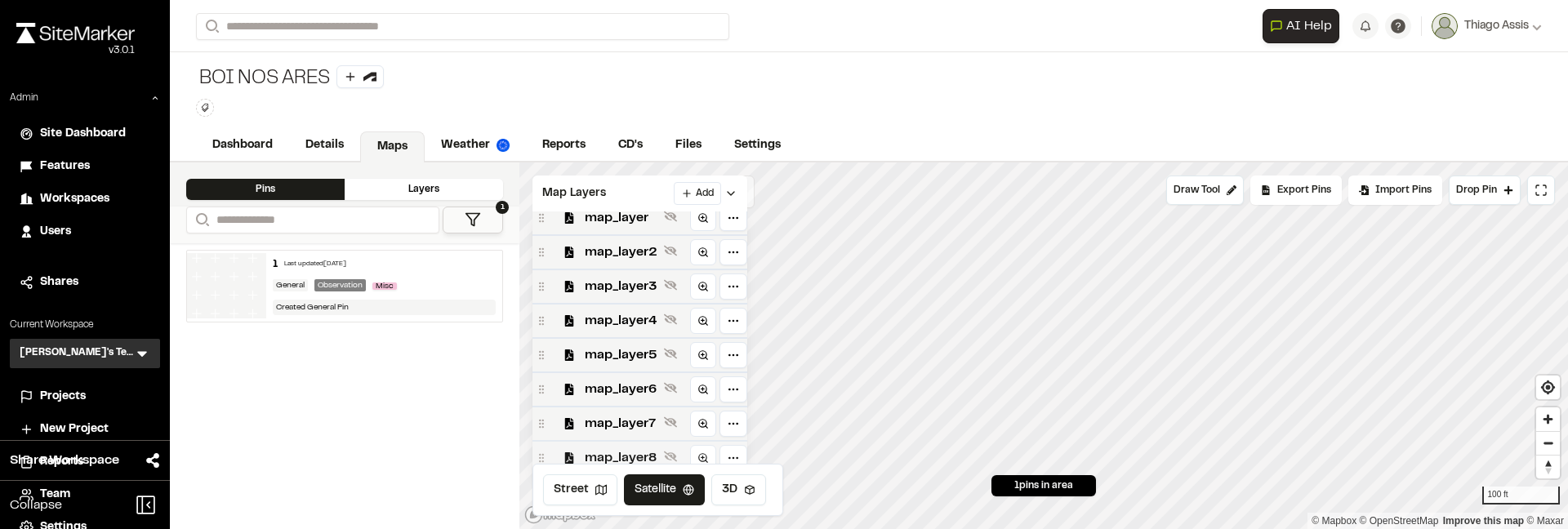
click at [631, 448] on span "map_layer8" at bounding box center [622, 458] width 73 height 20
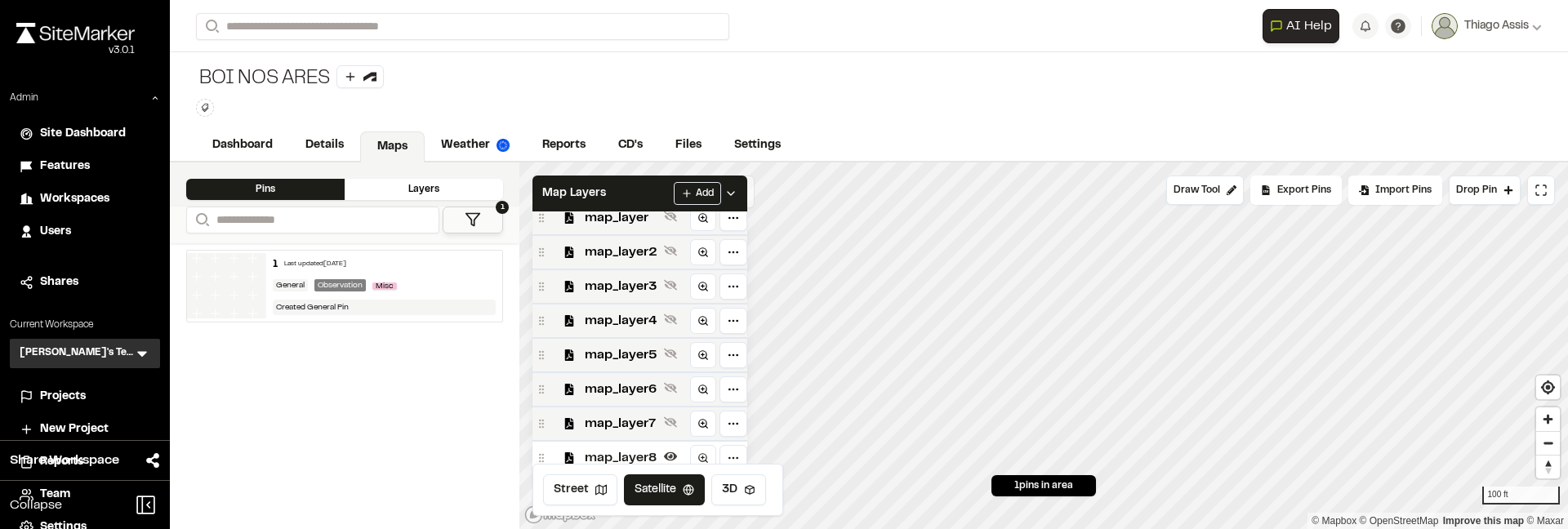
click at [585, 459] on span "map_layer8" at bounding box center [622, 458] width 73 height 20
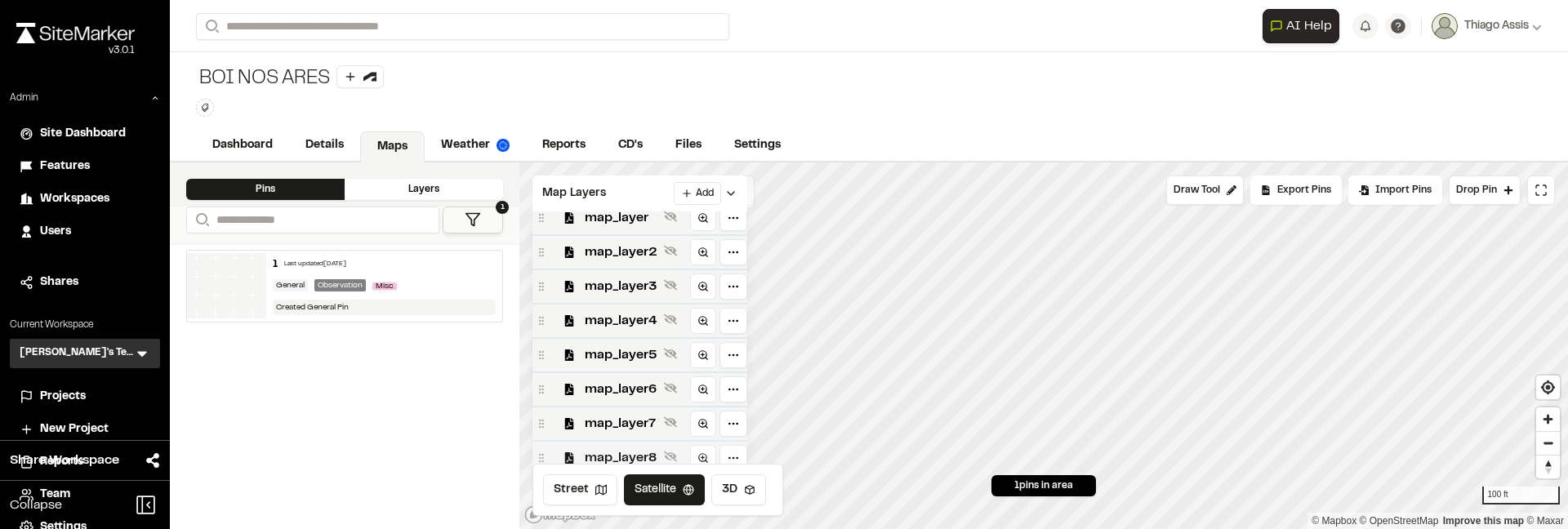
click at [626, 448] on span "map_layer8" at bounding box center [622, 458] width 73 height 20
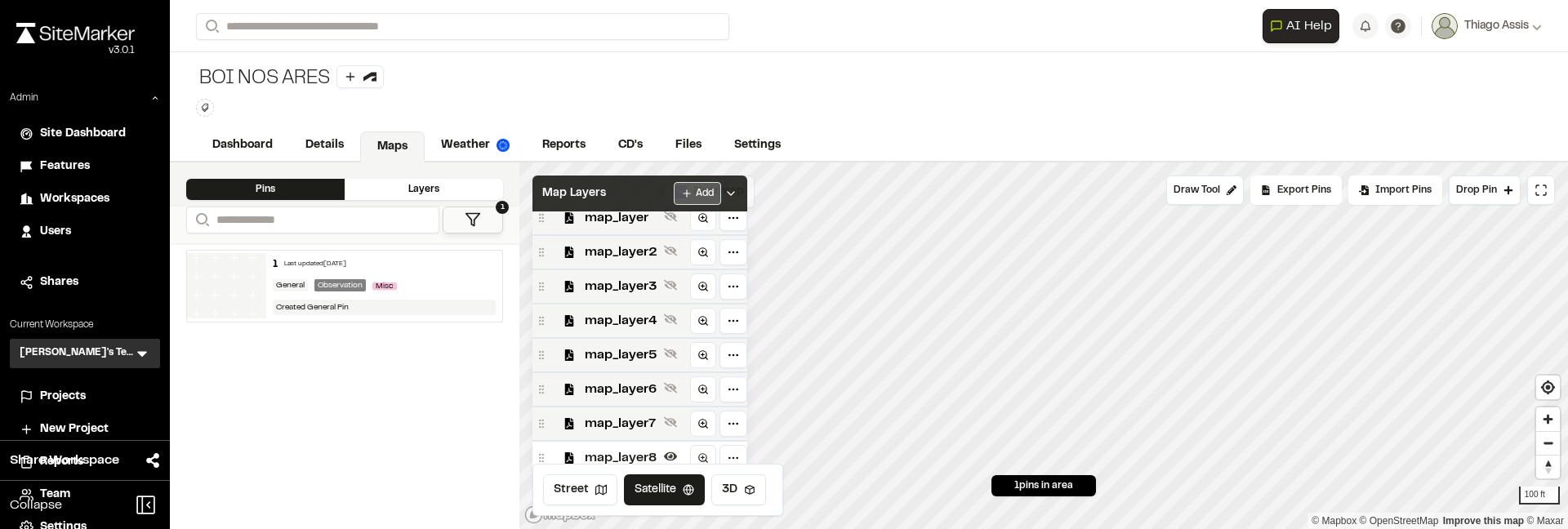
click at [708, 191] on html "**********" at bounding box center [784, 264] width 1568 height 529
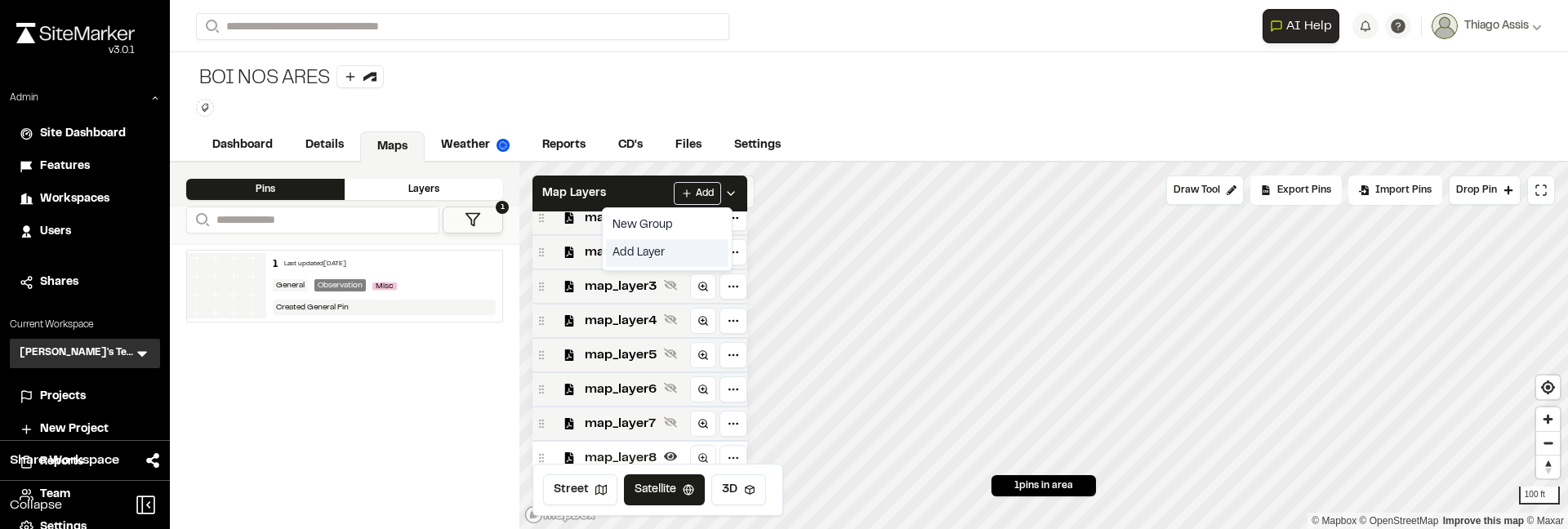
click at [649, 248] on link "Add Layer" at bounding box center [668, 253] width 122 height 28
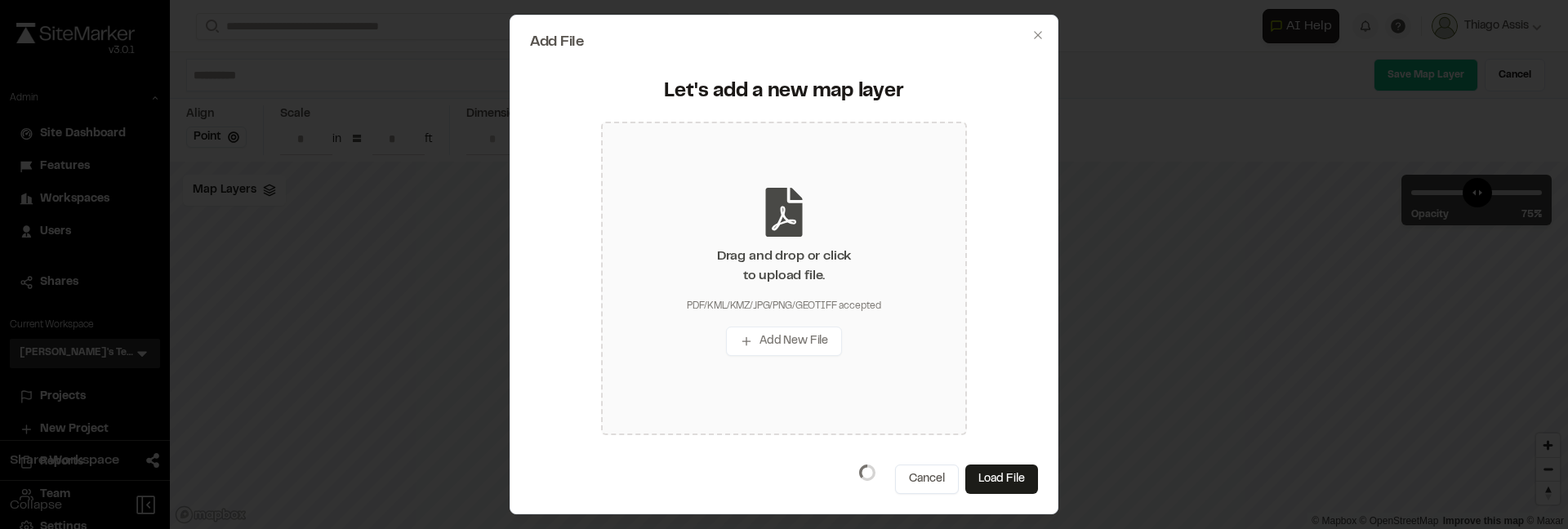
click at [704, 236] on div "Drag and drop or click to upload file. PDF/KML/KMZ/JPG/PNG/GEOTIFF accepted Add…" at bounding box center [784, 278] width 366 height 313
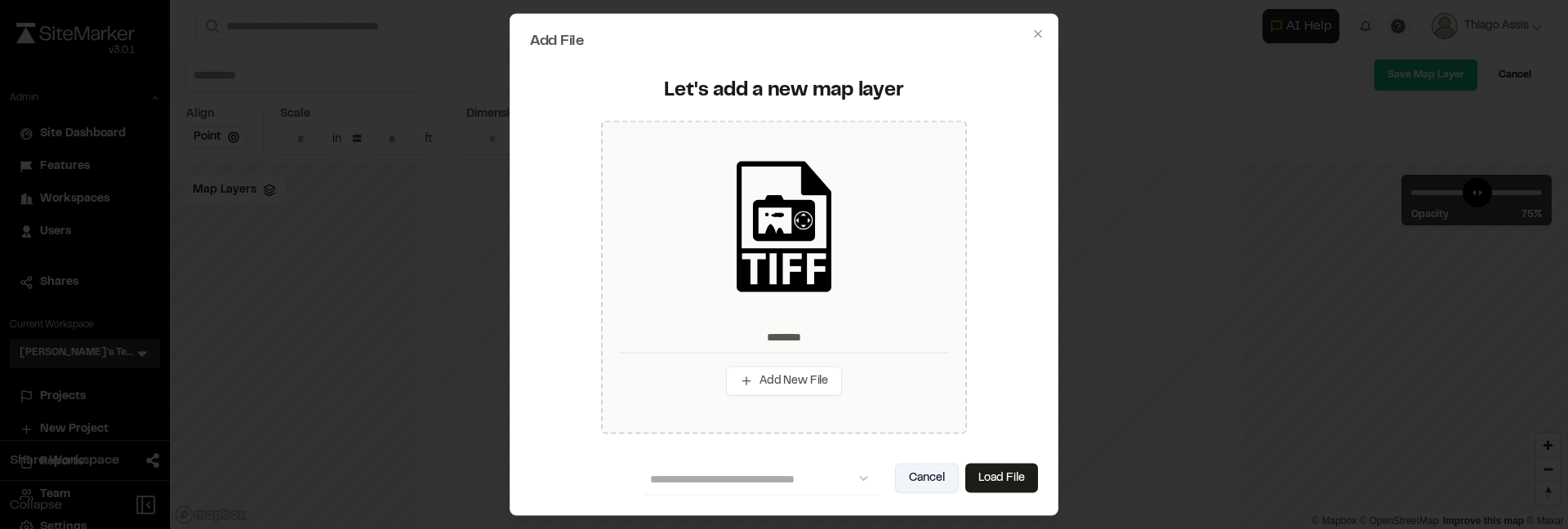
click at [942, 482] on button "Cancel" at bounding box center [927, 477] width 64 height 30
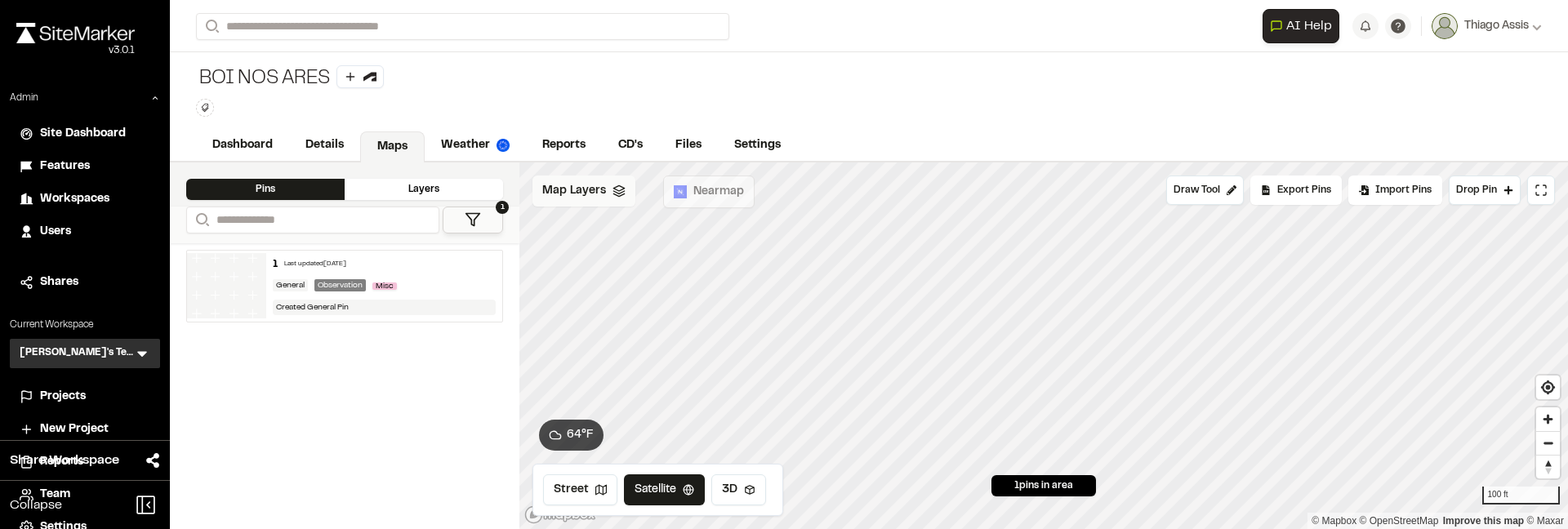
click at [593, 193] on span "Map Layers" at bounding box center [574, 190] width 64 height 18
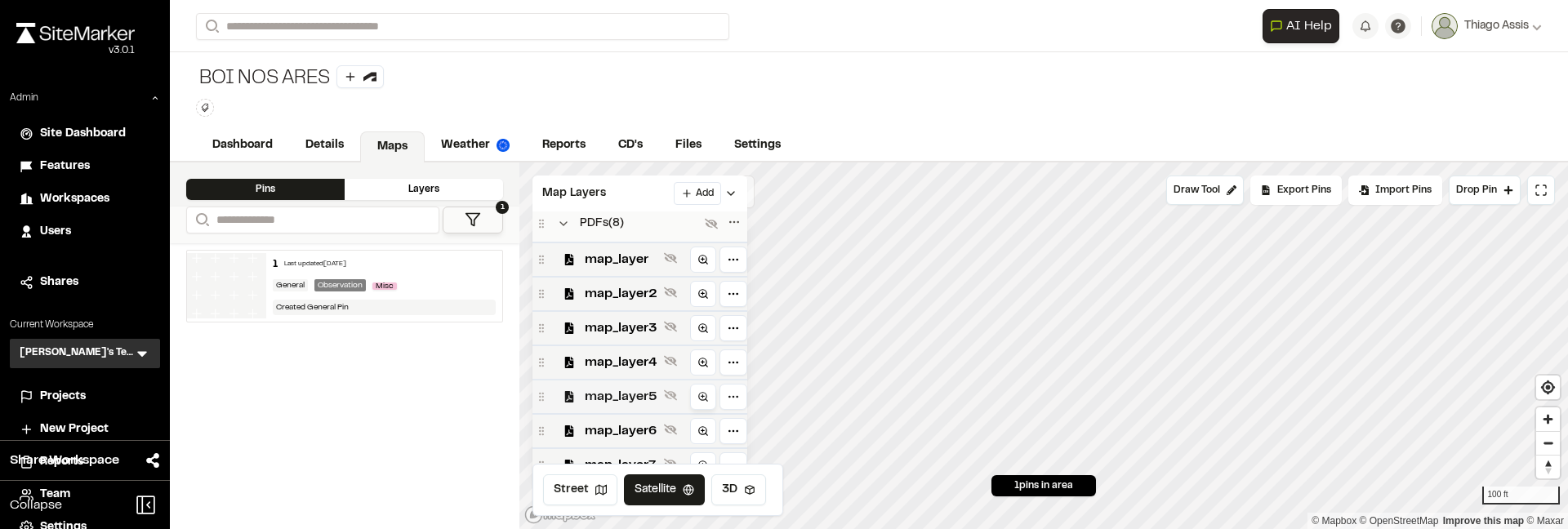
scroll to position [258, 0]
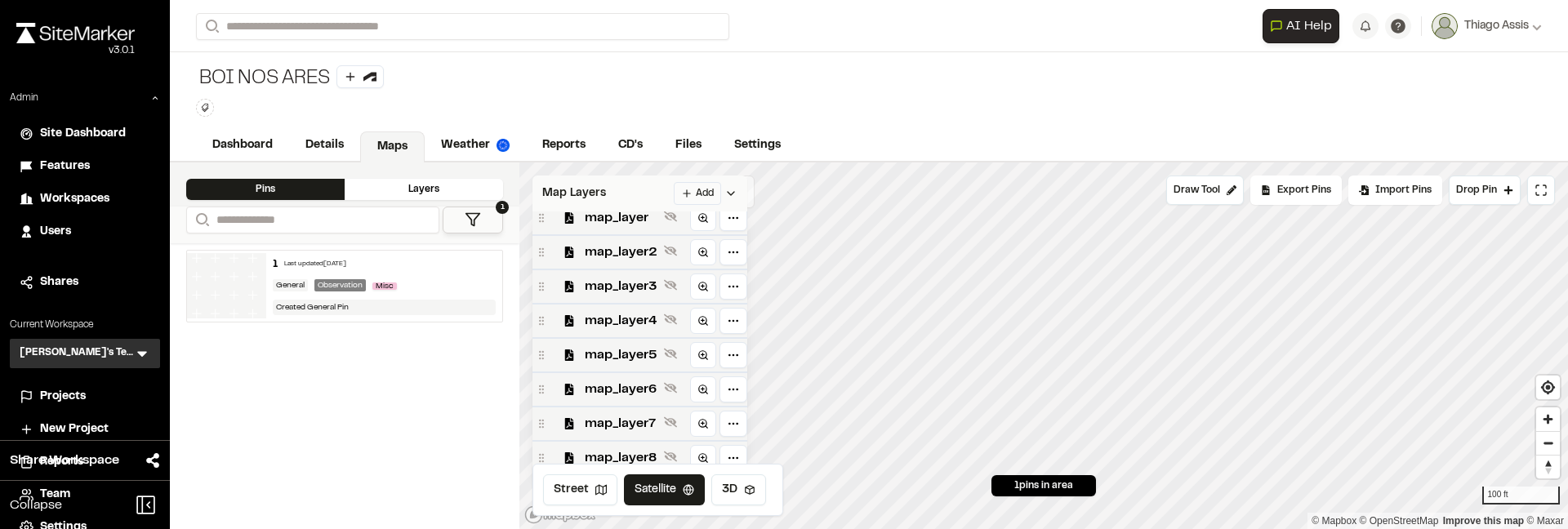
click at [714, 195] on html "**********" at bounding box center [784, 264] width 1568 height 529
click at [691, 254] on link "Add Layer" at bounding box center [668, 253] width 122 height 28
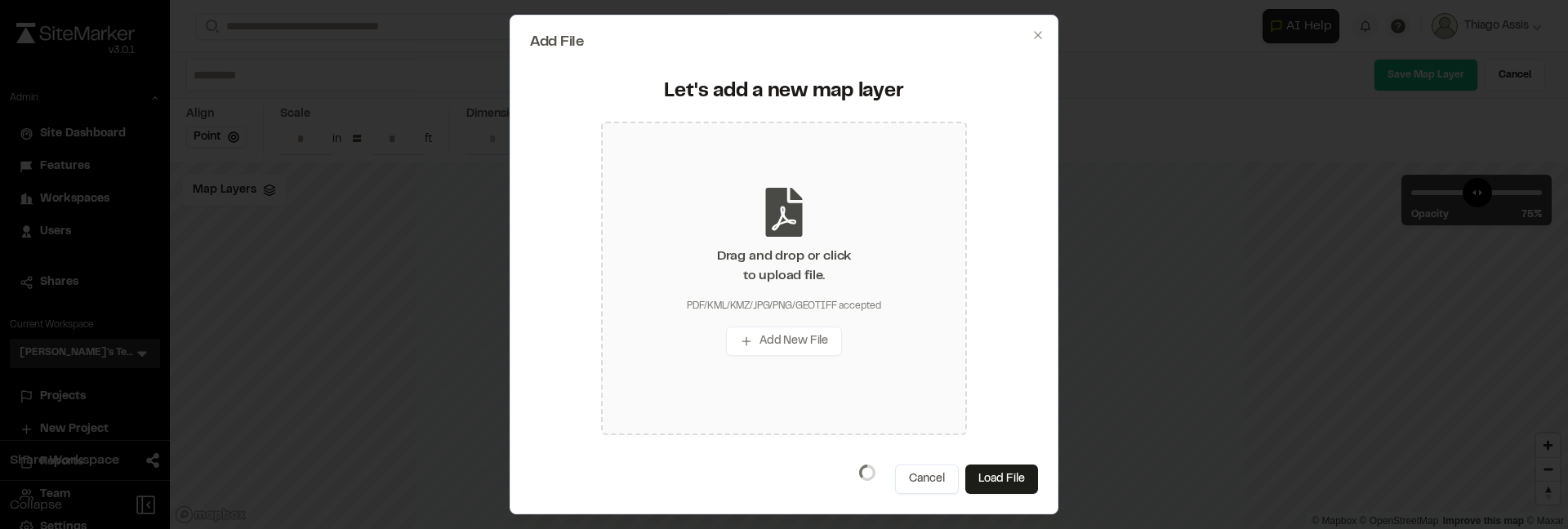
click at [738, 258] on div "Drag and drop or click to upload file." at bounding box center [784, 266] width 134 height 39
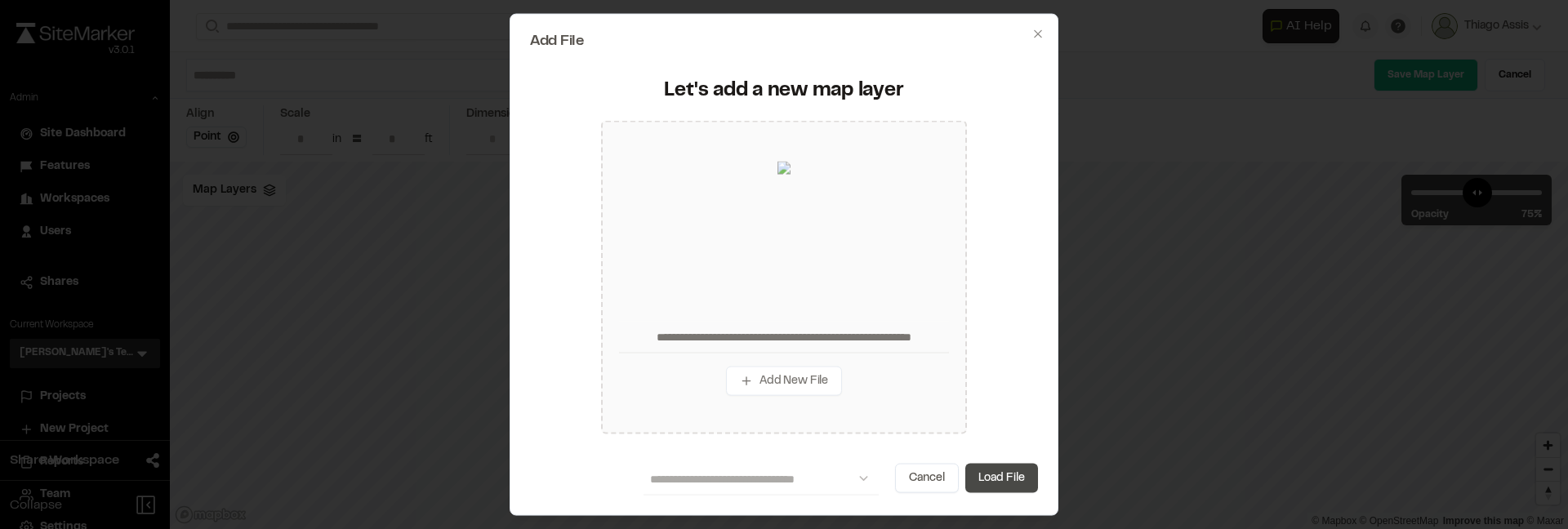
click at [996, 468] on button "Load File" at bounding box center [1002, 477] width 73 height 30
type input "**********"
type input "****"
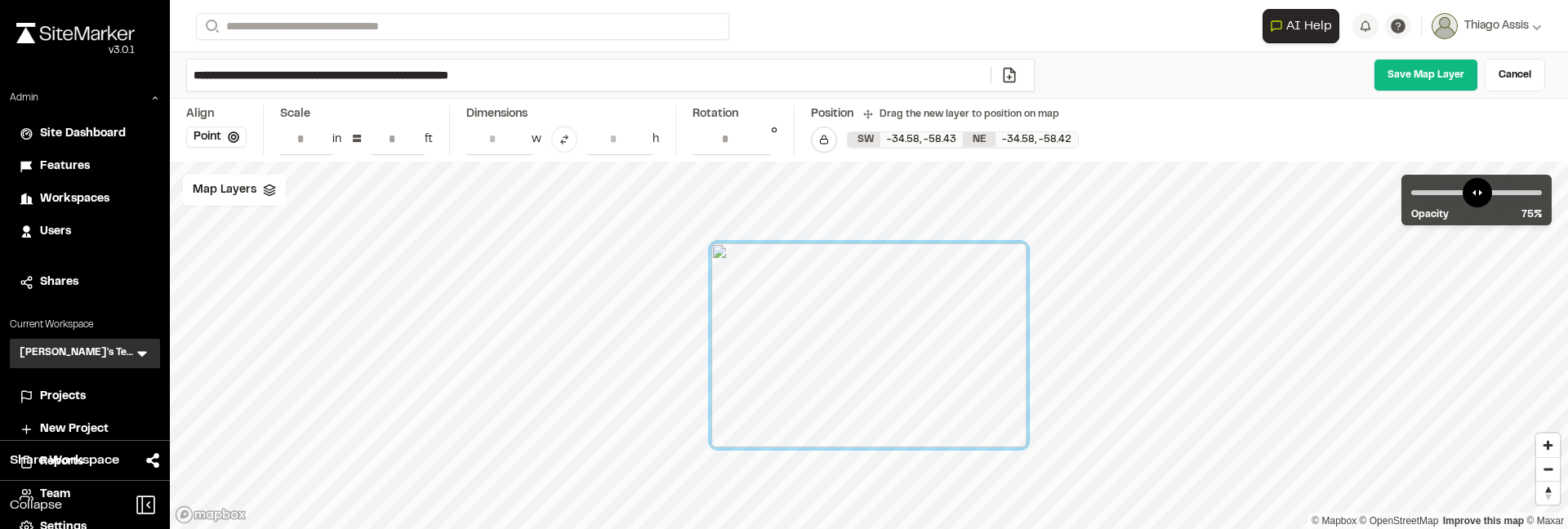
click at [347, 75] on input "**********" at bounding box center [589, 75] width 804 height 31
type input "*"
type input "**********"
click at [1407, 73] on link "Save Map Layer" at bounding box center [1426, 75] width 104 height 32
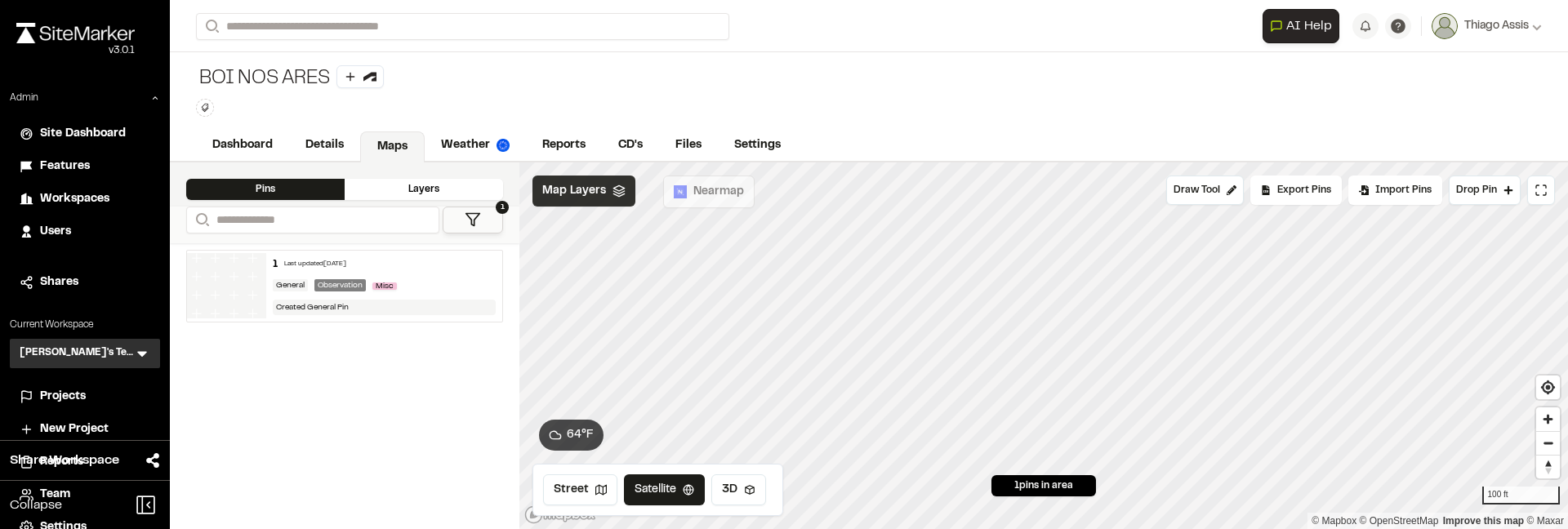
click at [578, 200] on div "Map Layers" at bounding box center [584, 191] width 103 height 31
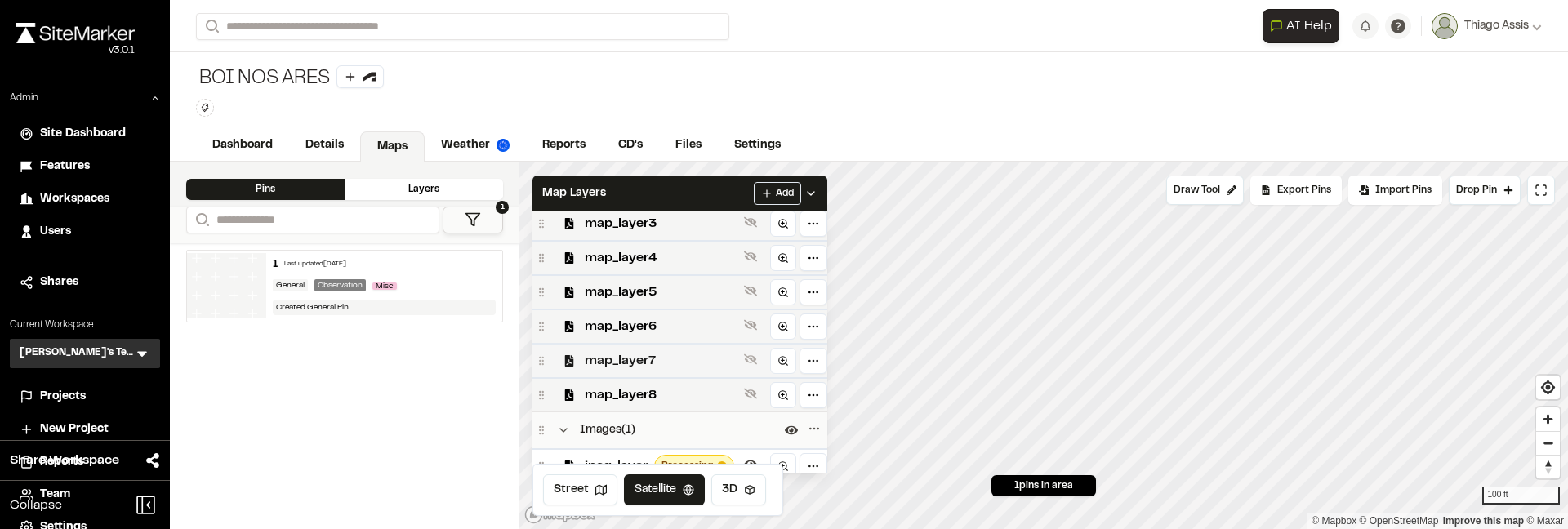
scroll to position [357, 0]
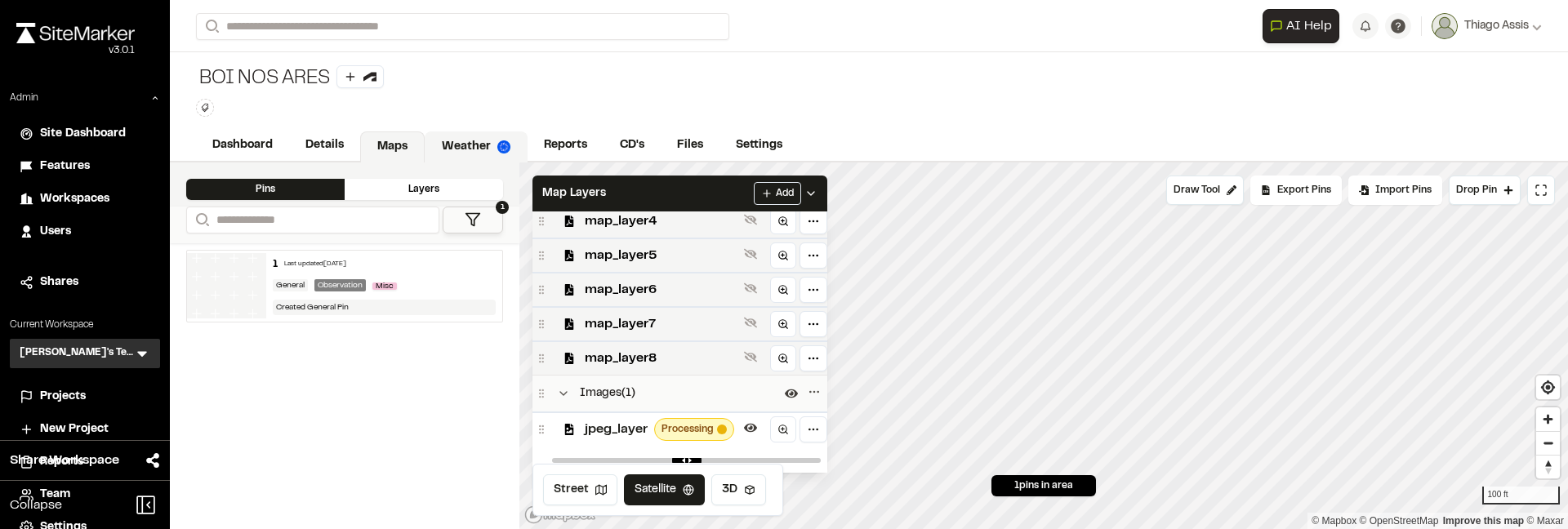
click at [482, 148] on link "Weather" at bounding box center [476, 147] width 103 height 31
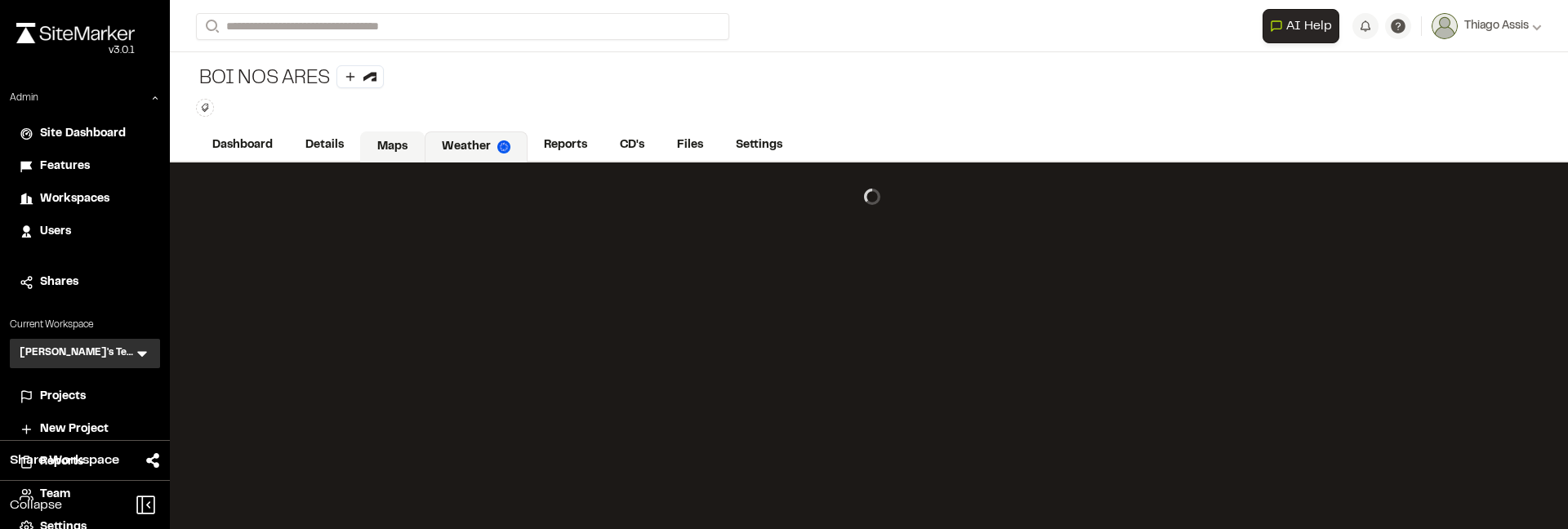
click at [406, 145] on link "Maps" at bounding box center [392, 147] width 65 height 31
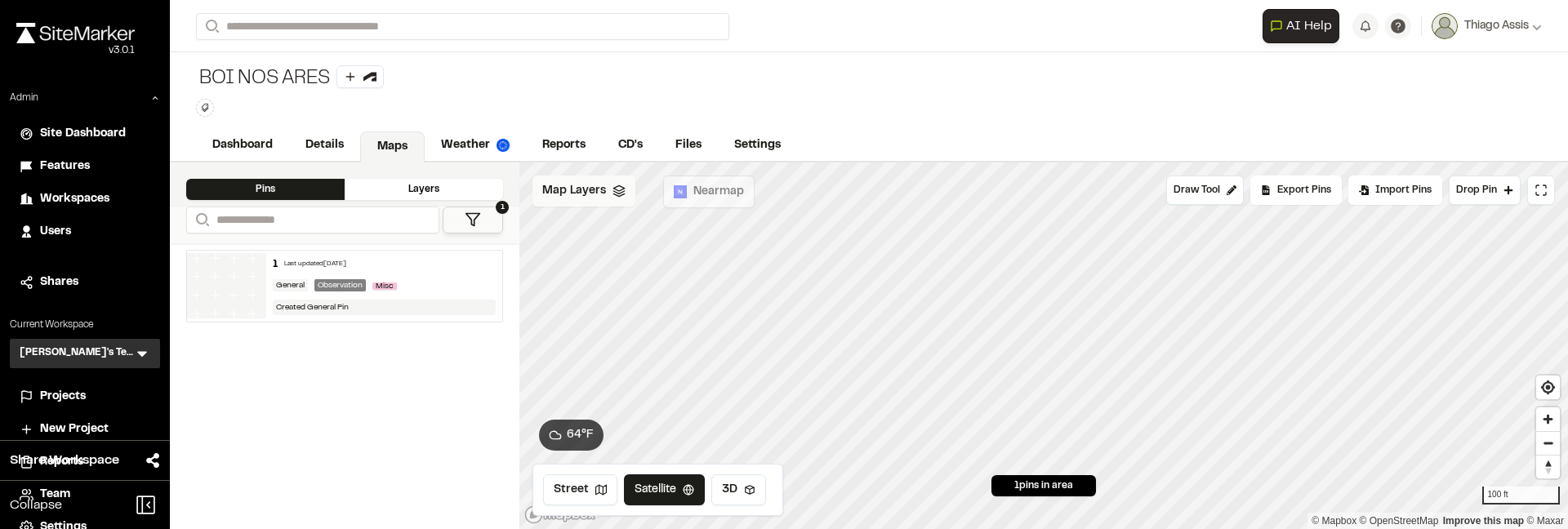
click at [584, 188] on span "Map Layers" at bounding box center [574, 190] width 64 height 18
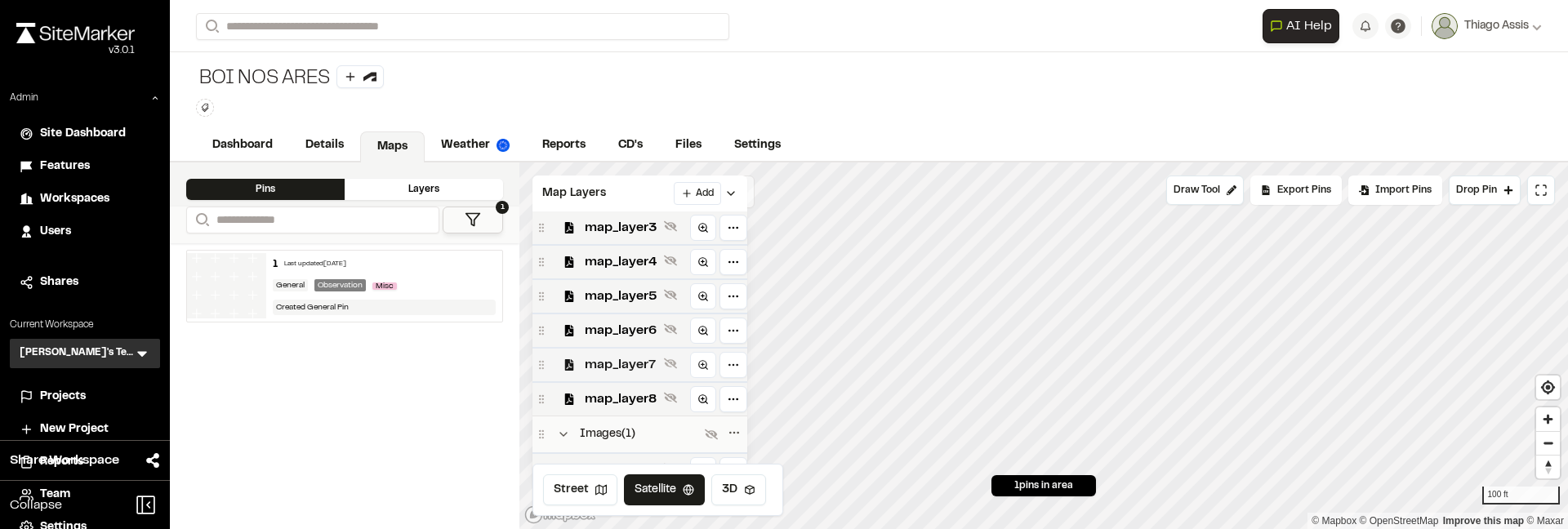
scroll to position [329, 0]
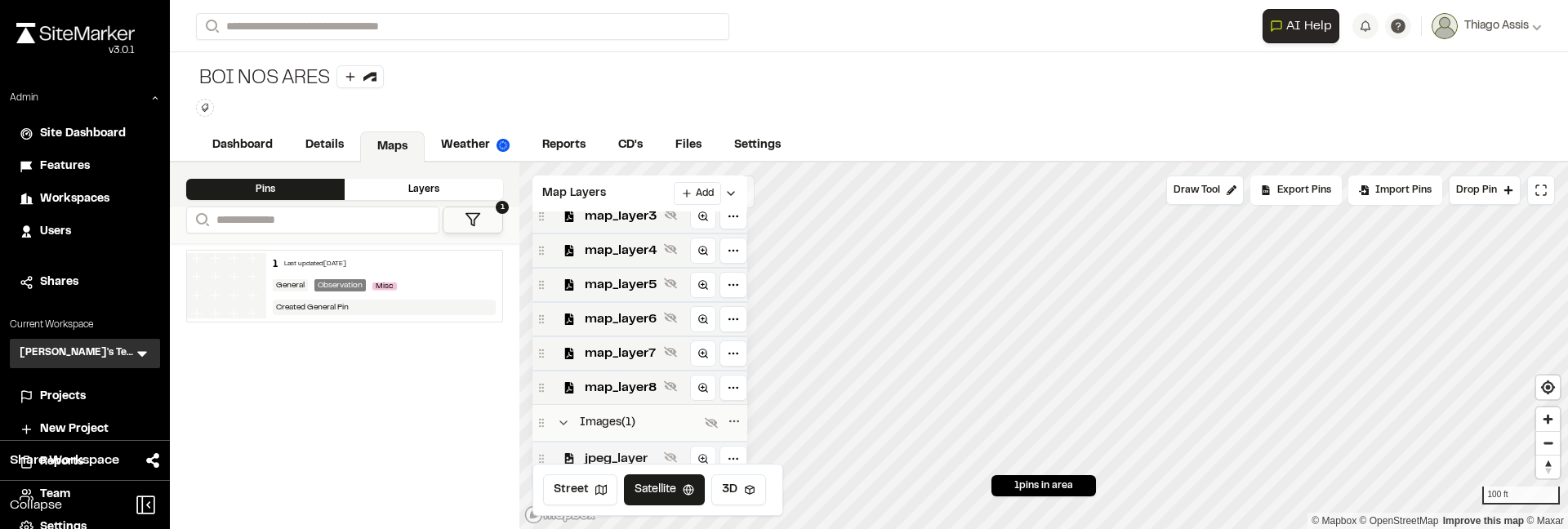
click at [629, 454] on span "jpeg_layer" at bounding box center [622, 459] width 73 height 20
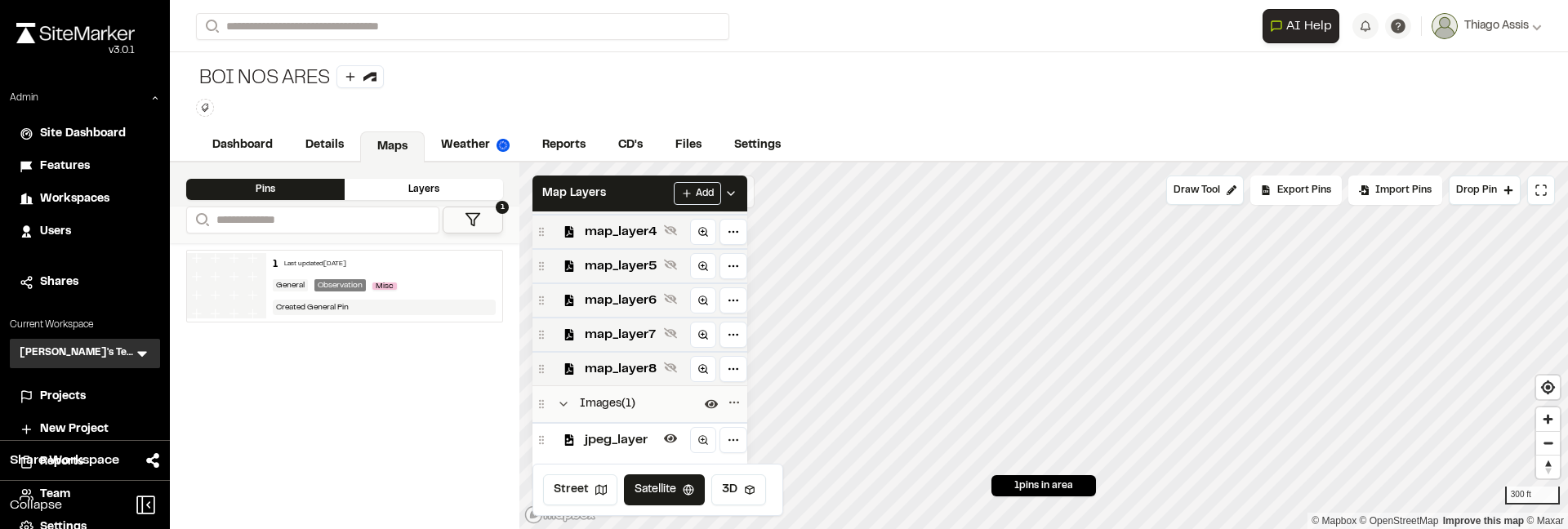
scroll to position [357, 0]
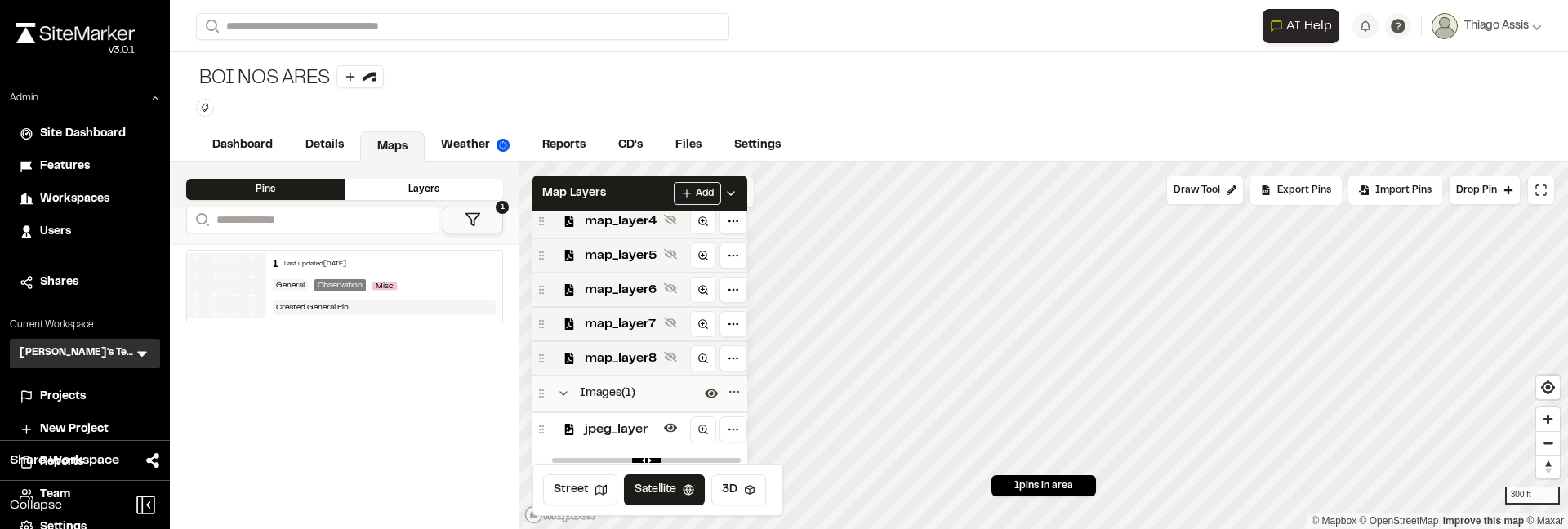
click at [620, 425] on span "jpeg_layer" at bounding box center [622, 429] width 73 height 20
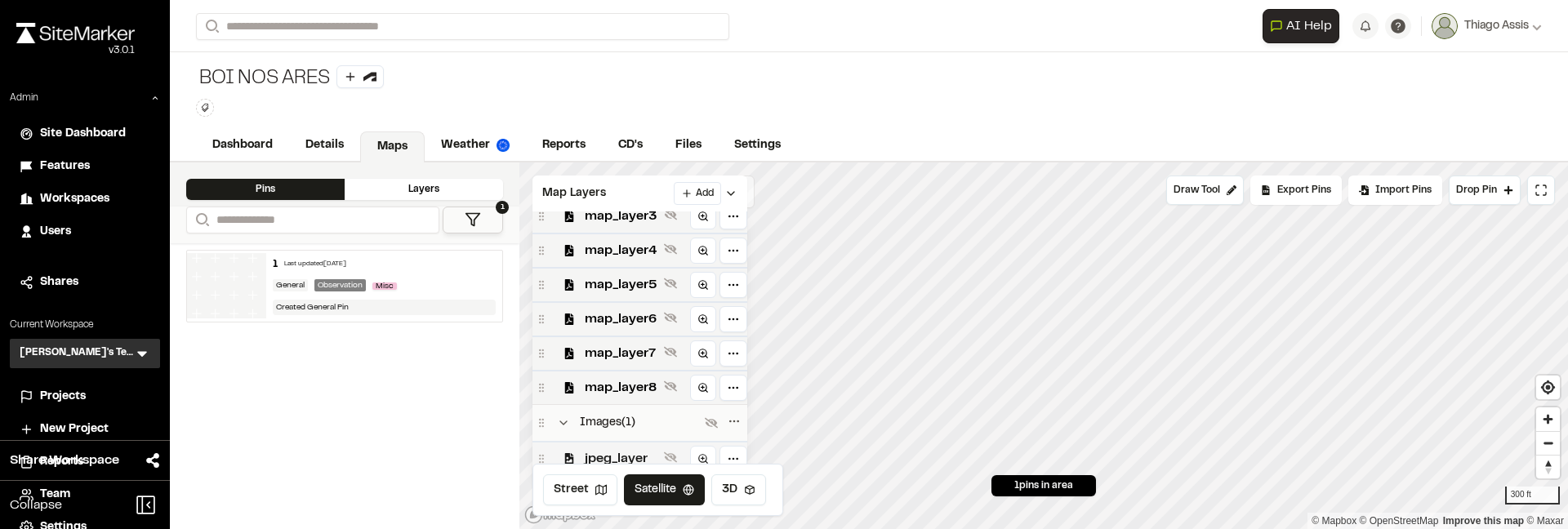
click at [626, 451] on span "jpeg_layer" at bounding box center [622, 459] width 73 height 20
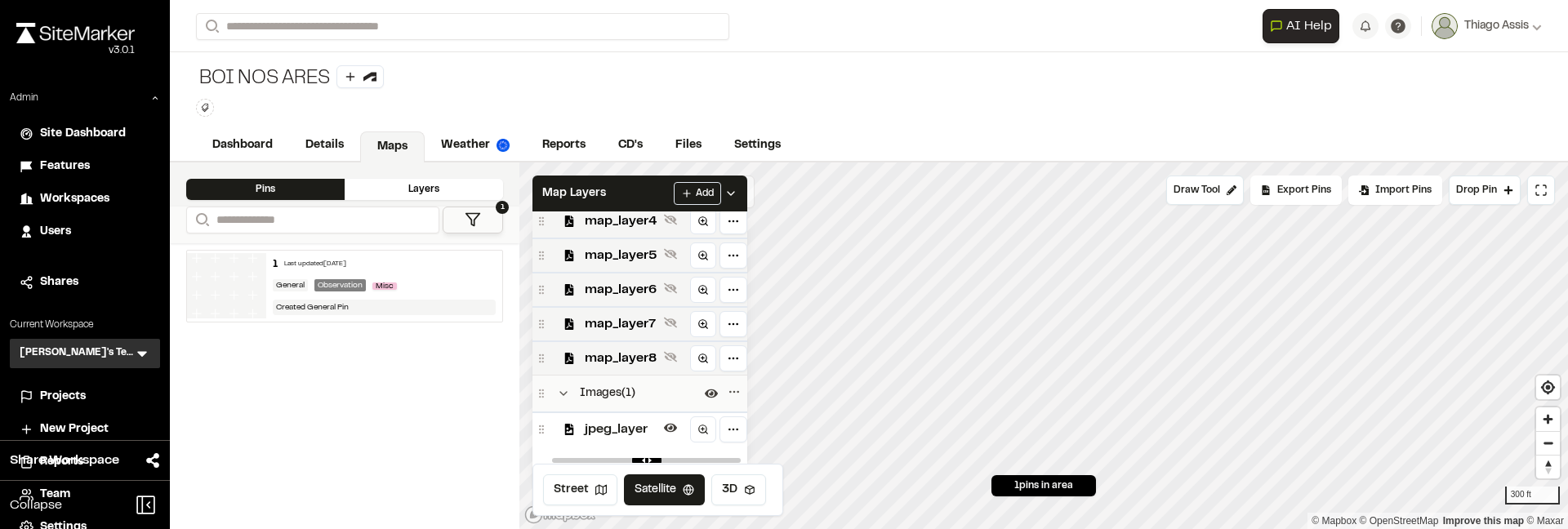
click at [634, 426] on span "jpeg_layer" at bounding box center [622, 429] width 73 height 20
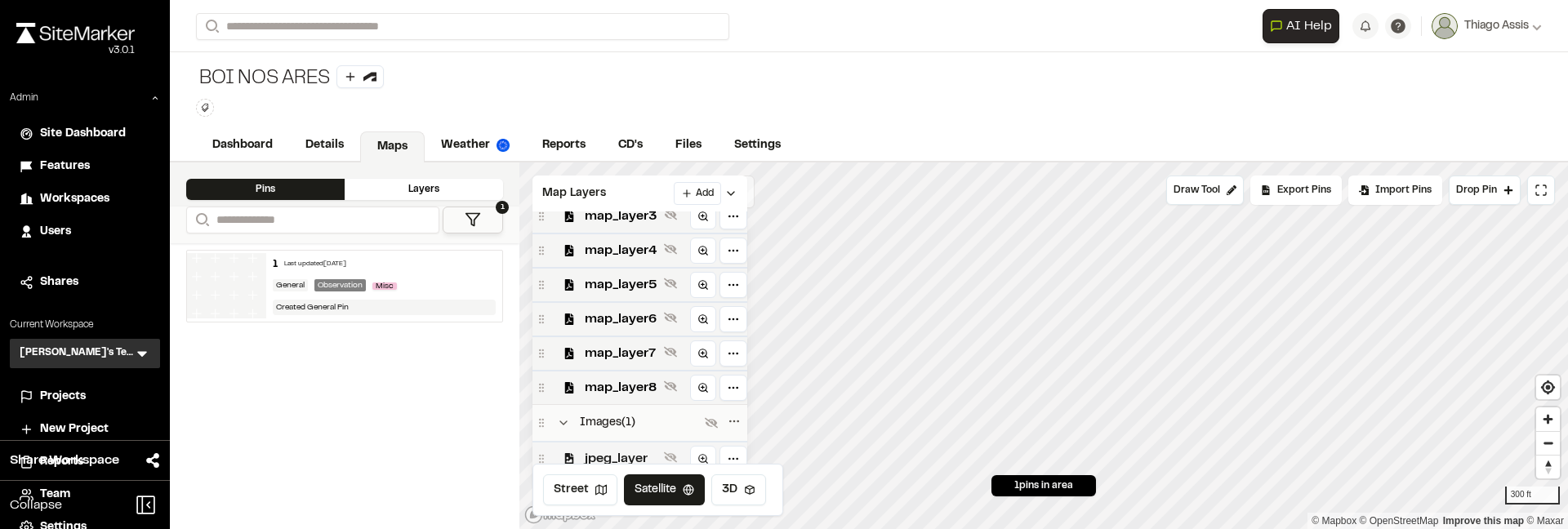
click at [622, 449] on span "jpeg_layer" at bounding box center [622, 459] width 73 height 20
